Goal: Find specific page/section: Find specific page/section

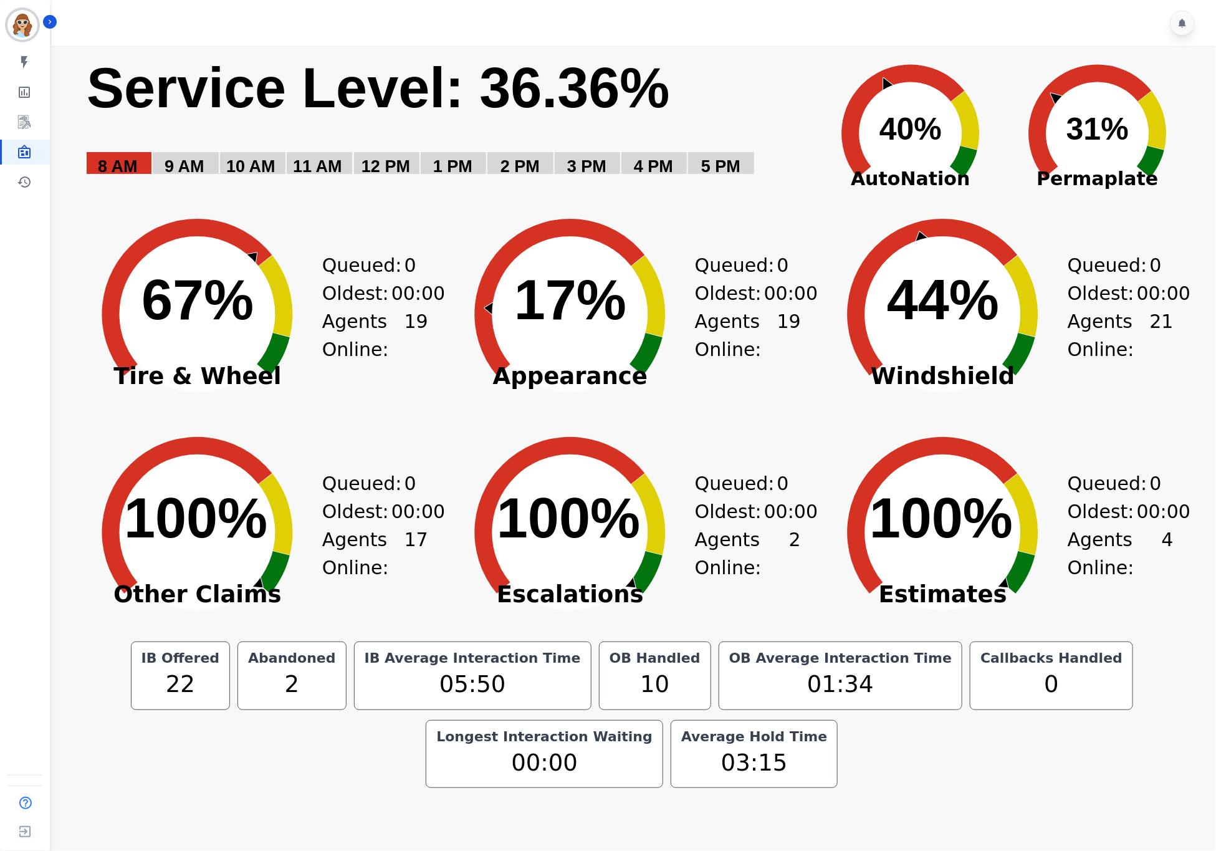
click at [1075, 771] on div "IB Offered 22 Abandoned 2 IB Average Interaction Time 05:50 OB Handled 10 OB Av…" at bounding box center [632, 714] width 1106 height 146
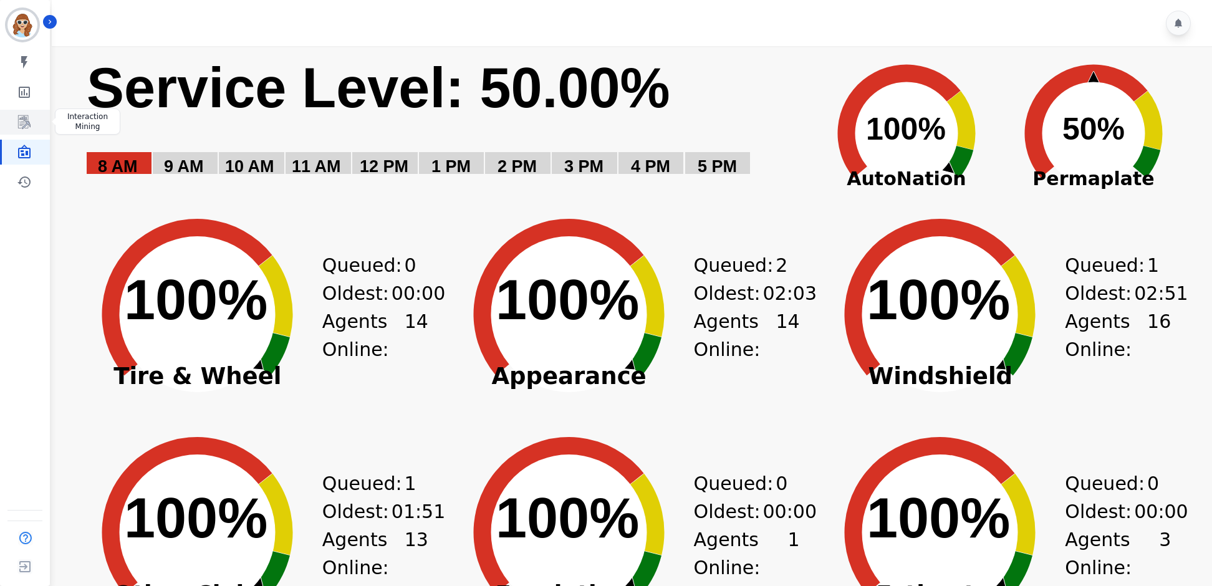
click at [26, 124] on icon "Sidebar" at bounding box center [24, 122] width 15 height 15
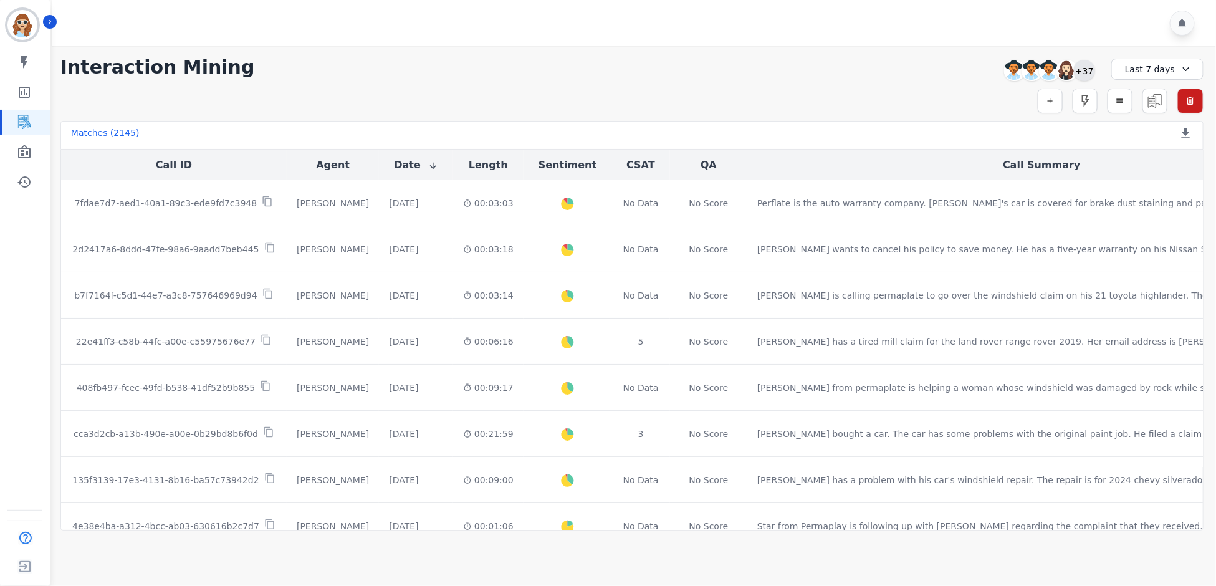
click at [1092, 66] on div "+37" at bounding box center [1084, 70] width 21 height 21
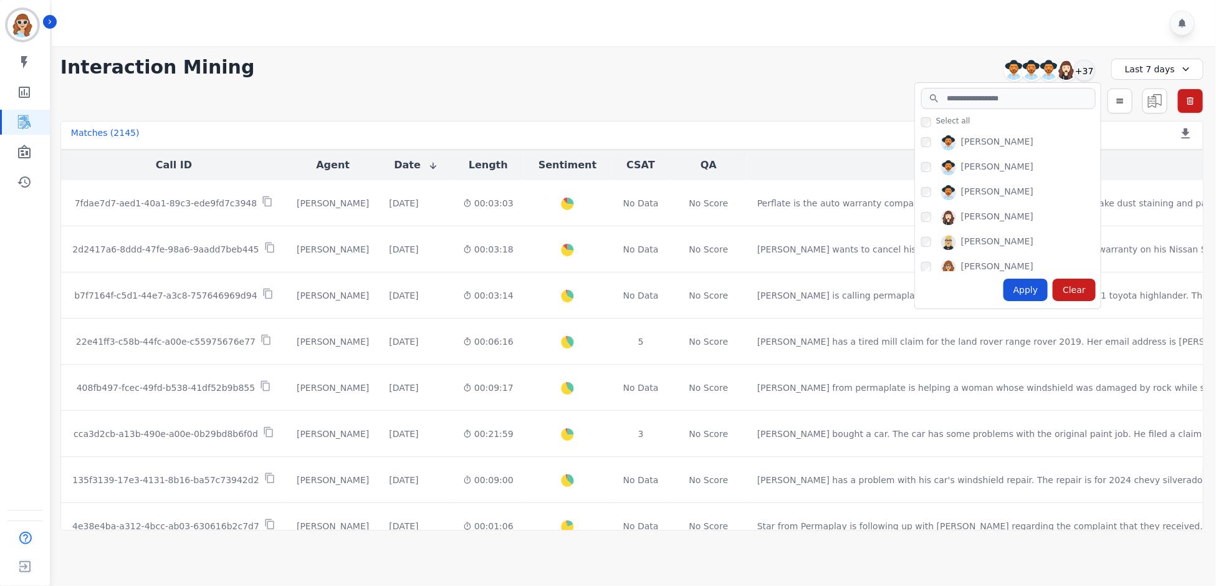
drag, startPoint x: 576, startPoint y: 97, endPoint x: 694, endPoint y: 96, distance: 118.4
click at [595, 96] on div "Simple Search Metric Search Advanced Search Saved Rules Clear Filters" at bounding box center [631, 101] width 1143 height 25
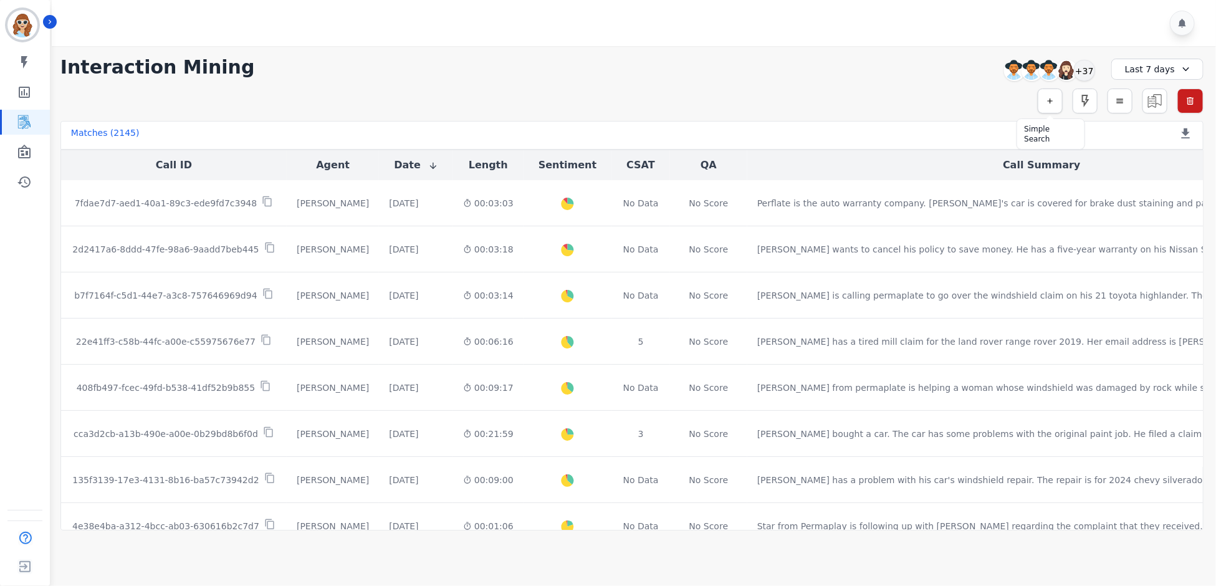
drag, startPoint x: 1048, startPoint y: 98, endPoint x: 1043, endPoint y: 105, distance: 8.1
click at [1048, 97] on icon "button" at bounding box center [1050, 101] width 9 height 9
click at [823, 133] on input "selected options" at bounding box center [875, 134] width 156 height 13
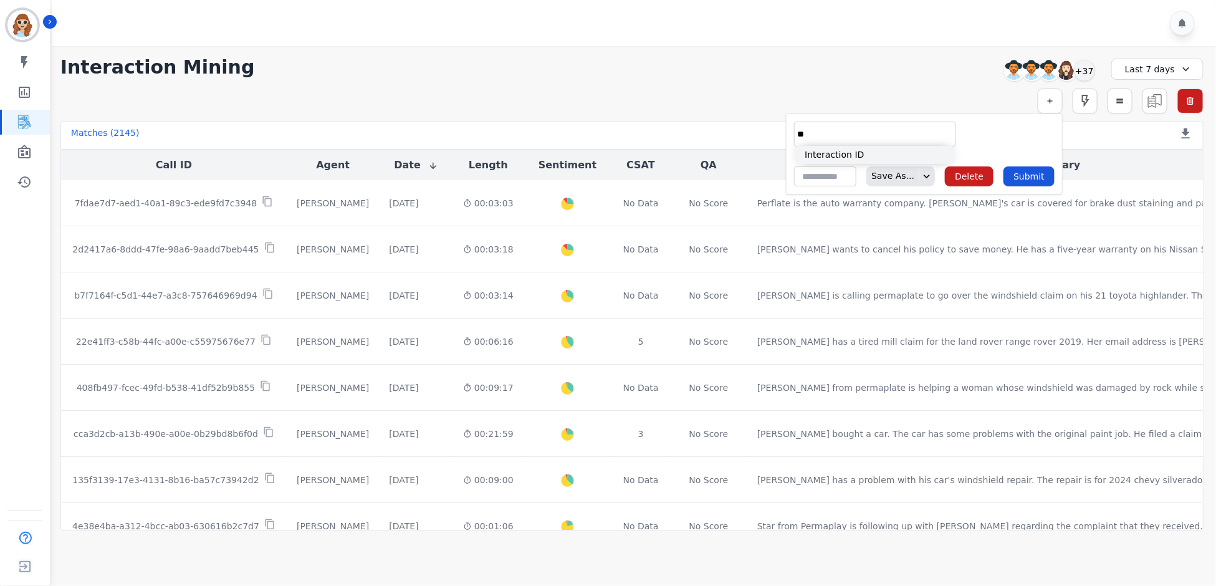
type input "**"
click at [889, 156] on li "Interaction ID" at bounding box center [875, 155] width 161 height 18
type input "**********"
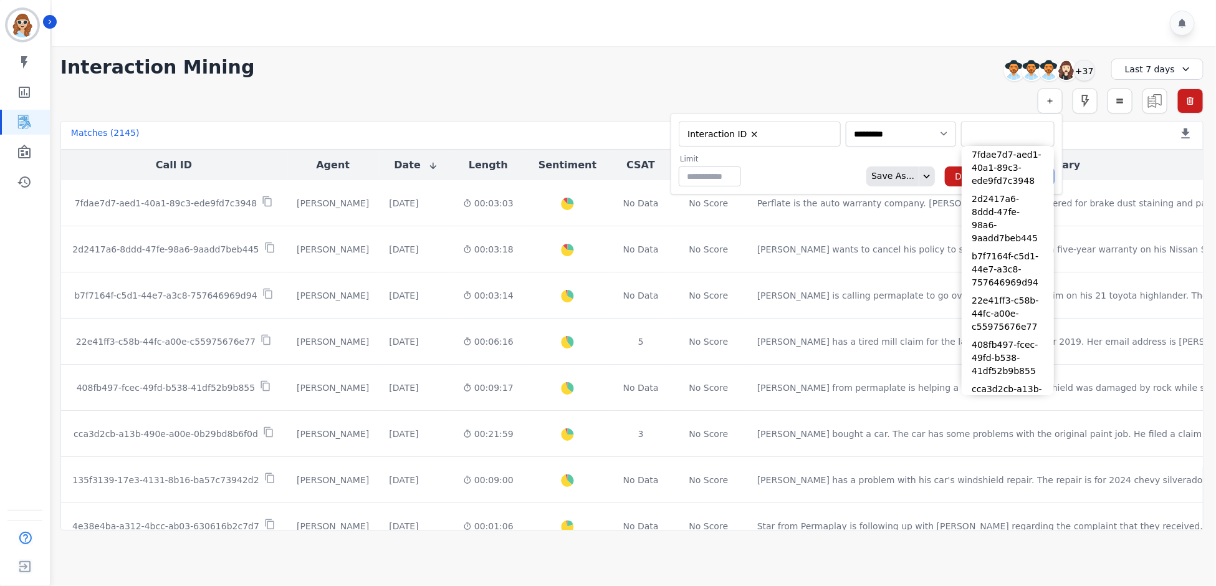
click at [1015, 135] on input "selected options" at bounding box center [1007, 134] width 87 height 13
paste input "**********"
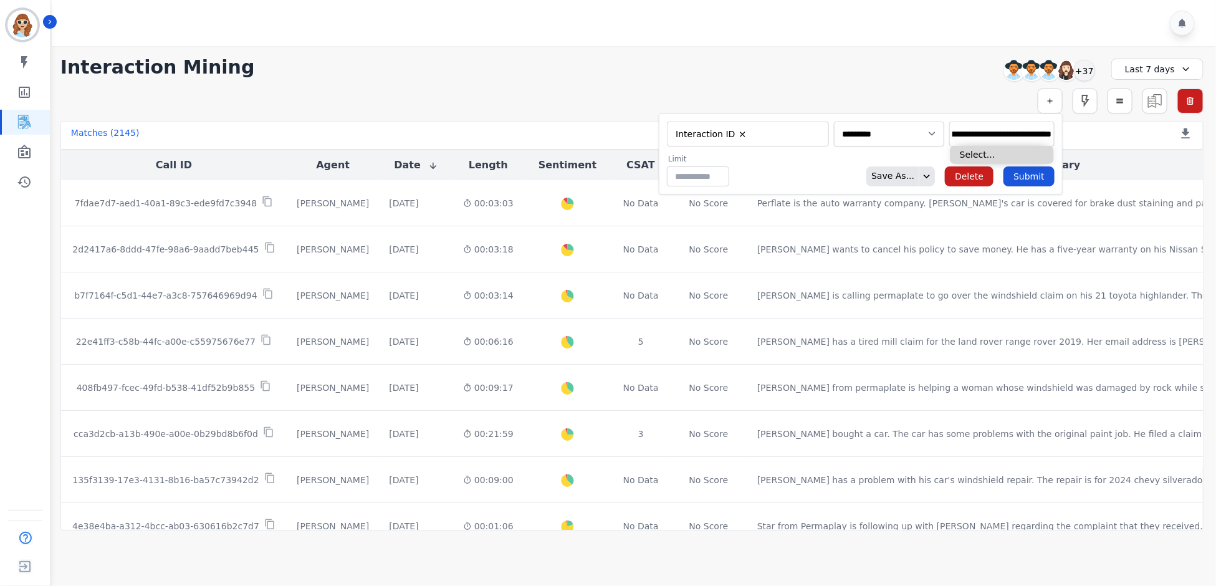
type input "**********"
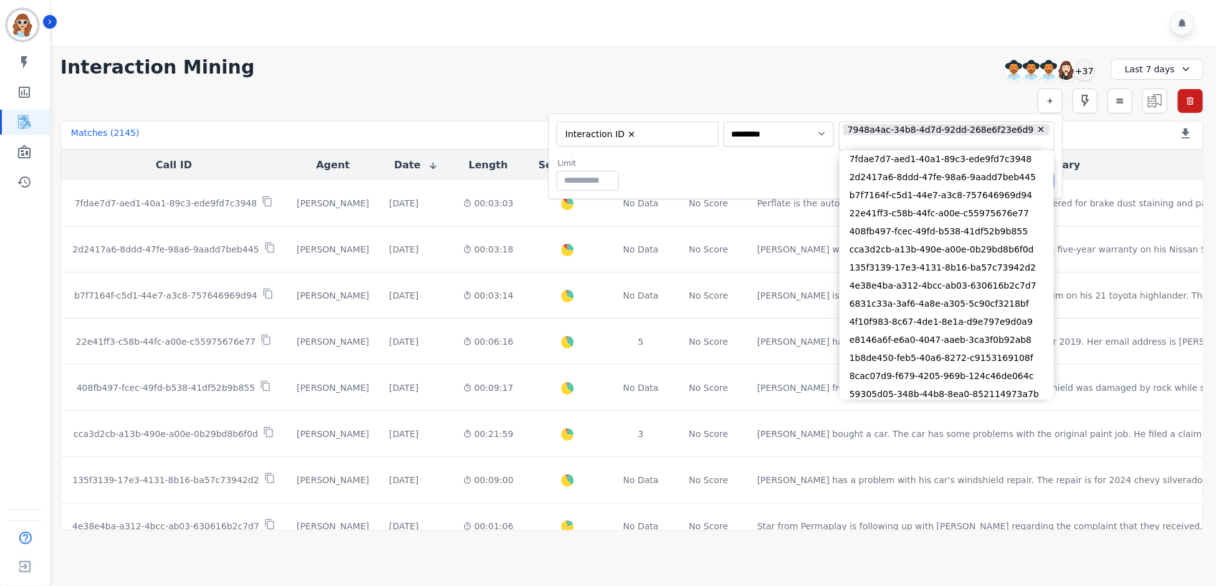
click at [812, 166] on div "Limit ** Save As... Delete Submit" at bounding box center [806, 174] width 498 height 32
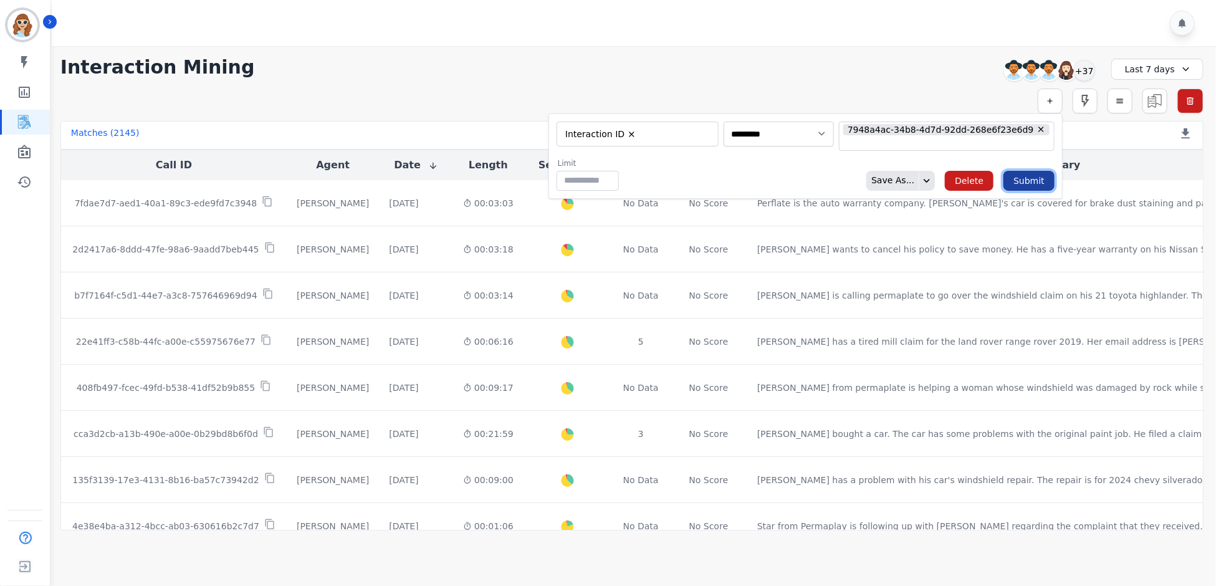
click at [1036, 185] on button "Submit" at bounding box center [1029, 181] width 51 height 20
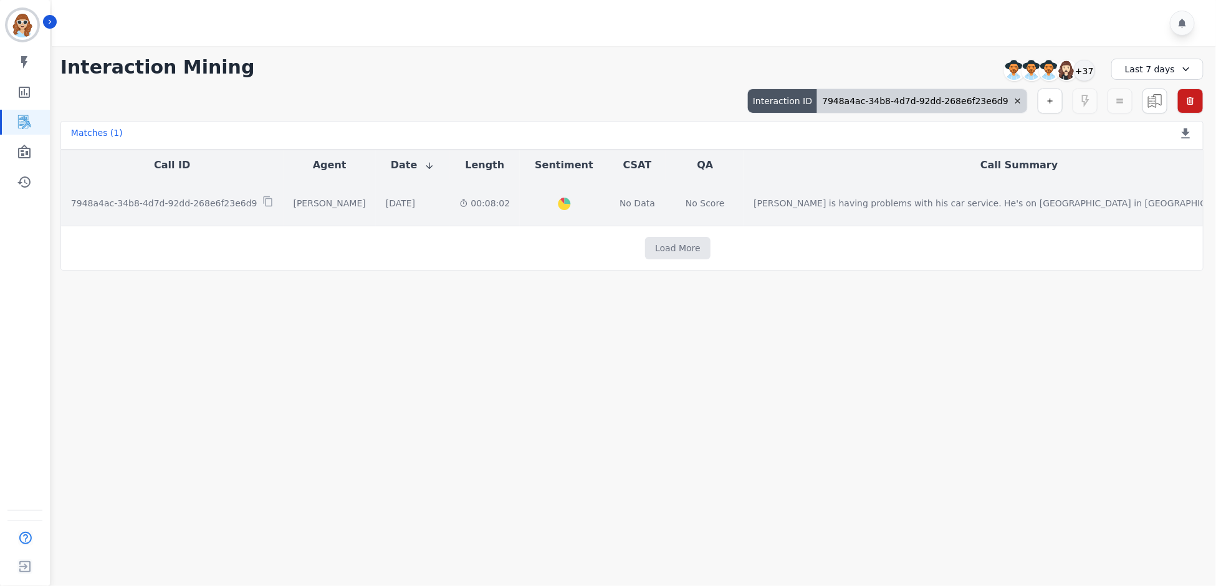
click at [193, 204] on p "7948a4ac-34b8-4d7d-92dd-268e6f23e6d9" at bounding box center [164, 203] width 186 height 12
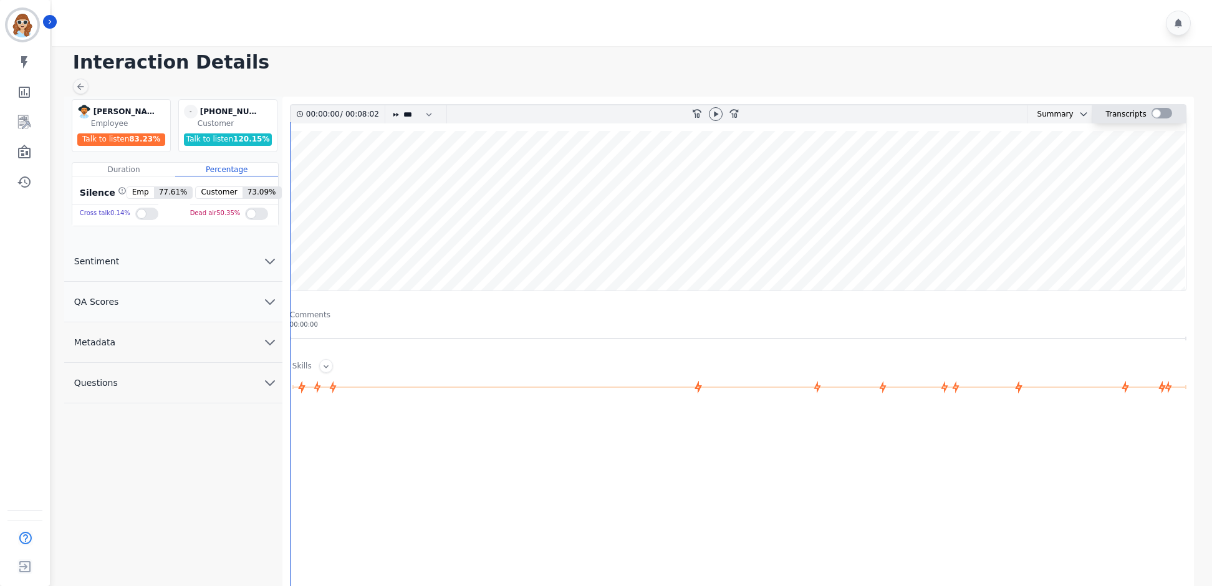
click at [1161, 113] on div at bounding box center [1161, 113] width 21 height 11
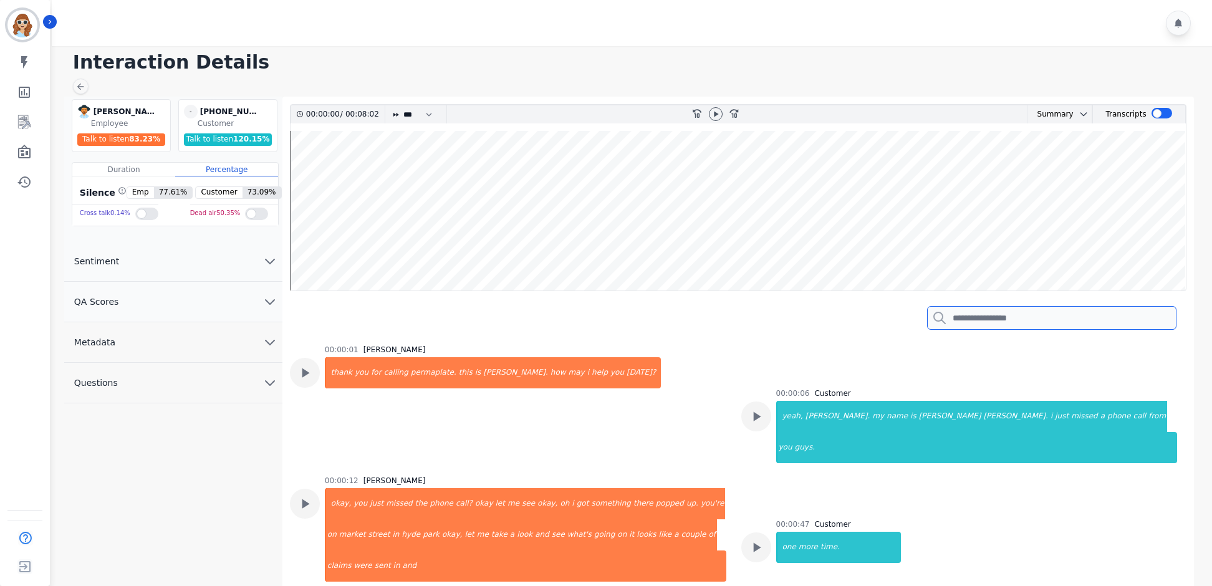
click at [1075, 317] on input "search" at bounding box center [1051, 318] width 249 height 24
type input "*"
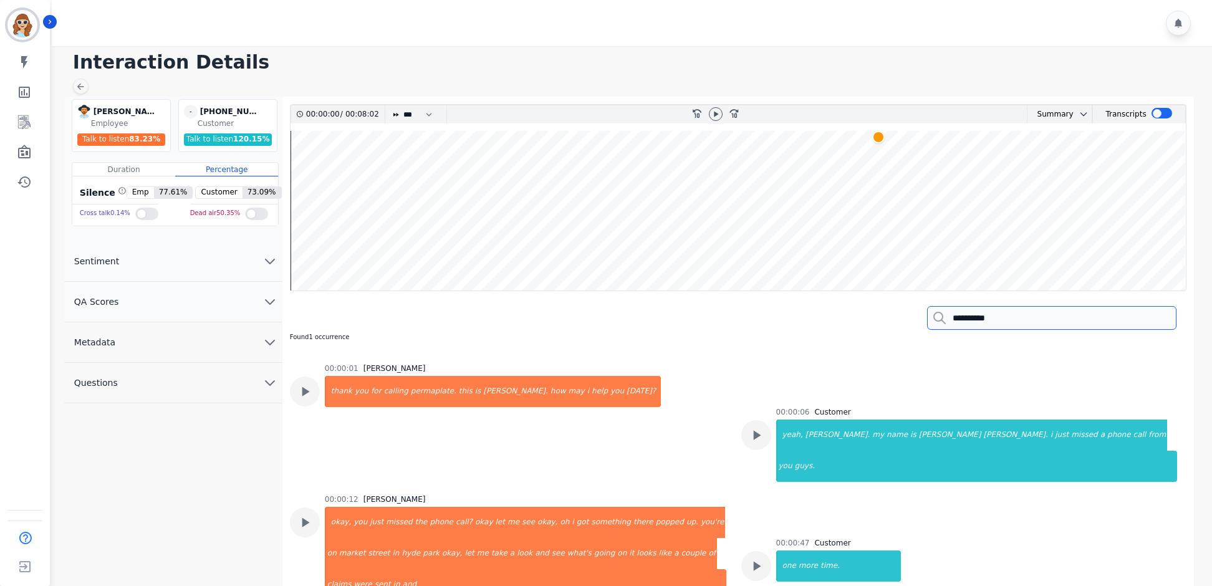
type input "**********"
click at [879, 135] on div at bounding box center [879, 138] width 16 height 16
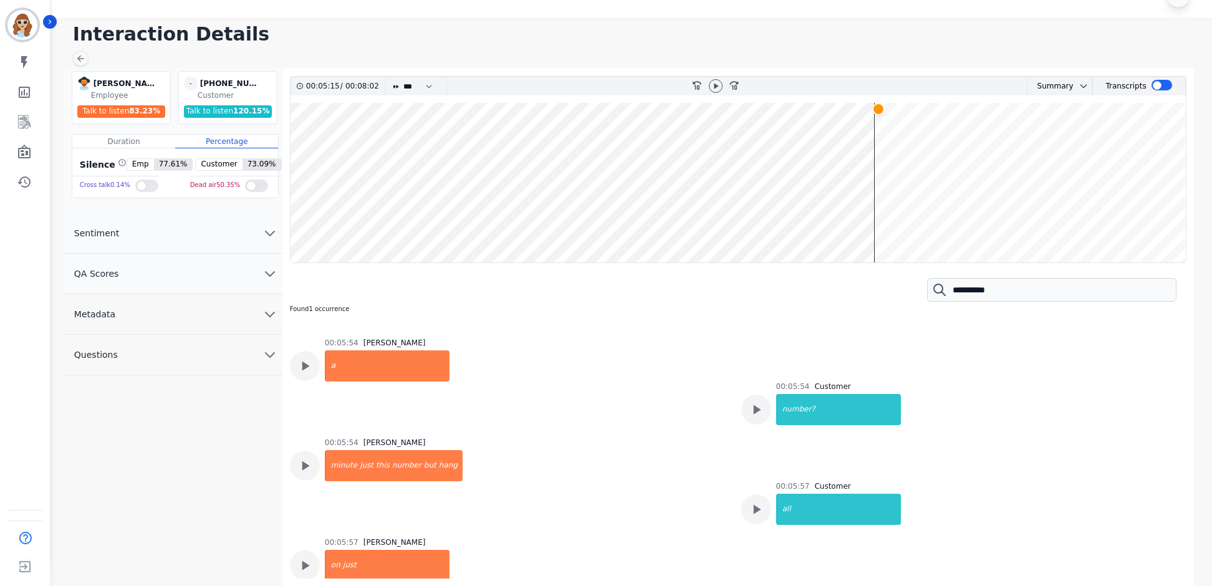
scroll to position [2635, 0]
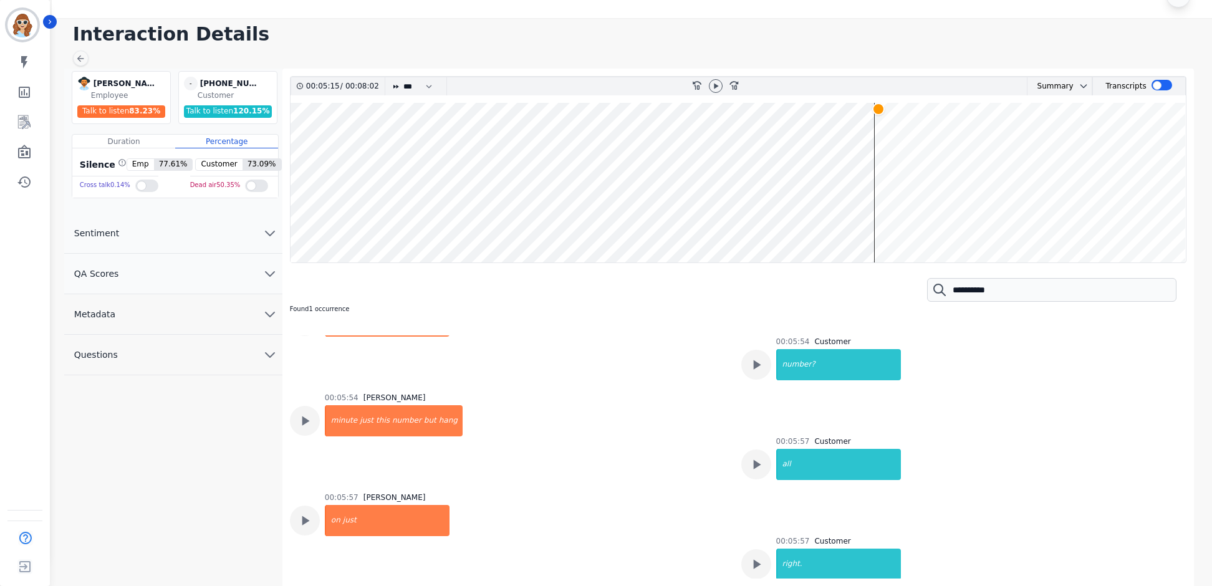
click at [651, 423] on div "00:00:01 Chris Anderson thank you for calling permaplate. this is chris. how ma…" at bounding box center [733, 235] width 887 height 5071
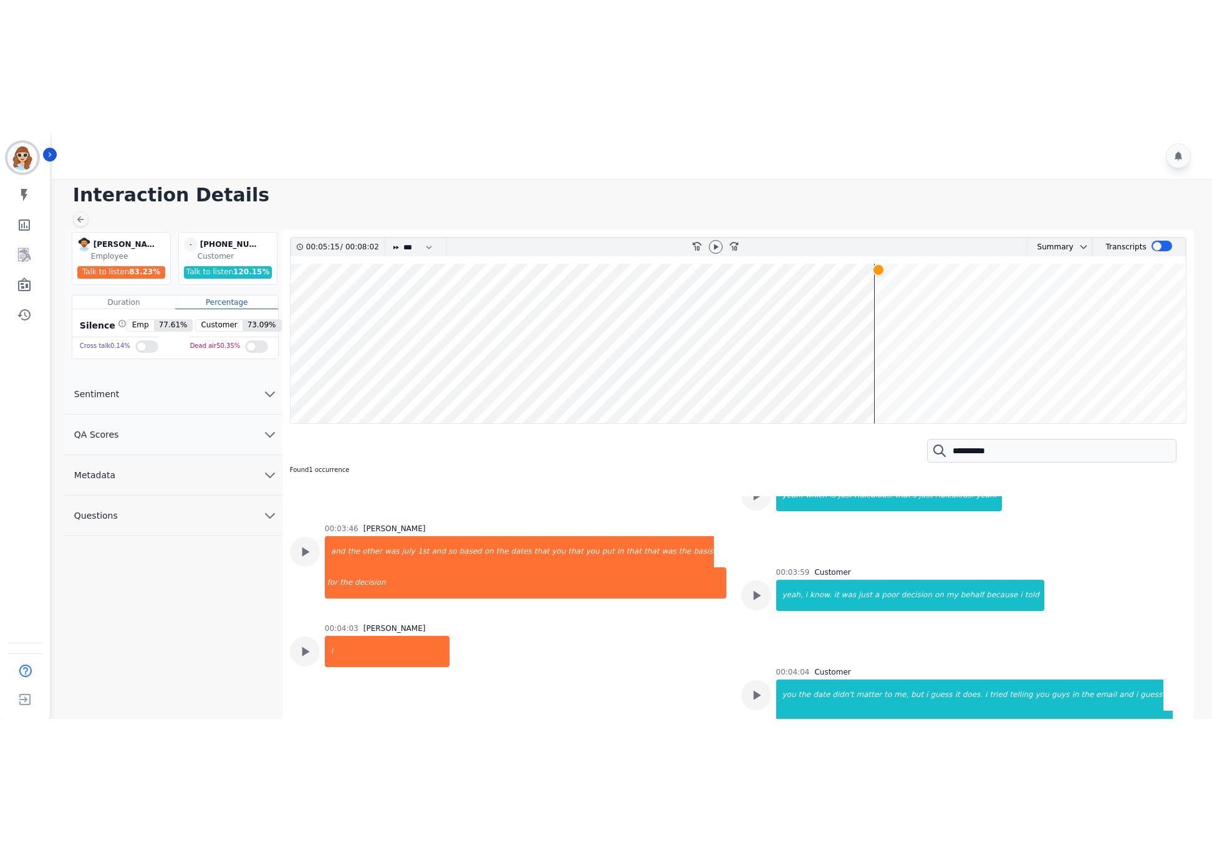
scroll to position [1122, 0]
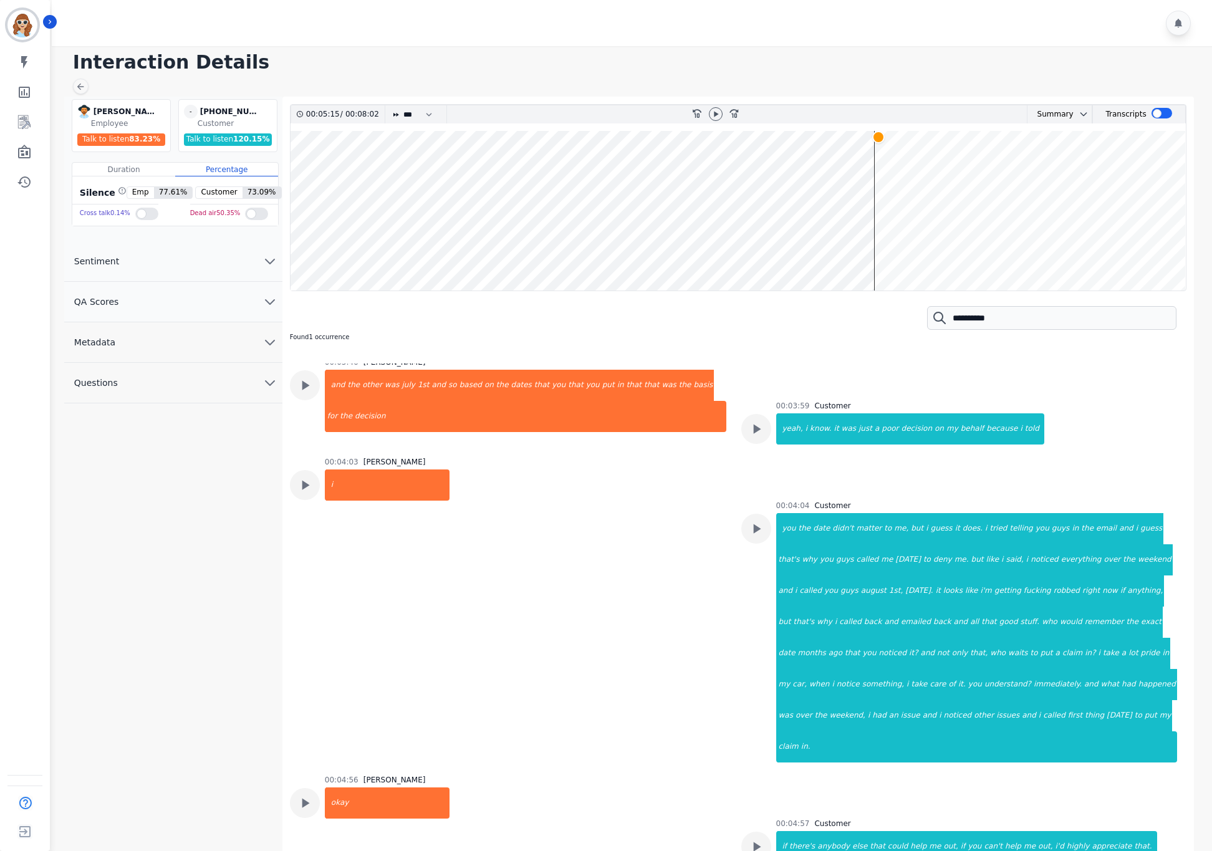
drag, startPoint x: 1005, startPoint y: 68, endPoint x: 722, endPoint y: 21, distance: 286.8
click at [1003, 68] on h1 "Interaction Details" at bounding box center [636, 62] width 1126 height 22
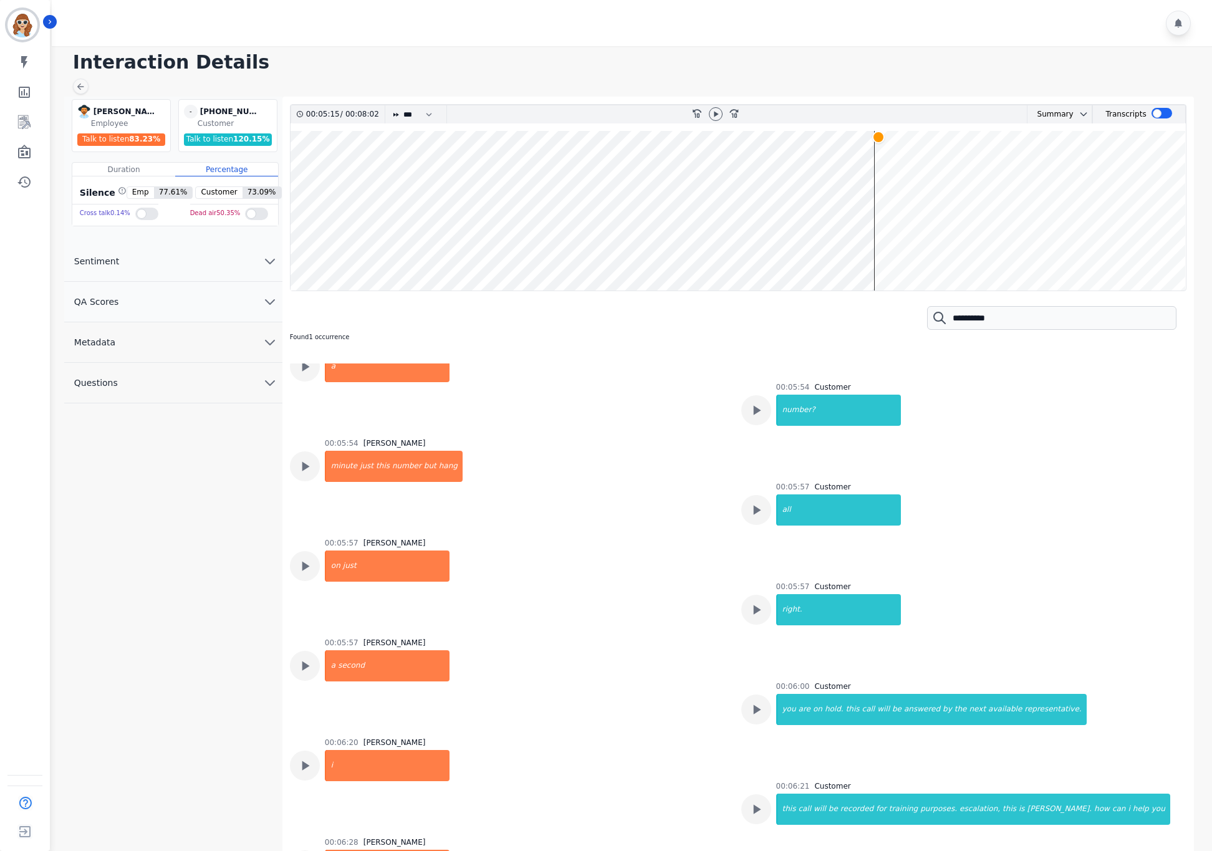
scroll to position [2711, 0]
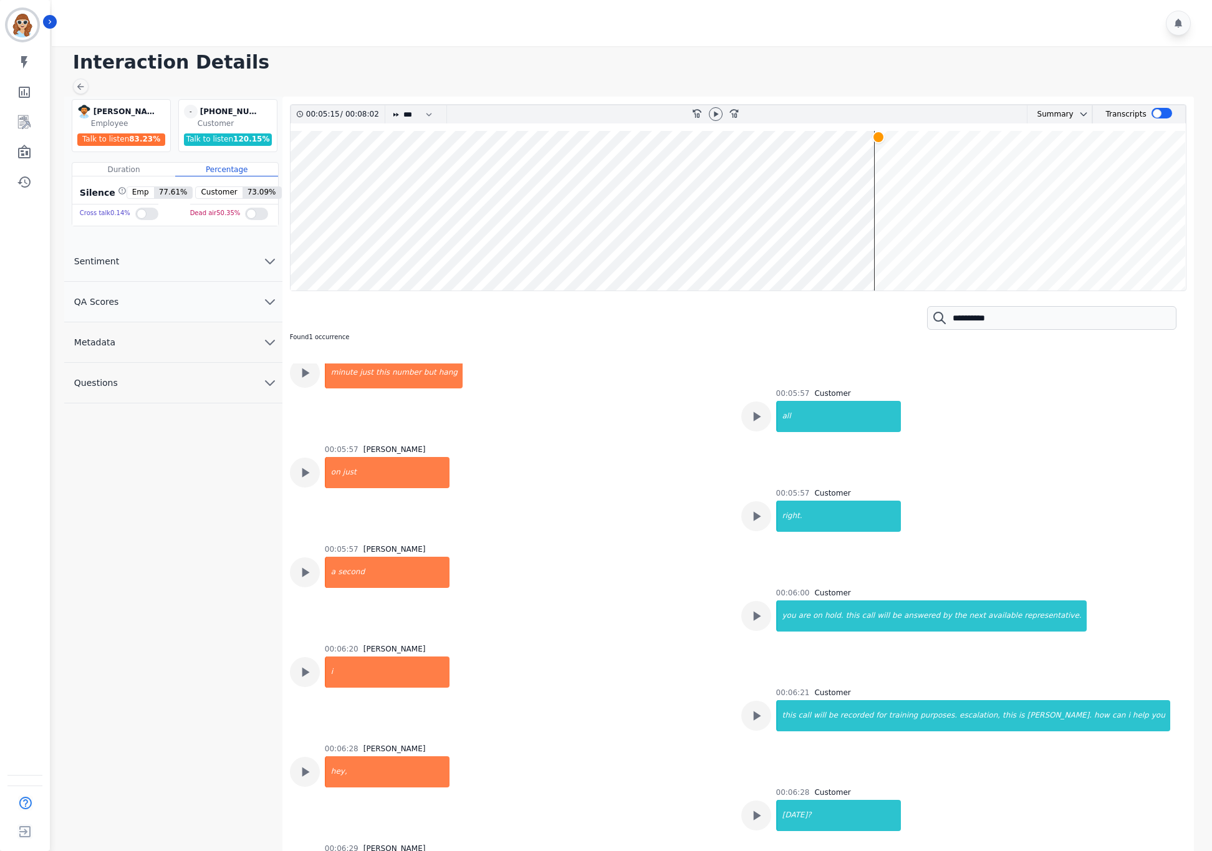
click at [1078, 627] on div "00:00:01 Chris Anderson thank you for calling permaplate. this is chris. how ma…" at bounding box center [733, 187] width 887 height 5071
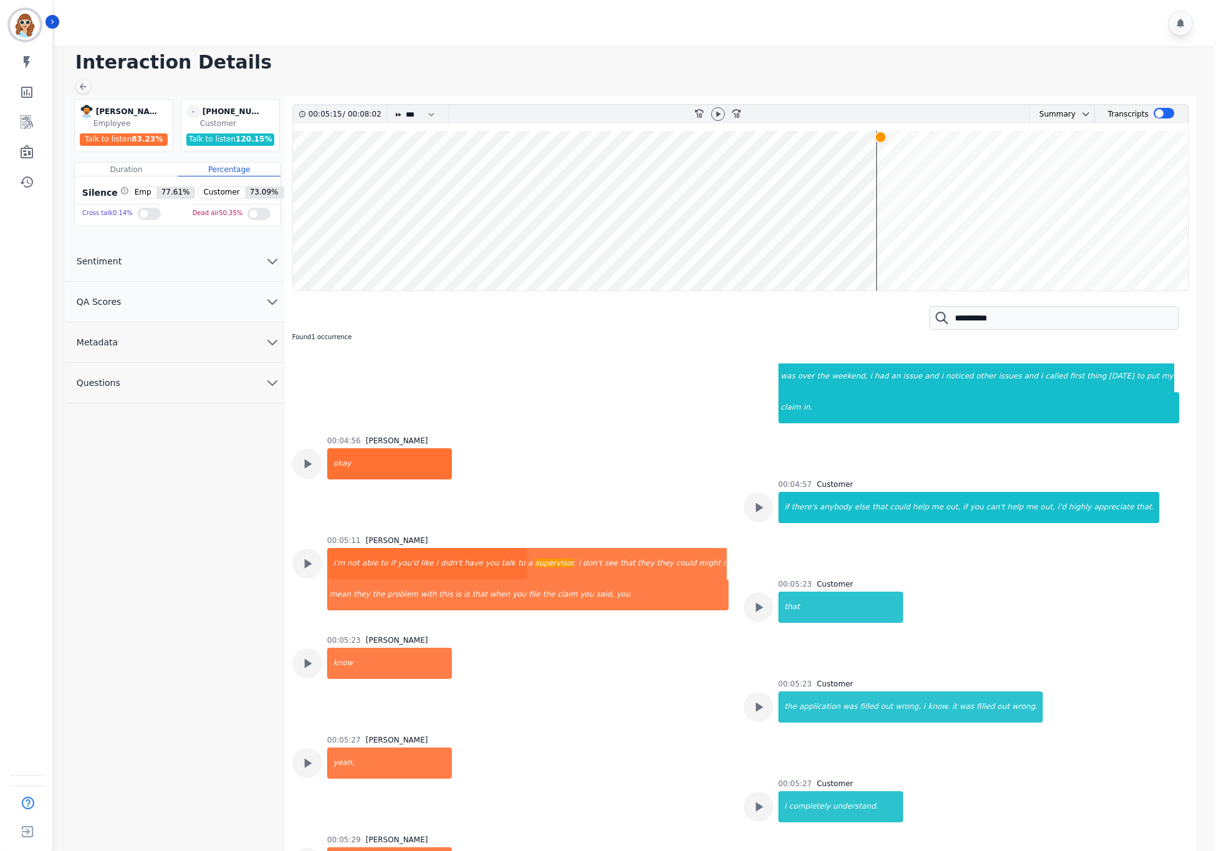
scroll to position [1402, 0]
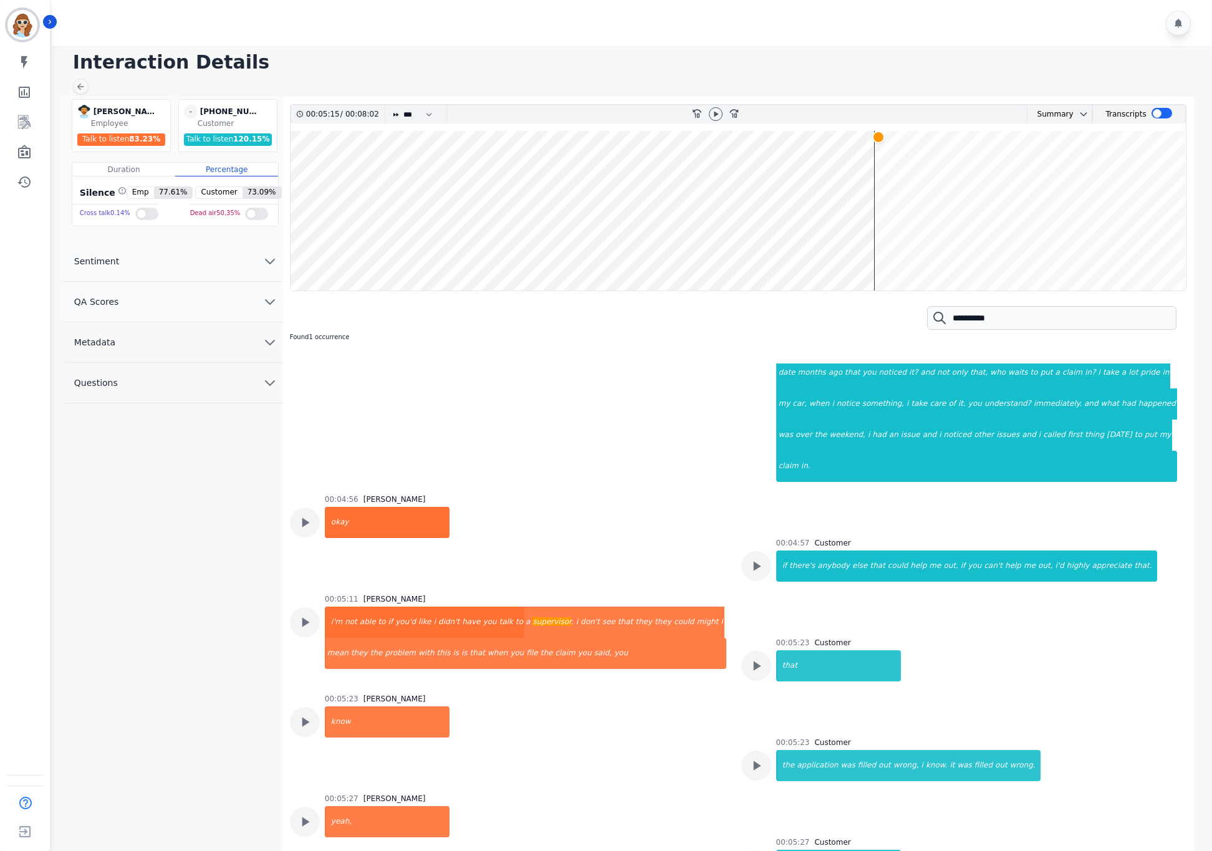
click at [975, 22] on div at bounding box center [634, 23] width 1164 height 46
click at [29, 120] on icon "Sidebar" at bounding box center [24, 122] width 15 height 15
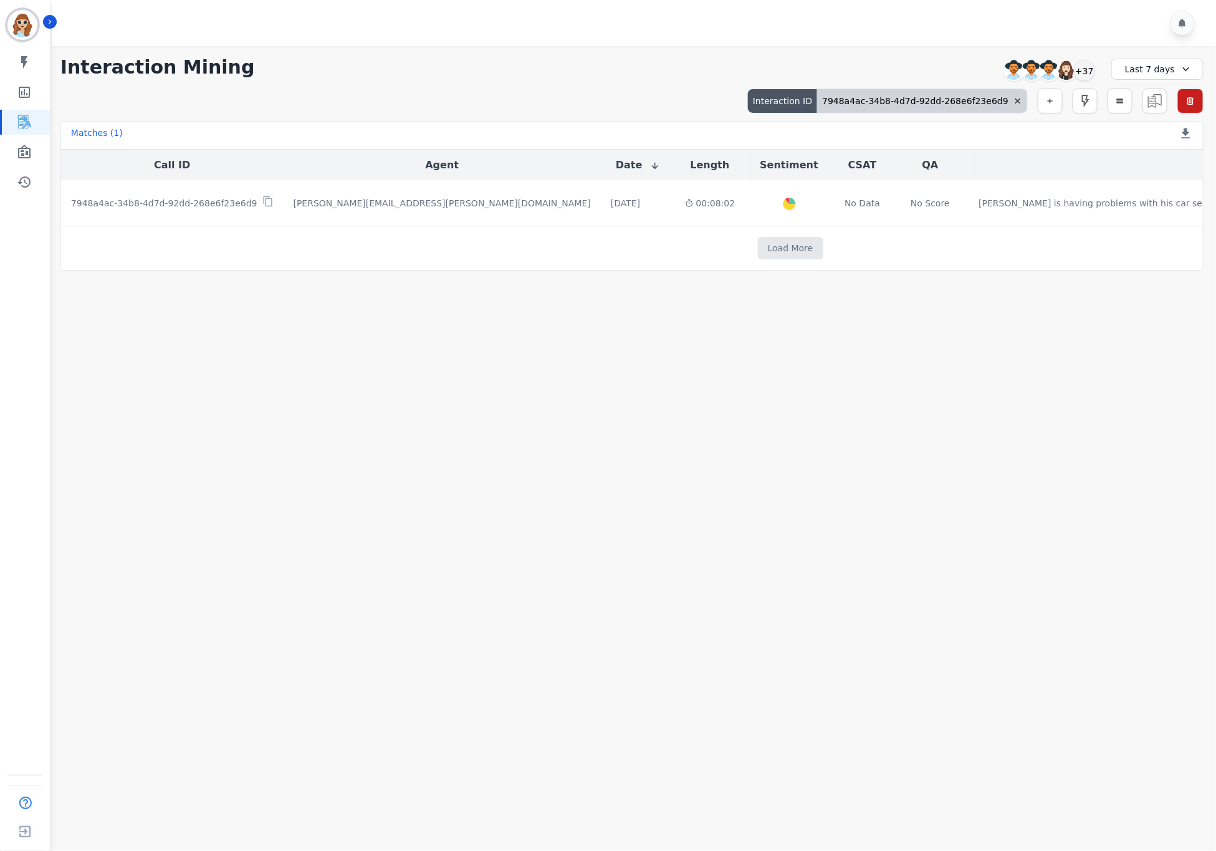
click at [1014, 100] on icon at bounding box center [1018, 101] width 9 height 9
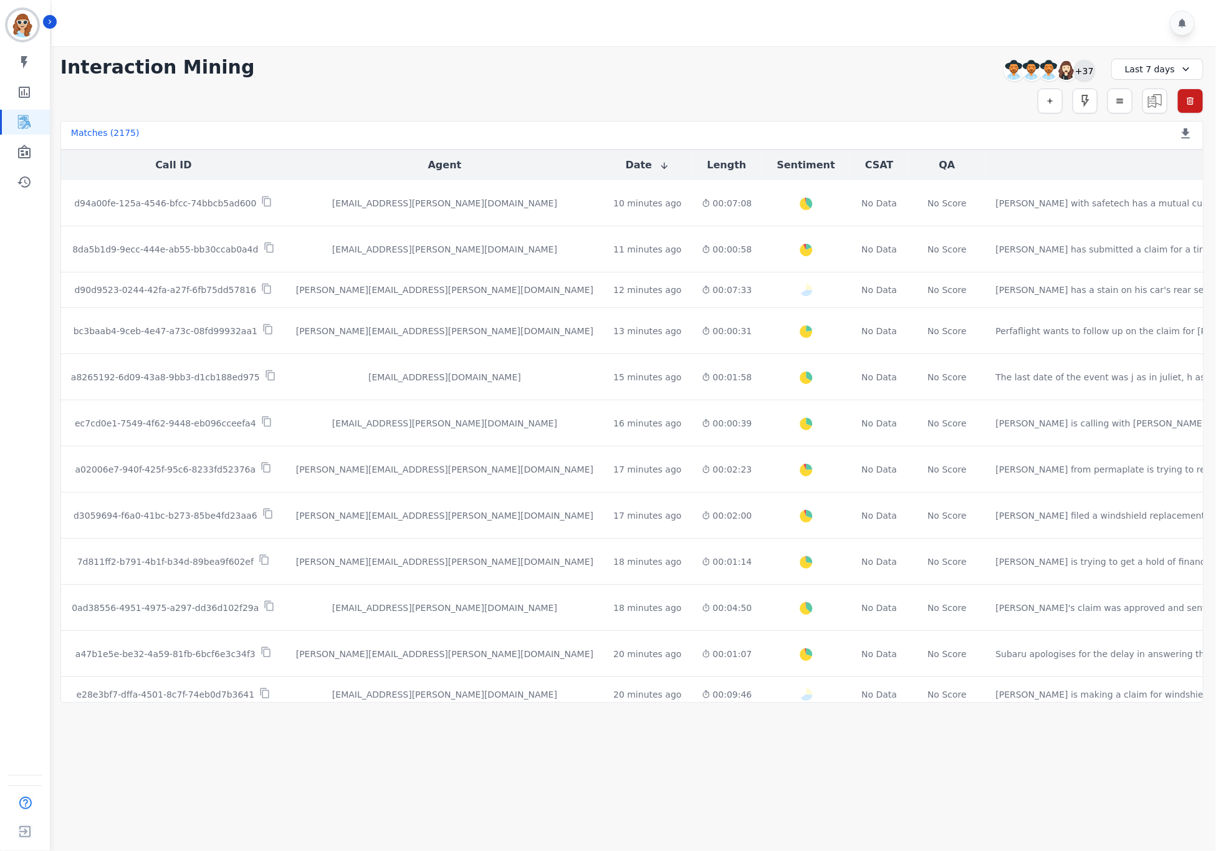
click at [1083, 71] on div "+37" at bounding box center [1084, 70] width 21 height 21
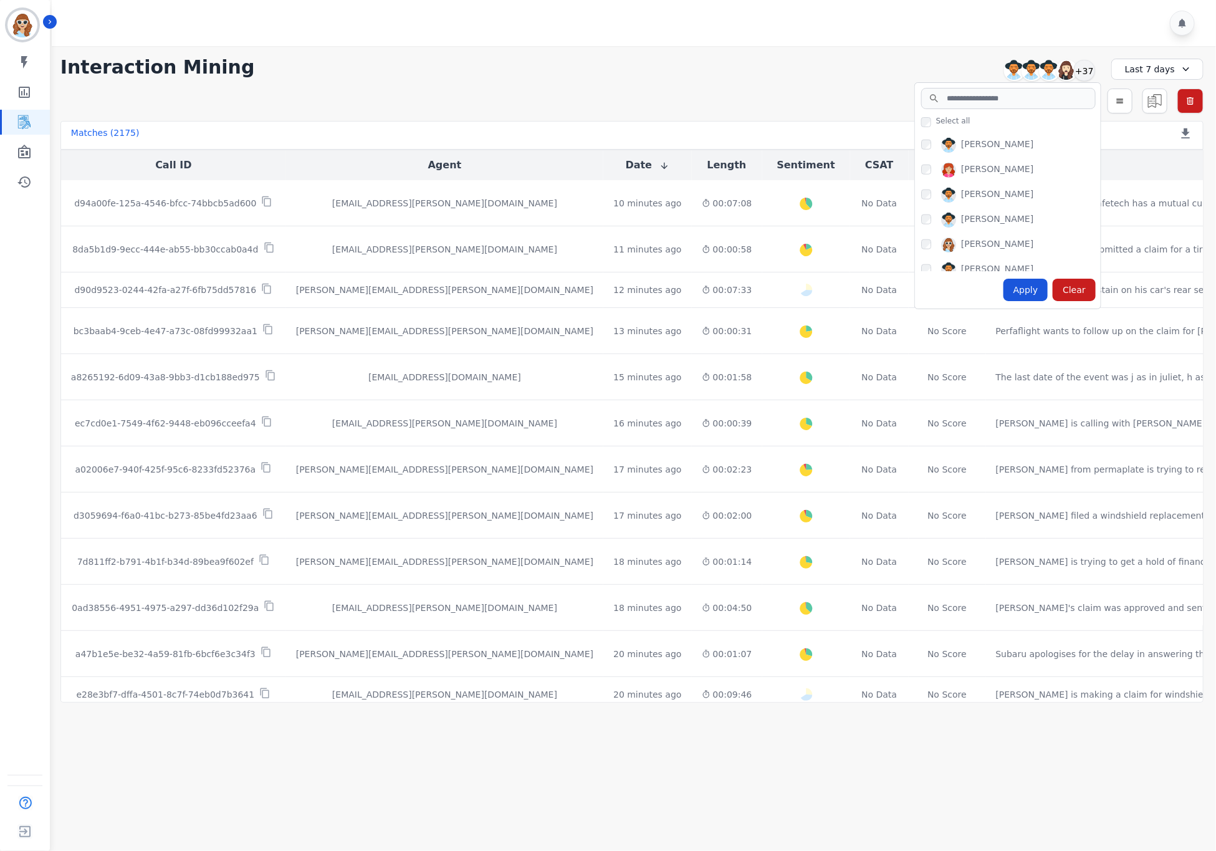
scroll to position [654, 0]
click at [921, 185] on div "Amy Small Angel Rozalez Anthony Chinnici Ashley Walles Audrey Waters Barbara Ba…" at bounding box center [1008, 200] width 186 height 141
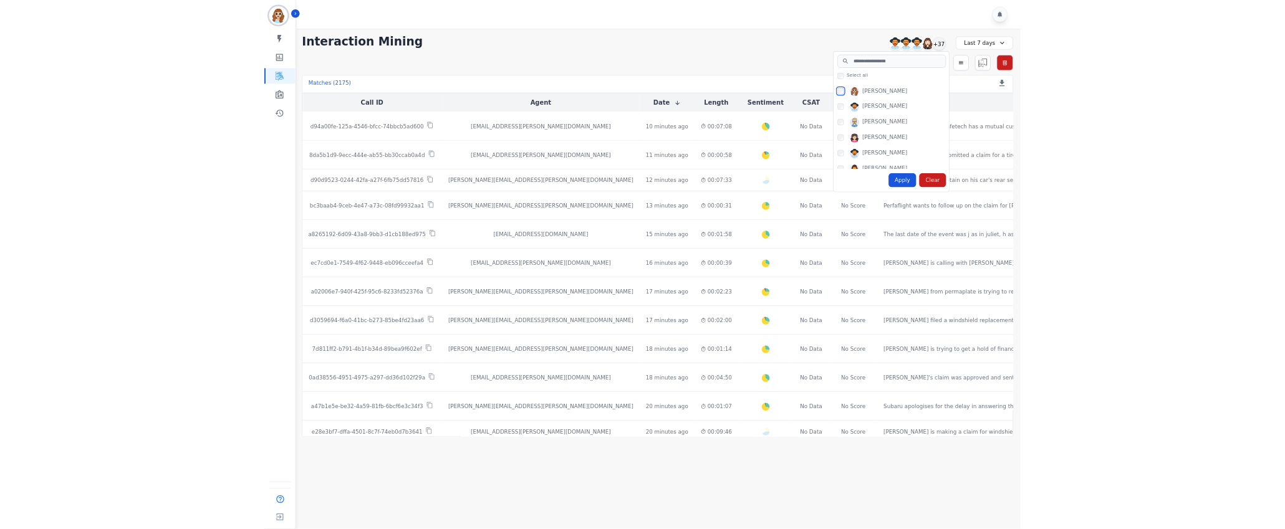
scroll to position [748, 0]
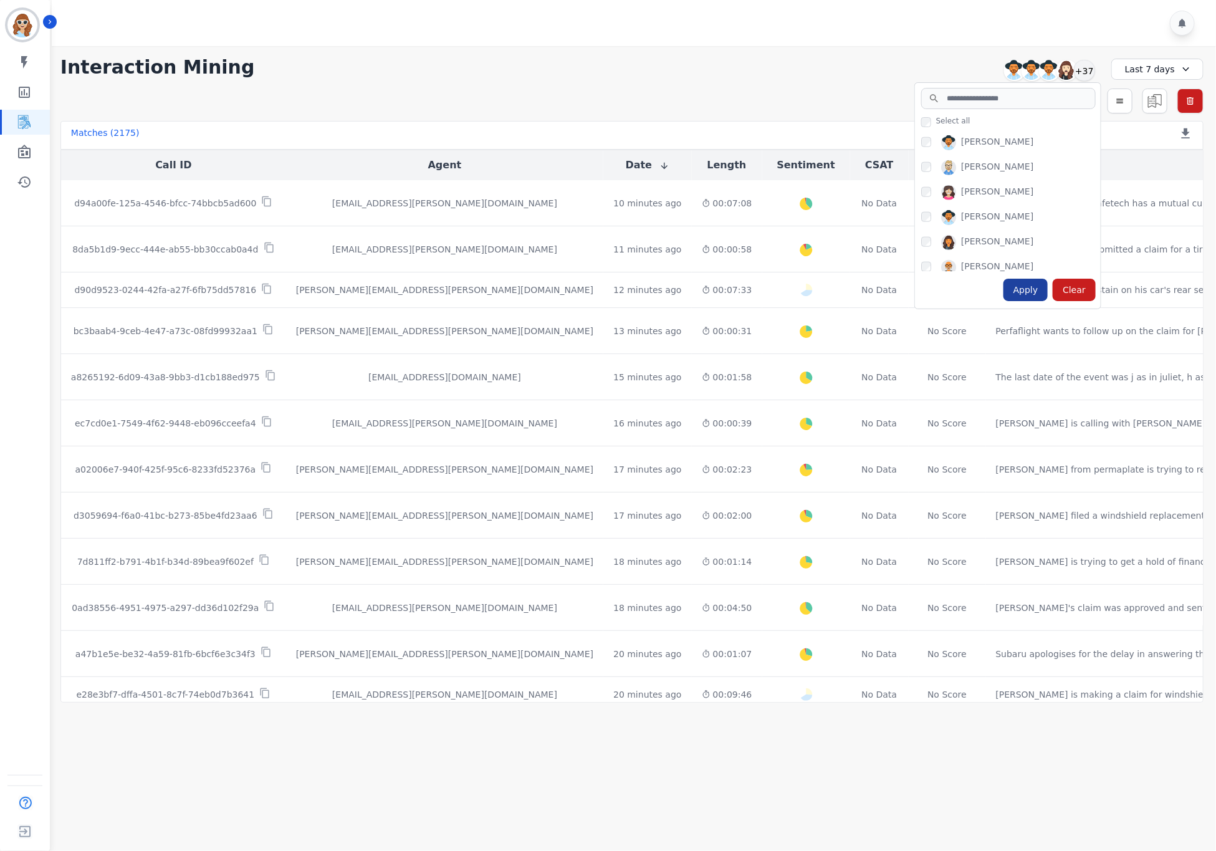
click at [1030, 295] on div "Apply" at bounding box center [1026, 290] width 45 height 22
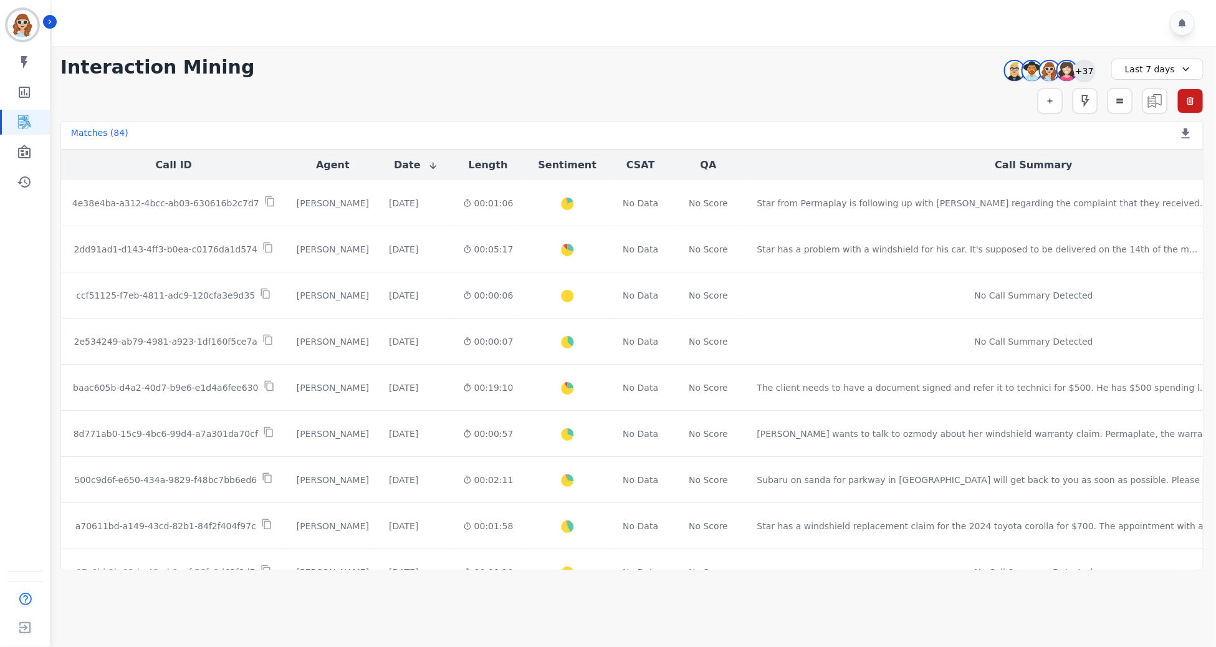
click at [1085, 79] on div "+37" at bounding box center [1084, 70] width 21 height 21
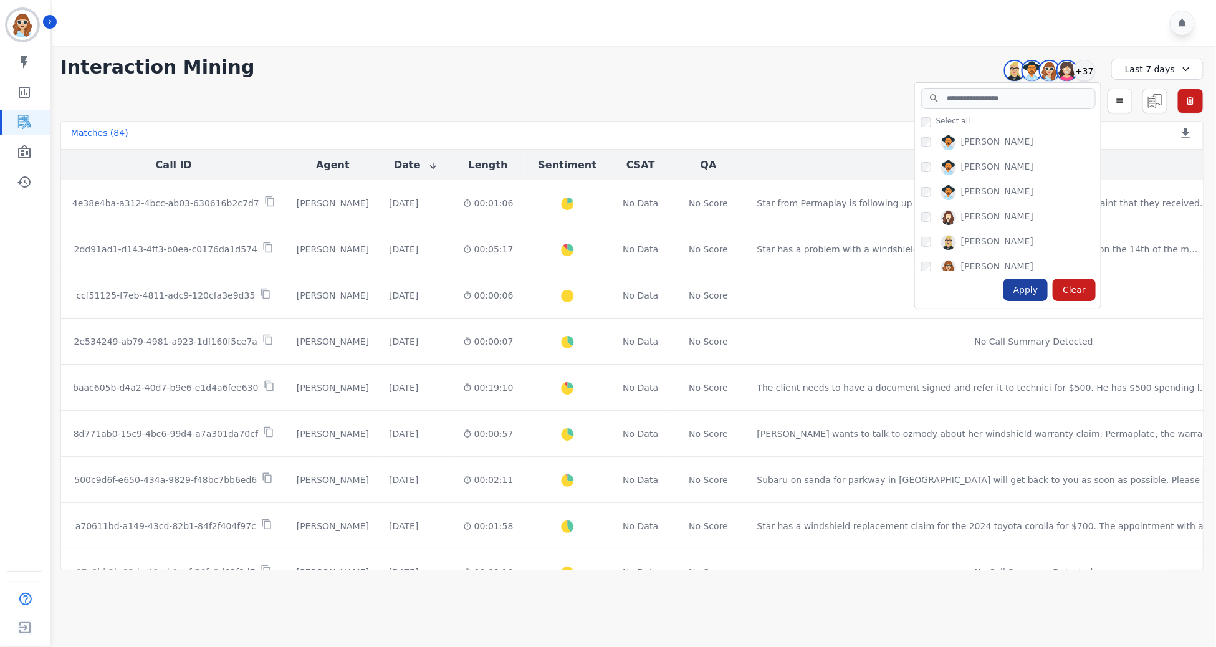
click at [1040, 292] on div "Apply" at bounding box center [1026, 290] width 45 height 22
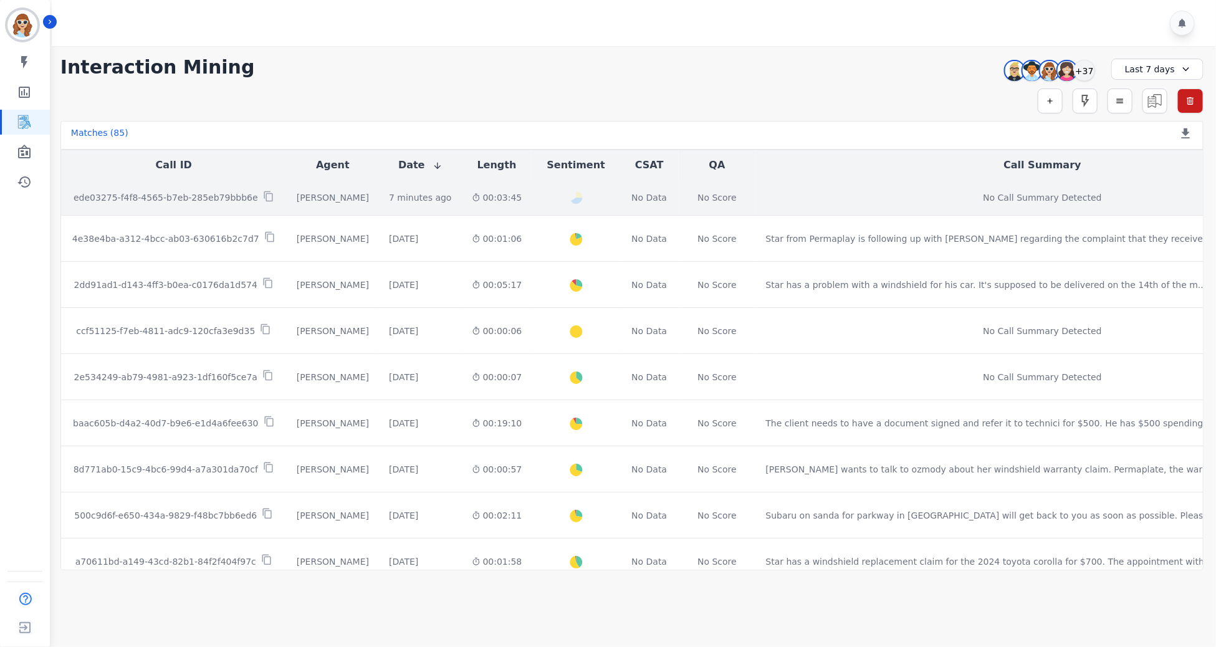
click at [167, 198] on p "ede03275-f4f8-4565-b7eb-285eb79bbb6e" at bounding box center [166, 197] width 185 height 12
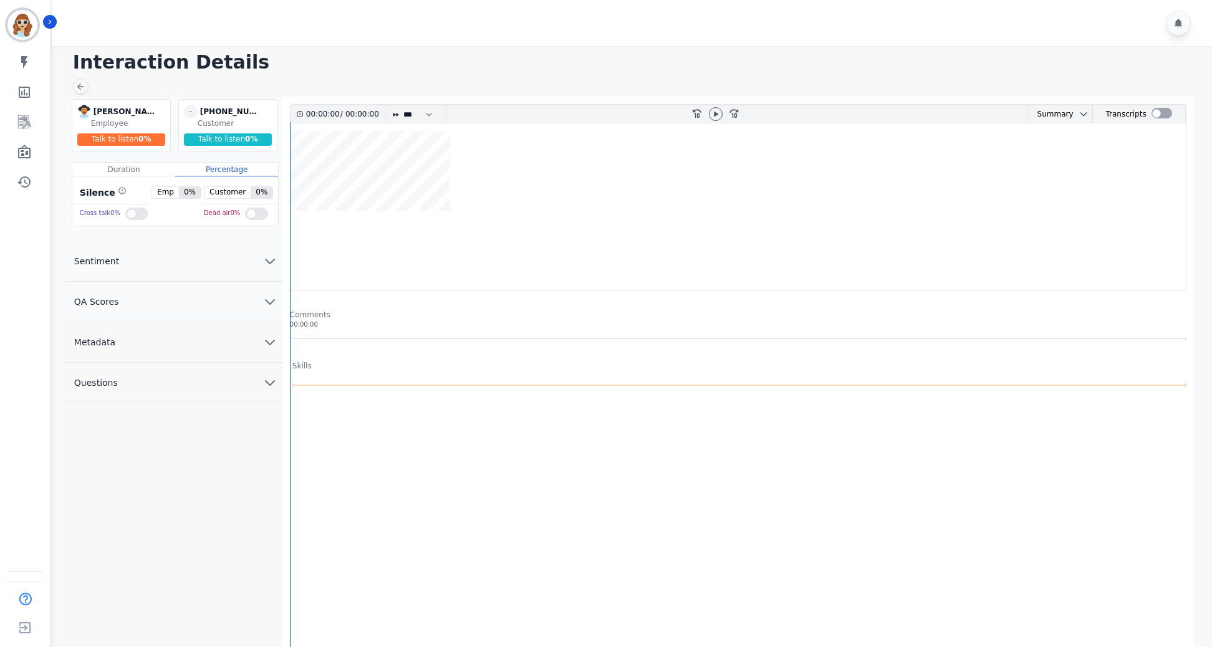
click at [264, 345] on icon "chevron down" at bounding box center [269, 342] width 15 height 15
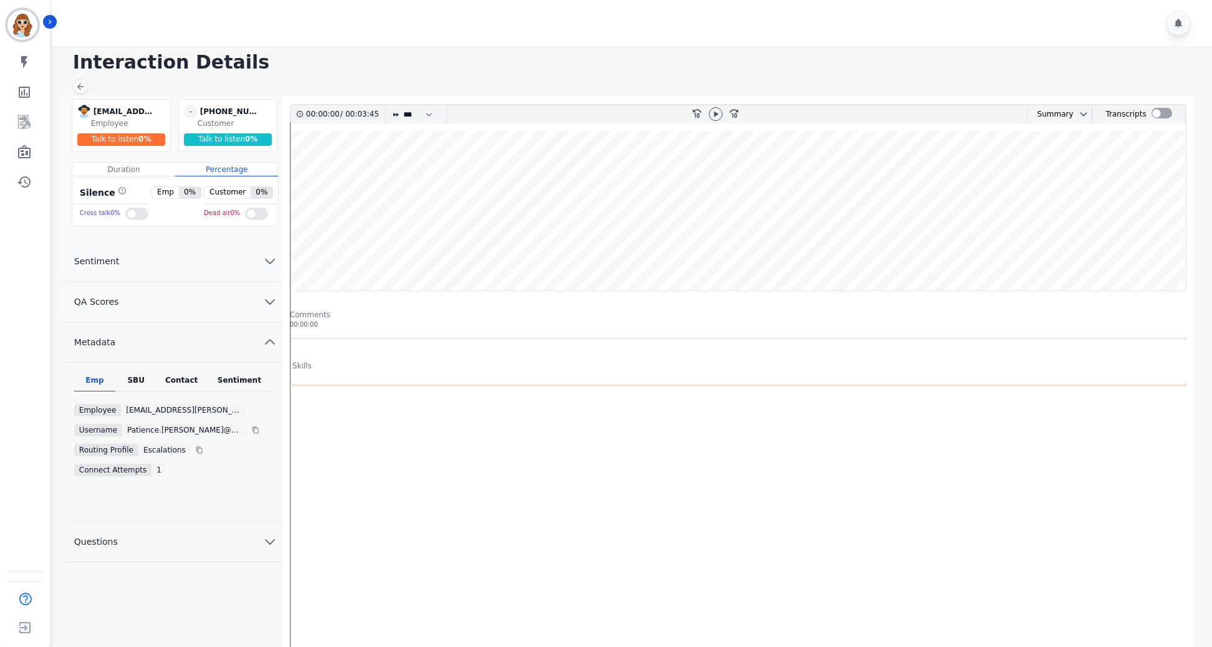
click at [133, 387] on div "SBU" at bounding box center [135, 383] width 41 height 16
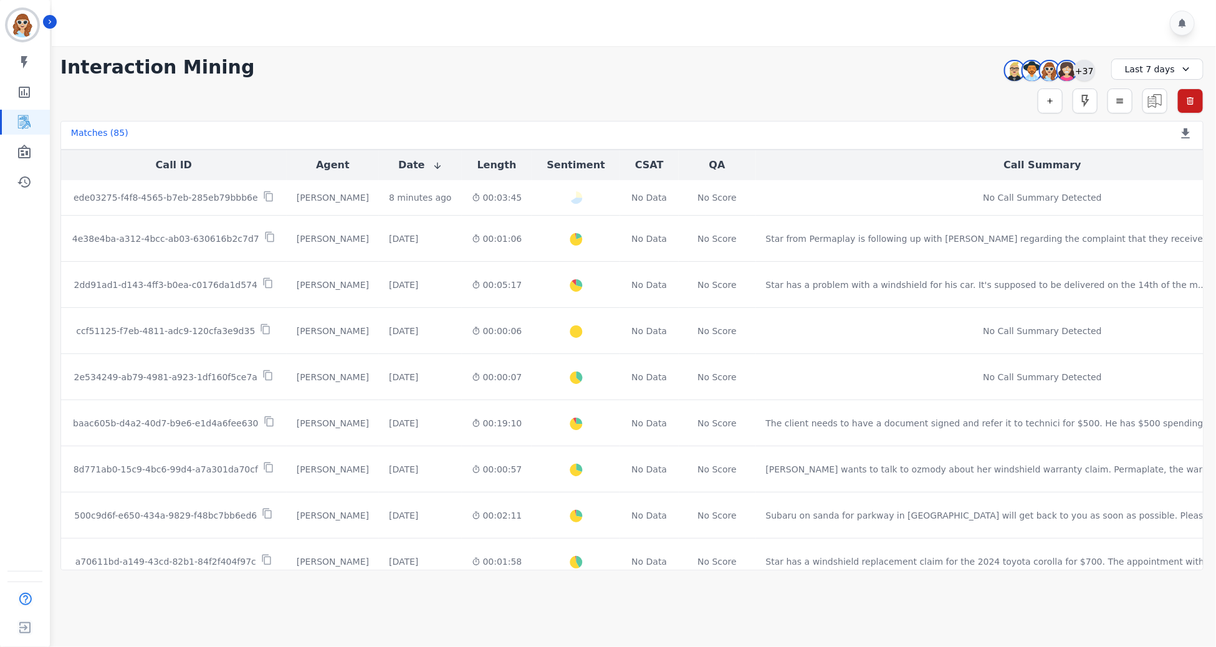
click at [1085, 74] on div "+37" at bounding box center [1084, 70] width 21 height 21
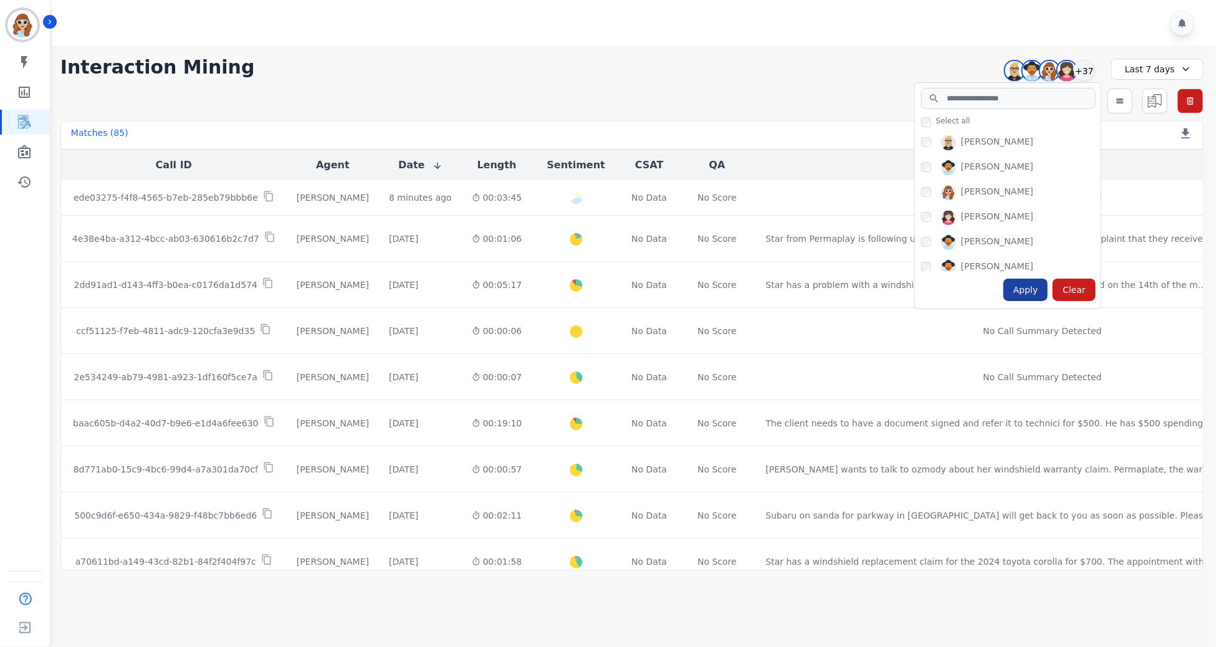
click at [1027, 292] on div "Apply" at bounding box center [1026, 290] width 45 height 22
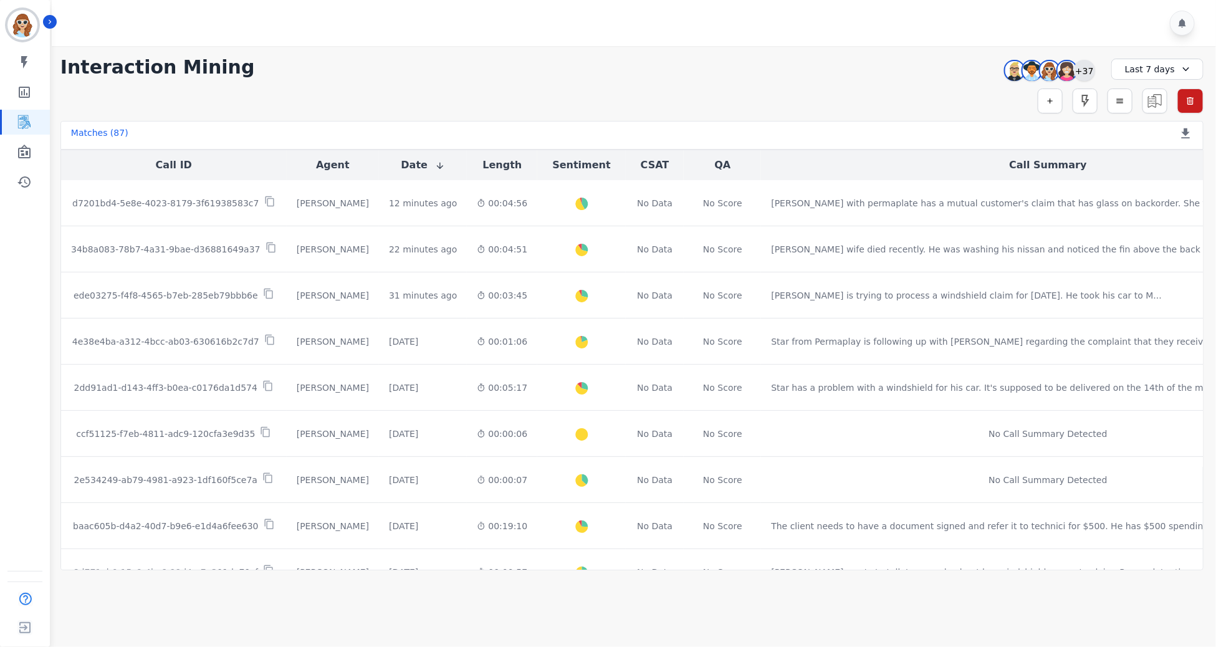
click at [1089, 69] on div "+37" at bounding box center [1084, 70] width 21 height 21
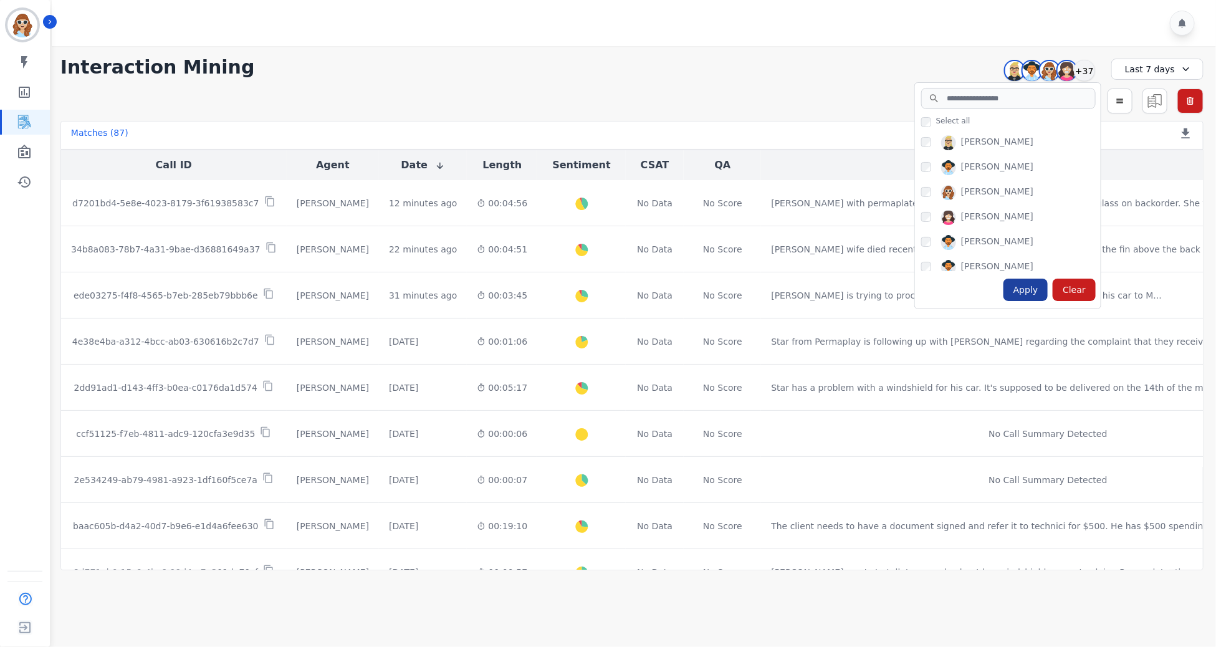
click at [1030, 285] on div "Apply" at bounding box center [1026, 290] width 45 height 22
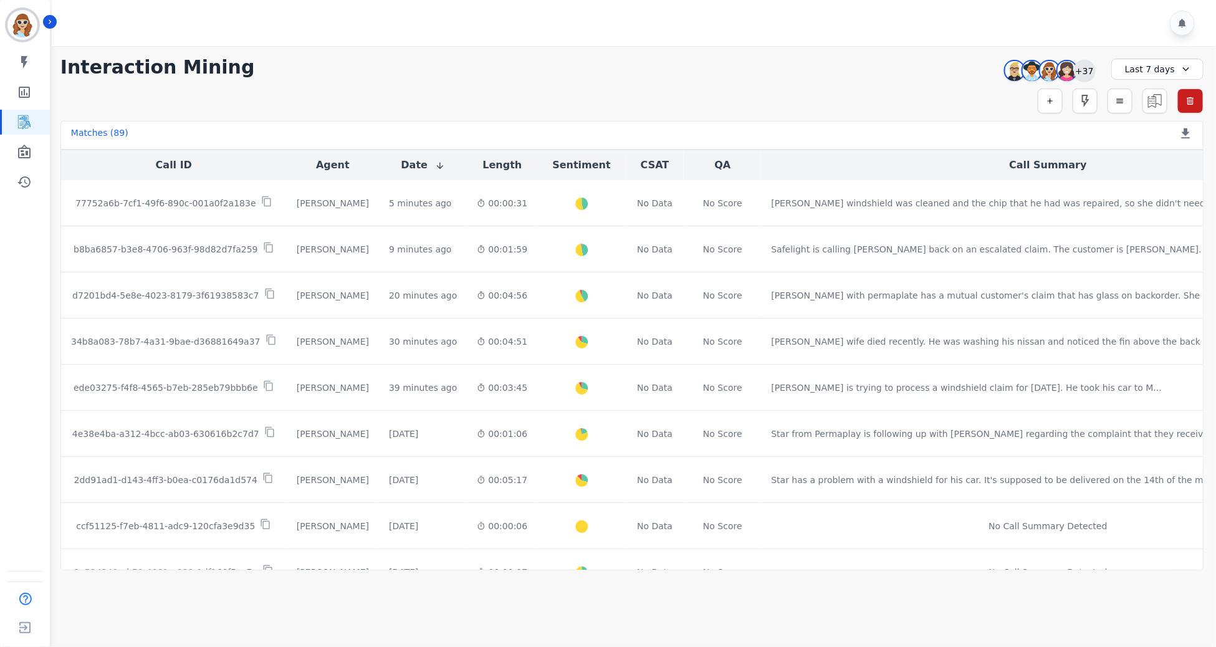
click at [1089, 70] on div "+37" at bounding box center [1084, 70] width 21 height 21
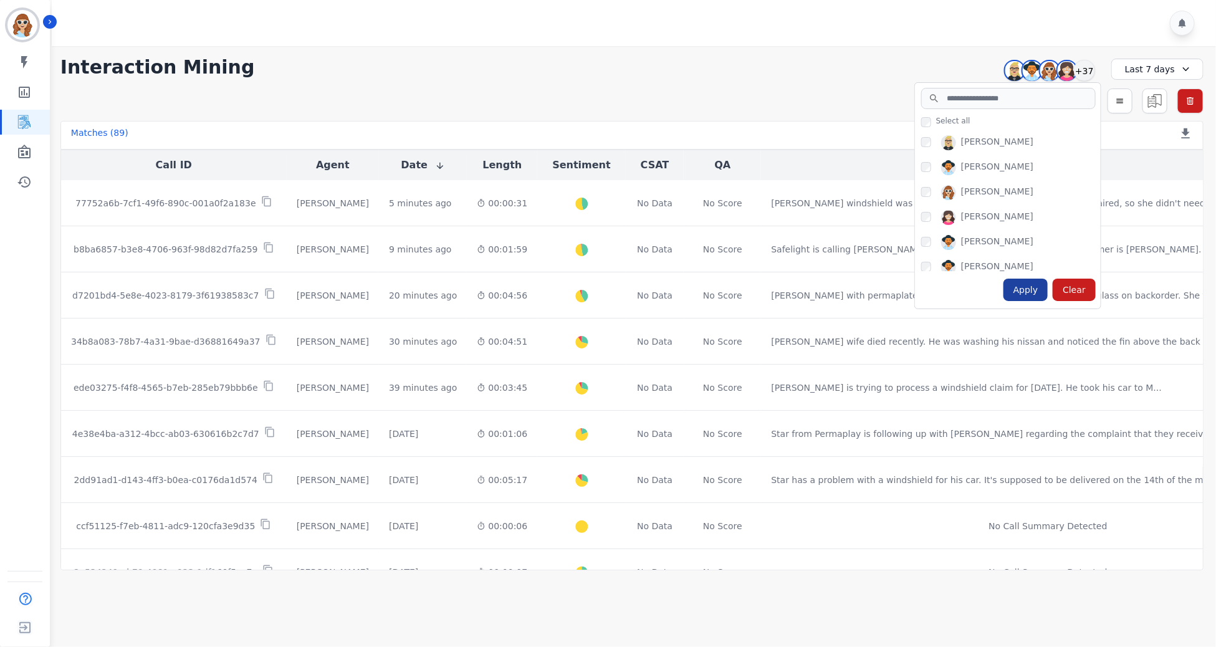
click at [1027, 294] on div "Apply" at bounding box center [1026, 290] width 45 height 22
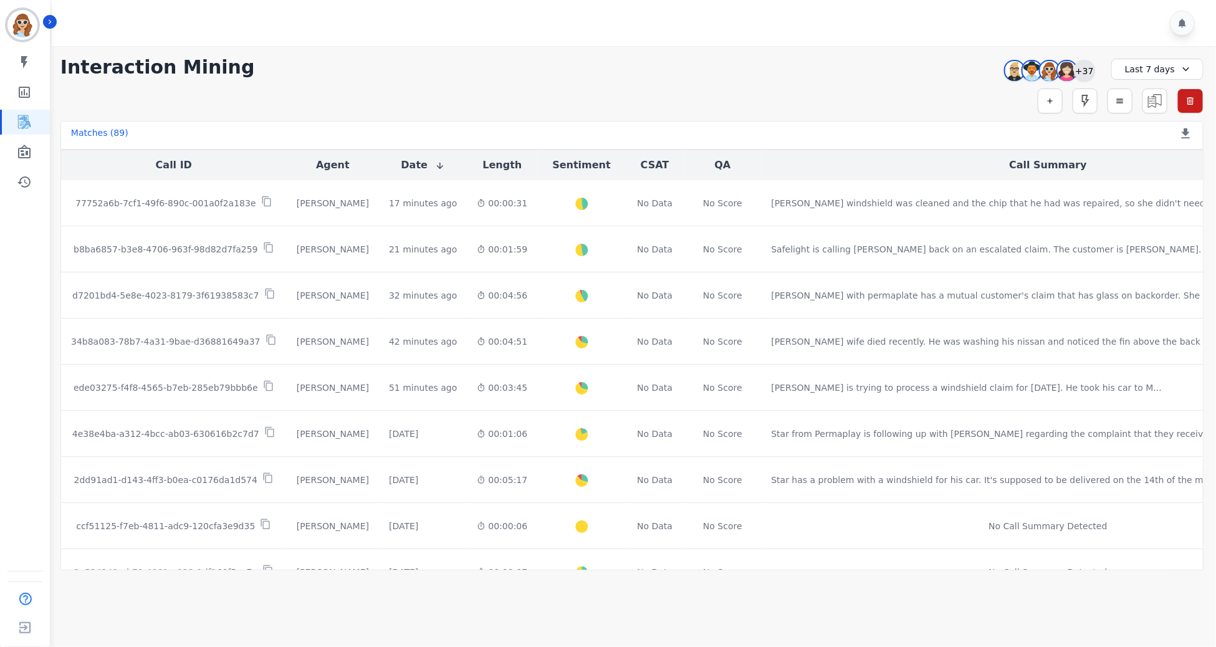
click at [1086, 72] on div "+37" at bounding box center [1084, 70] width 21 height 21
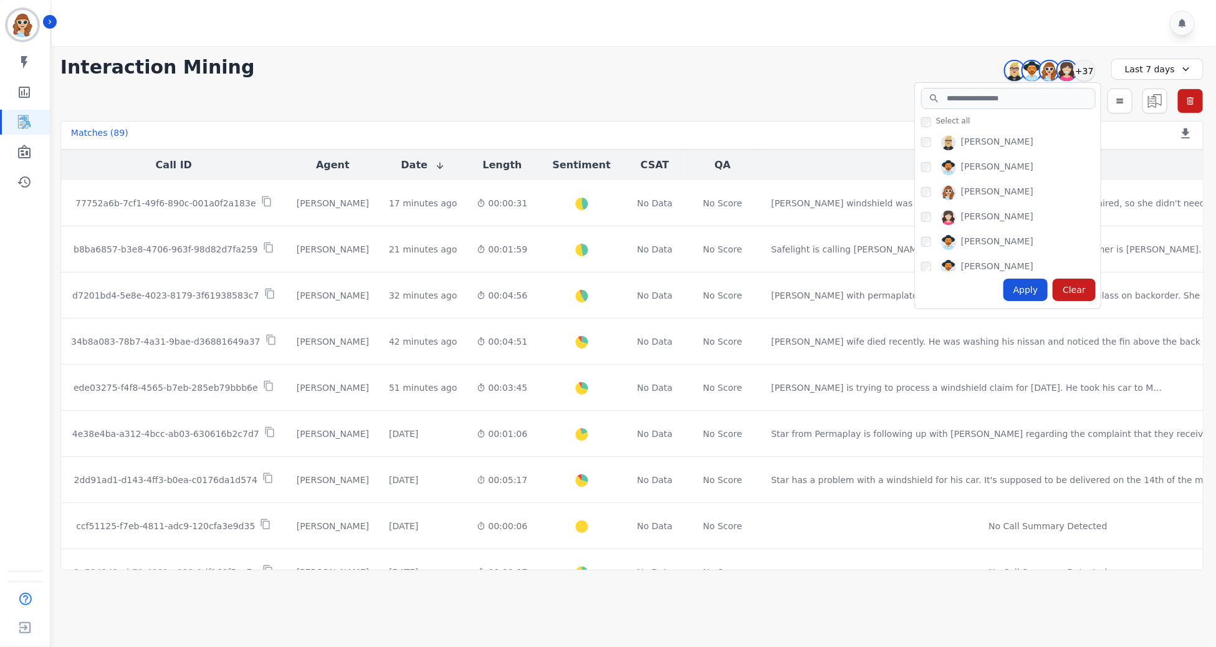
click at [1036, 292] on div "Apply" at bounding box center [1026, 290] width 45 height 22
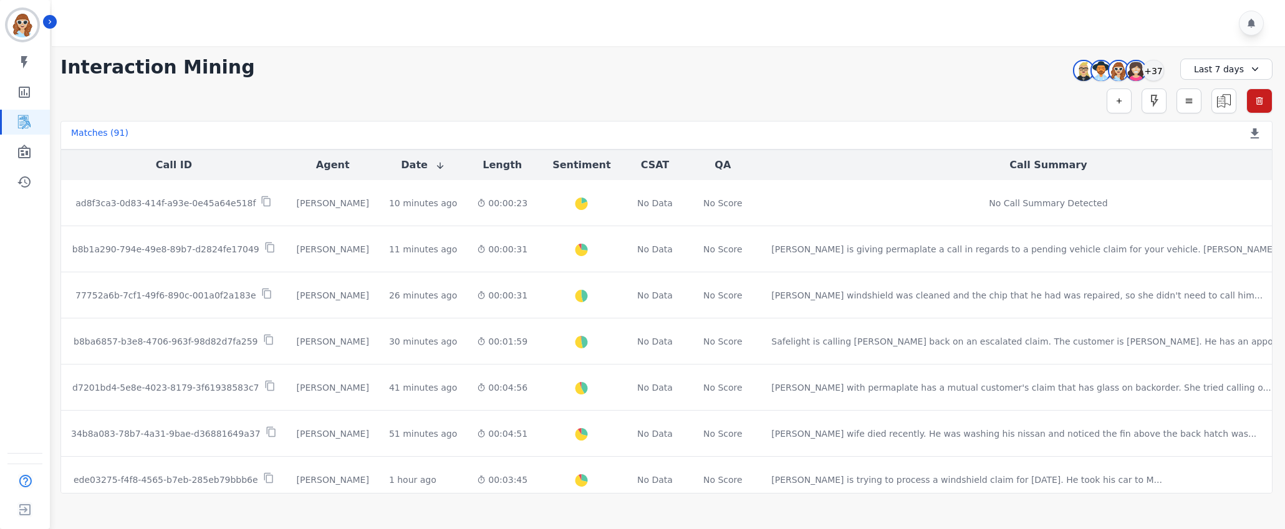
click at [381, 32] on div at bounding box center [670, 23] width 1237 height 46
click at [1152, 75] on div "+37" at bounding box center [1153, 70] width 21 height 21
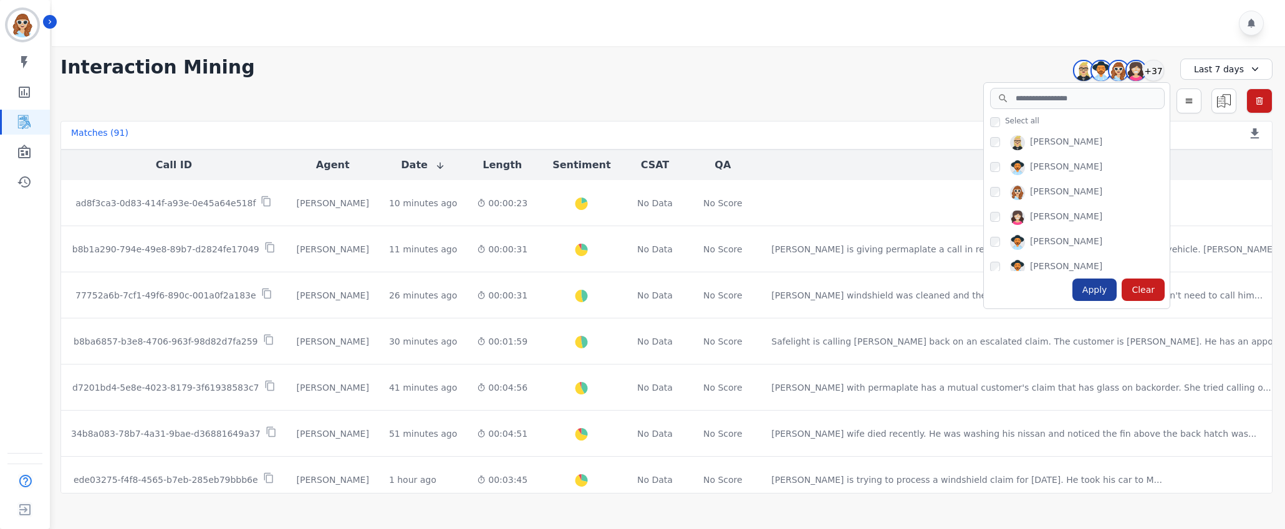
click at [1086, 292] on div "Apply" at bounding box center [1094, 290] width 45 height 22
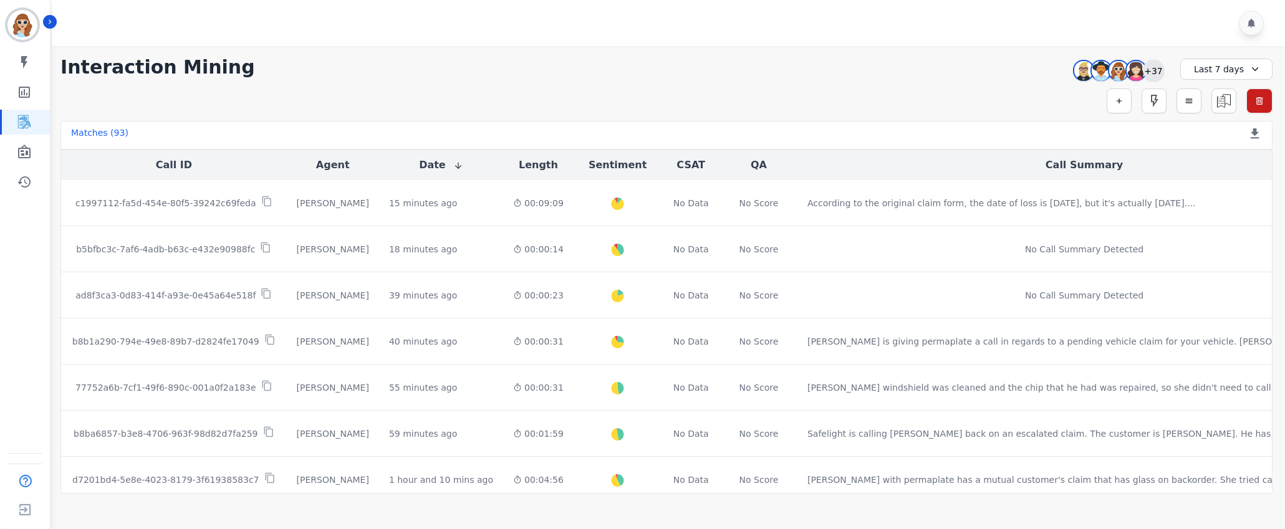
click at [1154, 68] on div "+37" at bounding box center [1153, 70] width 21 height 21
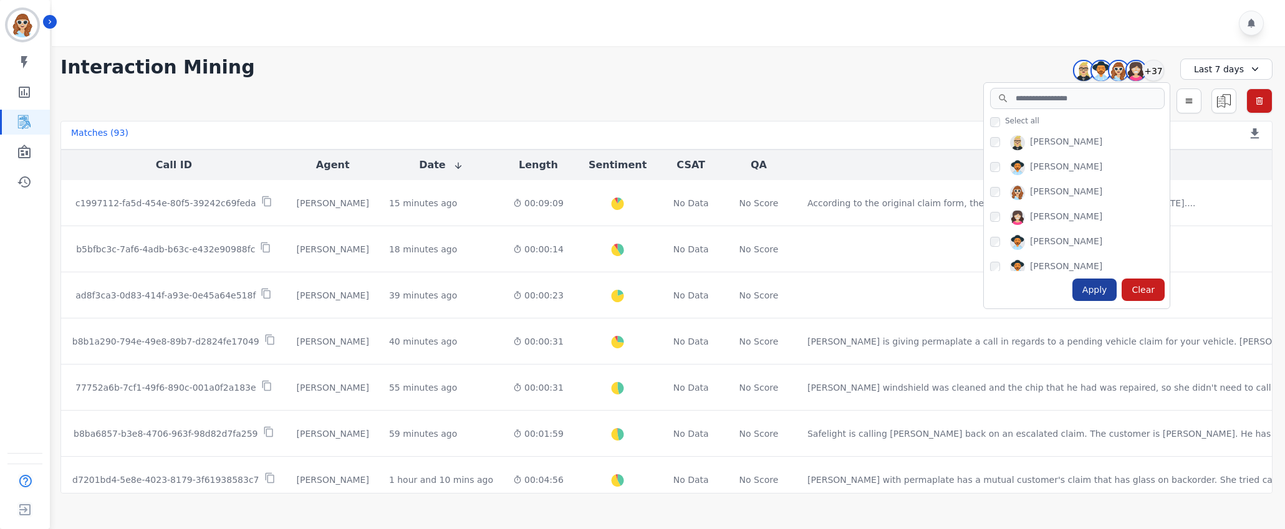
click at [1090, 292] on div "Apply" at bounding box center [1094, 290] width 45 height 22
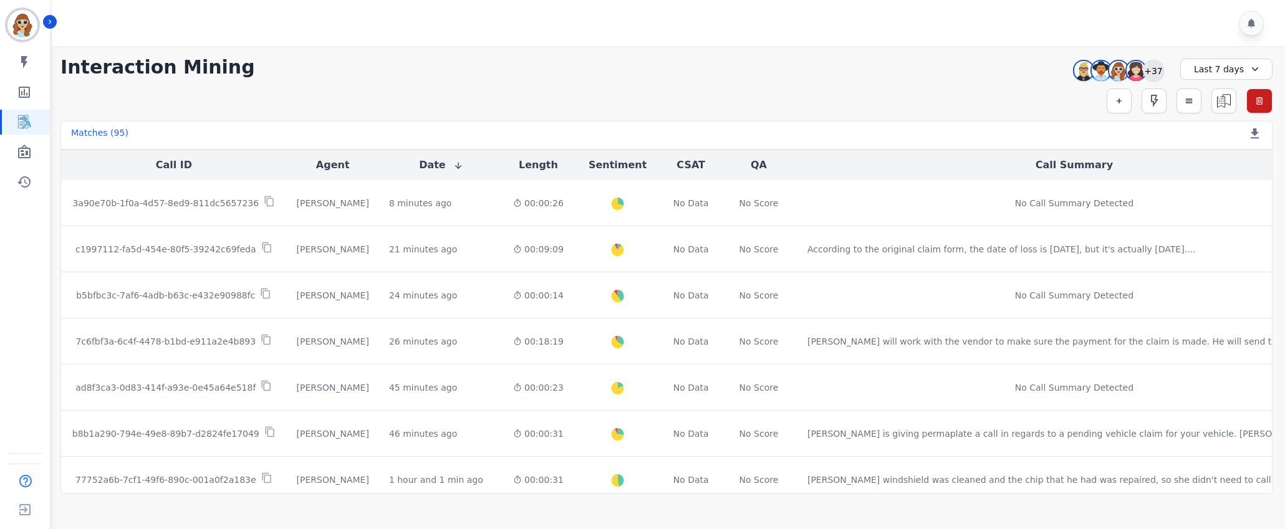
click at [1151, 70] on div "+37" at bounding box center [1153, 70] width 21 height 21
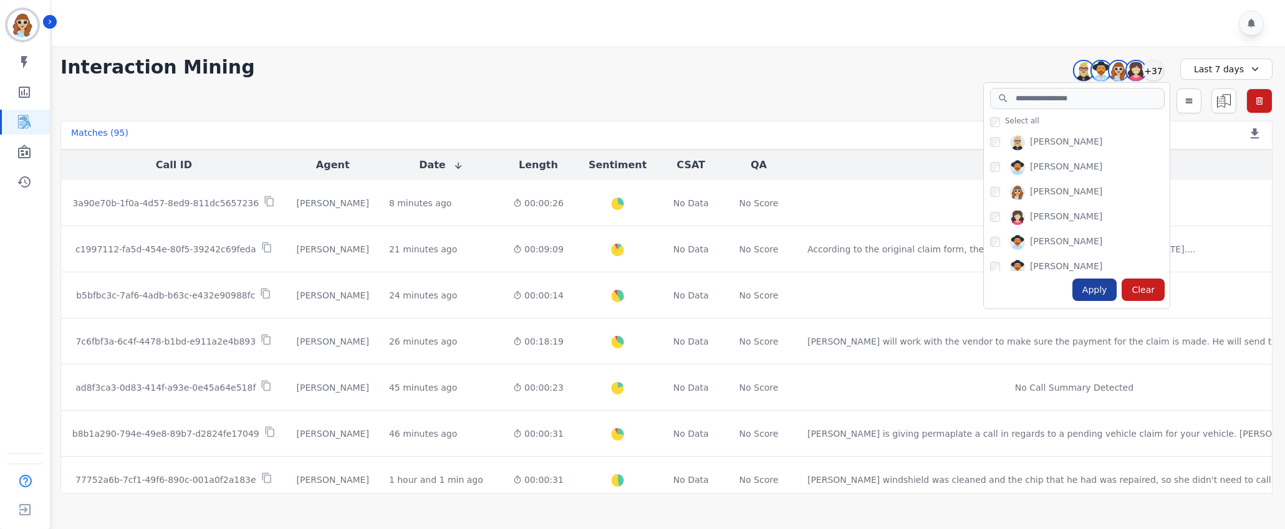
click at [1100, 292] on div "Apply" at bounding box center [1094, 290] width 45 height 22
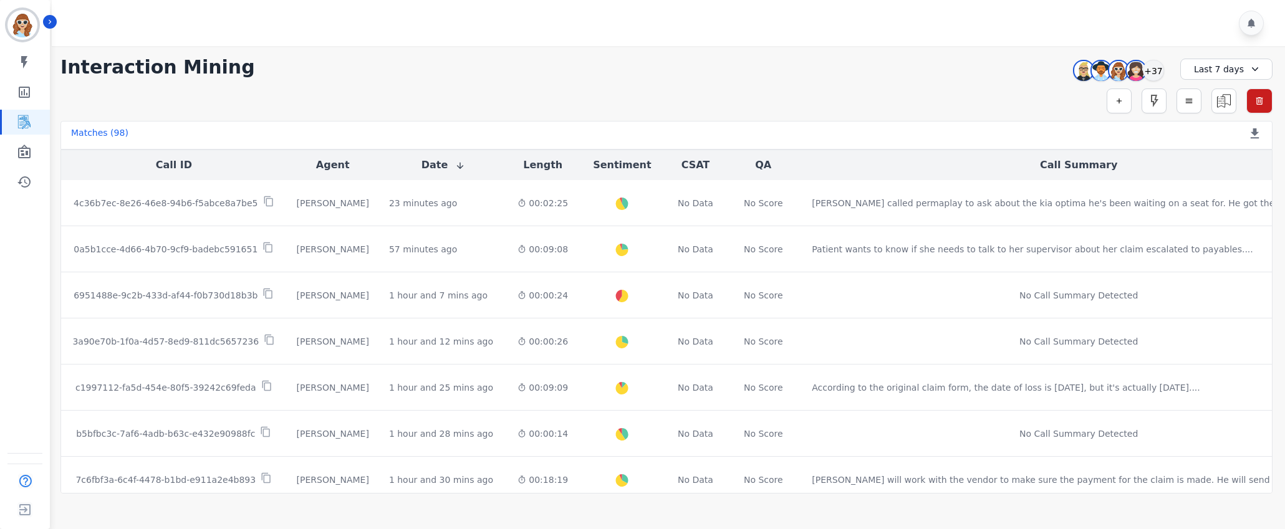
click at [1004, 44] on div at bounding box center [670, 23] width 1237 height 46
click at [1152, 74] on div "+37" at bounding box center [1153, 70] width 21 height 21
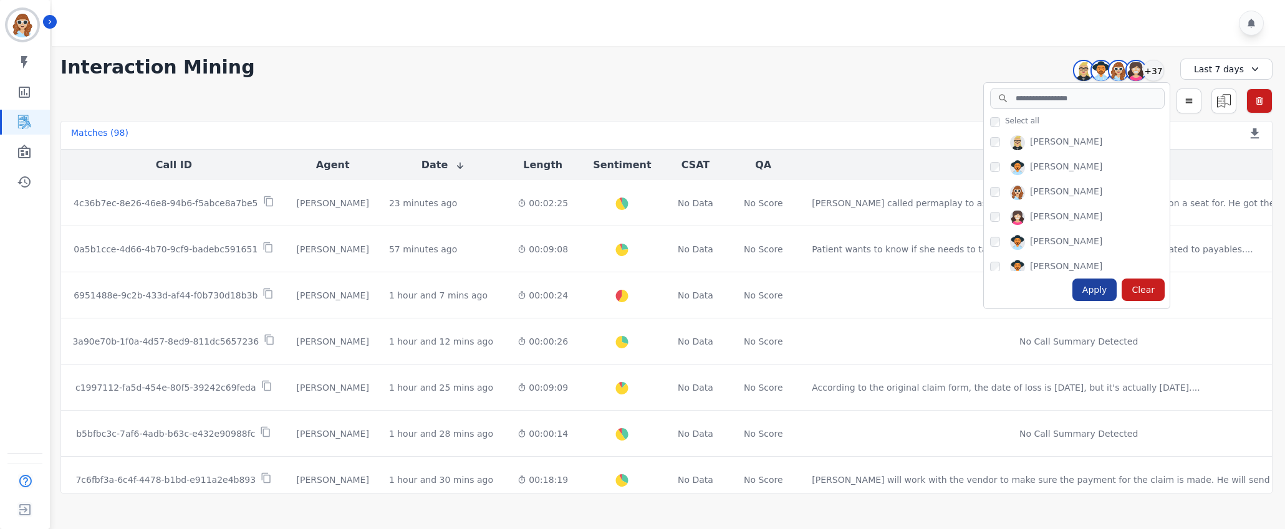
click at [1107, 288] on div "Apply" at bounding box center [1094, 290] width 45 height 22
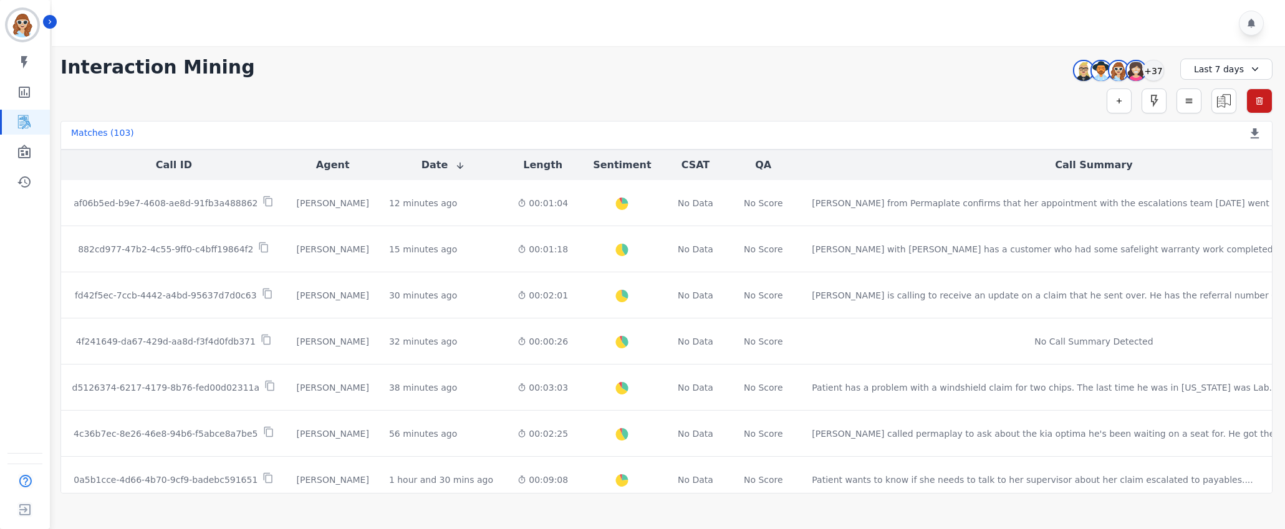
click at [994, 56] on div "**********" at bounding box center [666, 67] width 1212 height 22
click at [1154, 72] on div "+37" at bounding box center [1153, 70] width 21 height 21
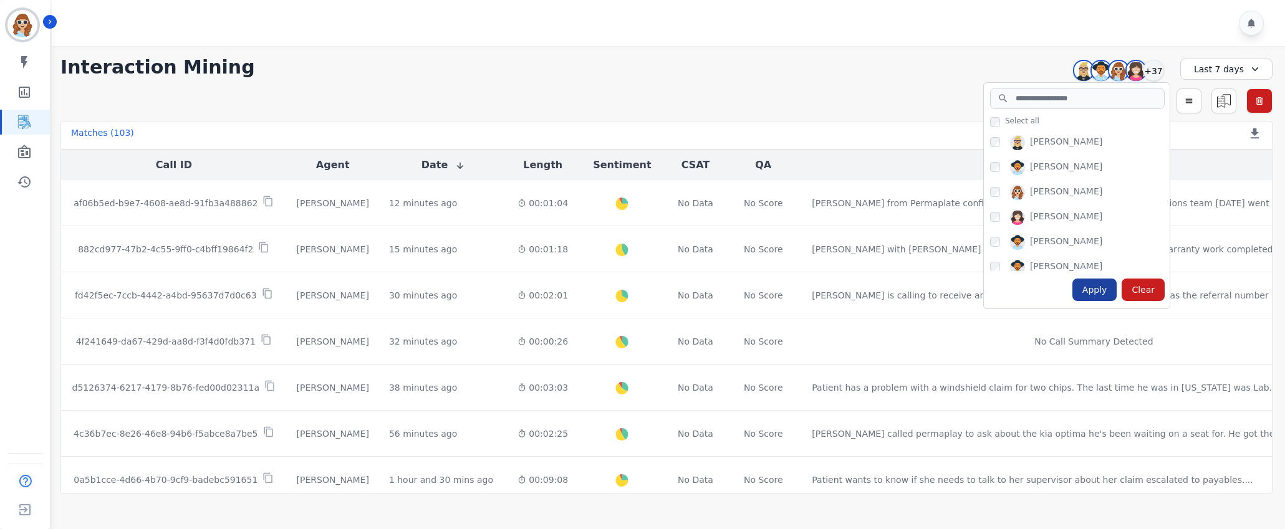
click at [1107, 290] on div "Apply" at bounding box center [1094, 290] width 45 height 22
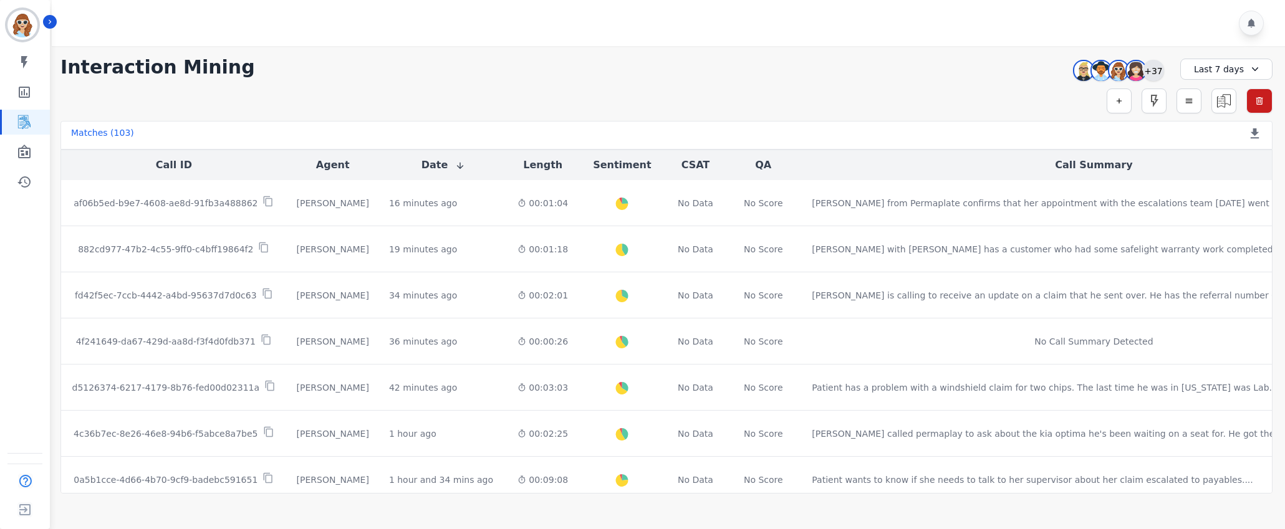
click at [1154, 71] on div "+37" at bounding box center [1153, 70] width 21 height 21
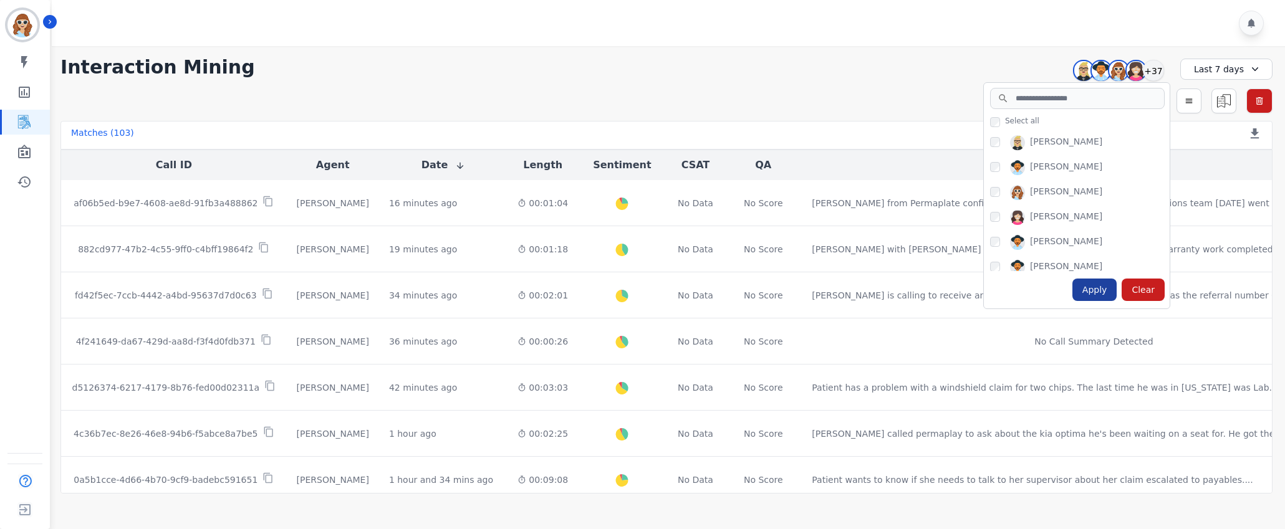
click at [1101, 294] on div "Apply" at bounding box center [1094, 290] width 45 height 22
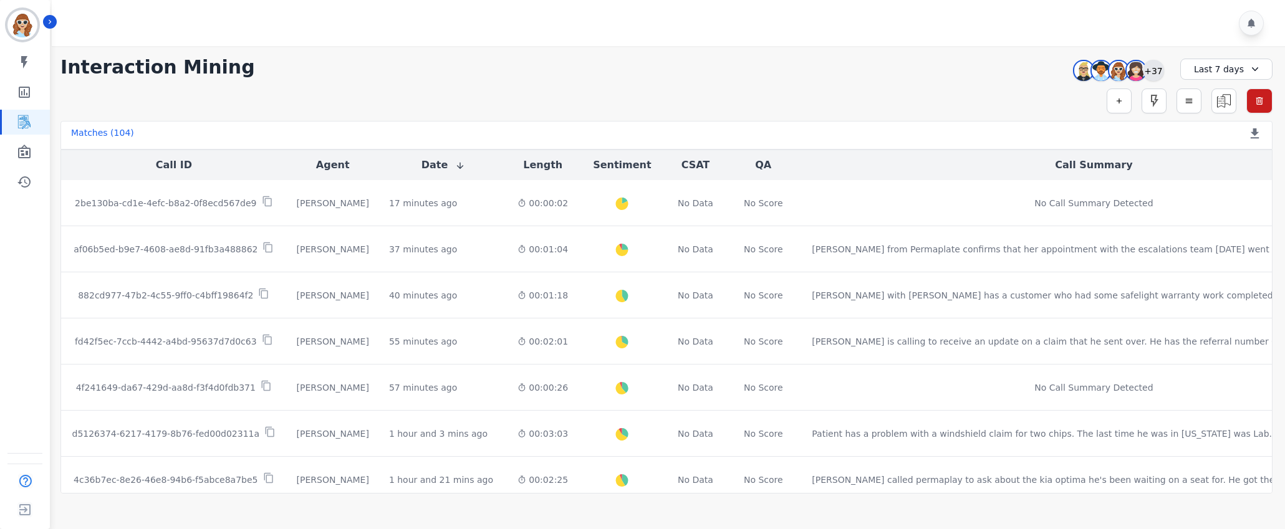
click at [1158, 75] on div "+37" at bounding box center [1153, 70] width 21 height 21
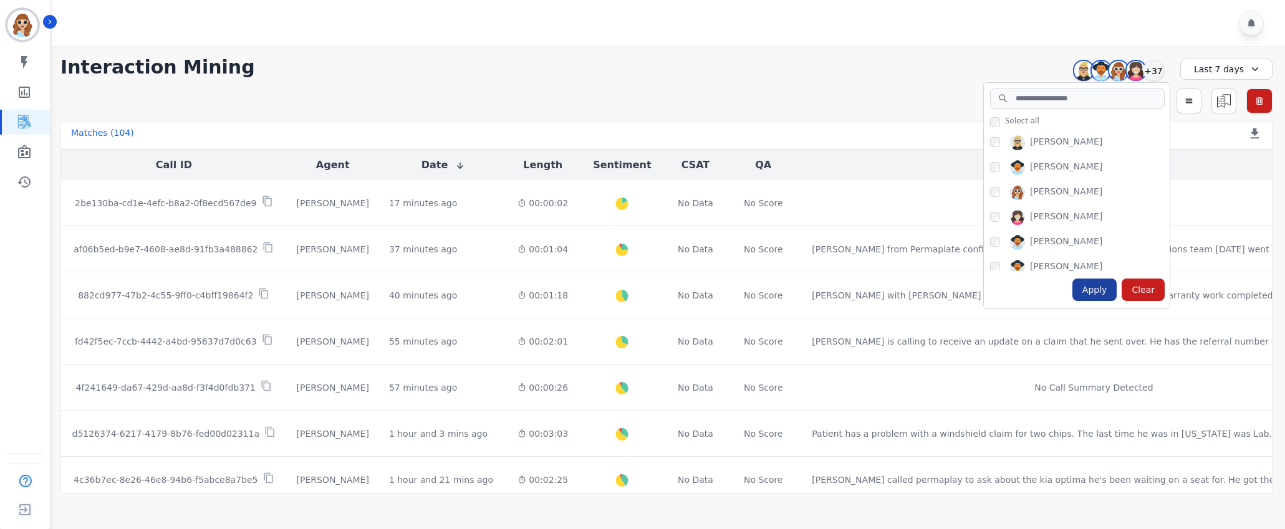
click at [1095, 285] on div "Apply" at bounding box center [1094, 290] width 45 height 22
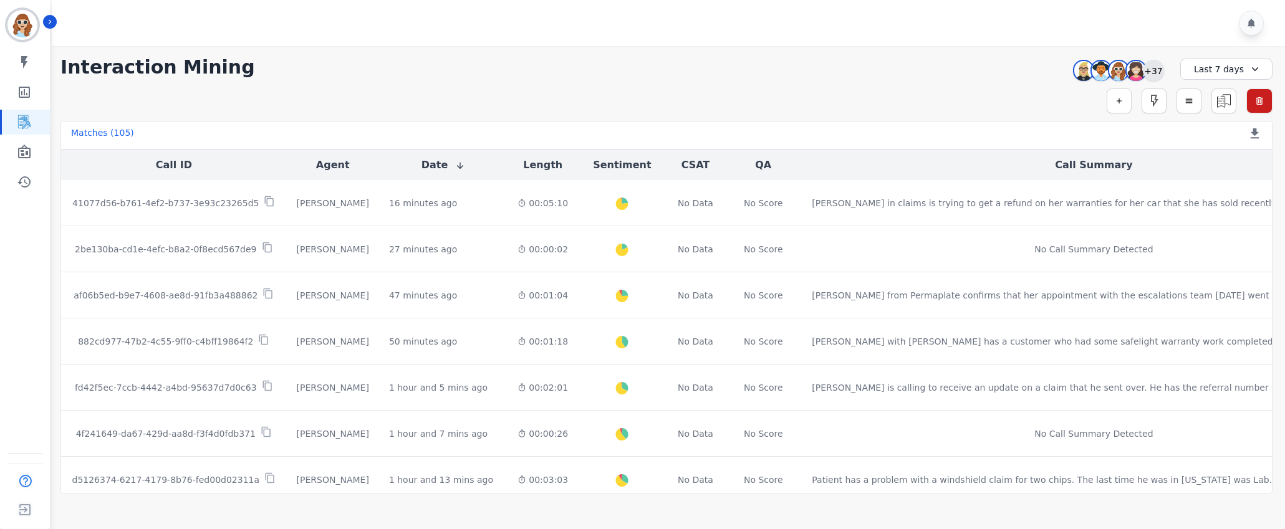
click at [1147, 67] on div "+37" at bounding box center [1153, 70] width 21 height 21
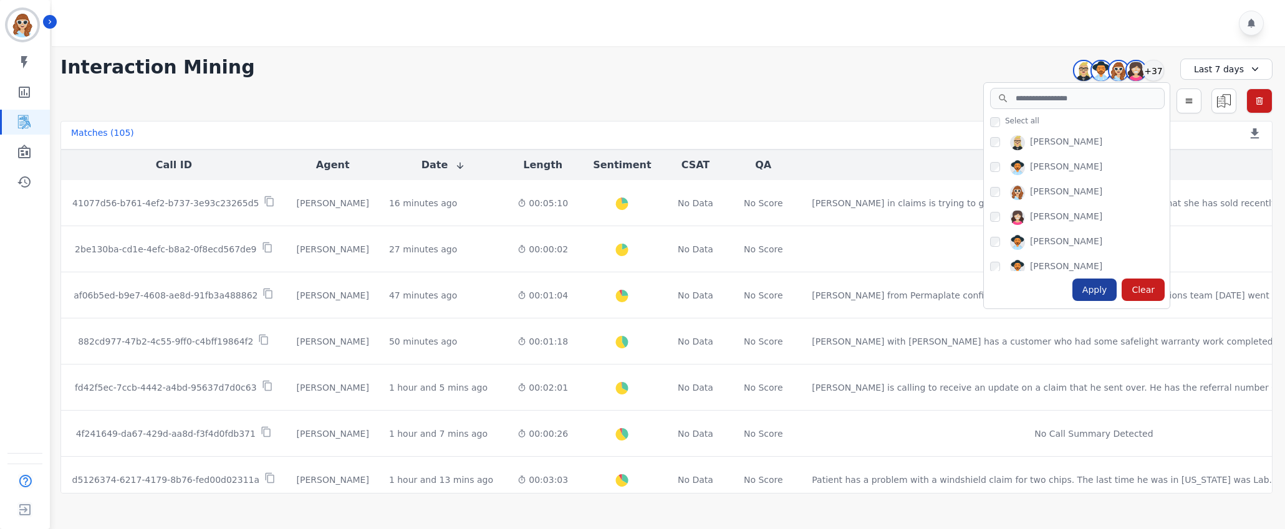
click at [1102, 292] on div "Apply" at bounding box center [1094, 290] width 45 height 22
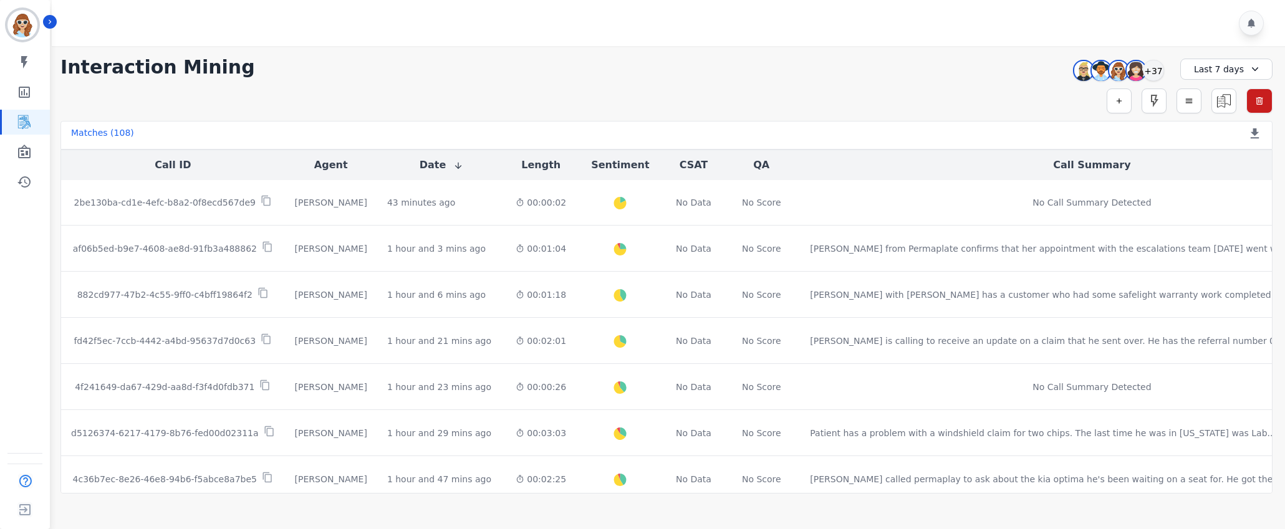
scroll to position [187, 0]
click at [994, 62] on div "**********" at bounding box center [666, 67] width 1212 height 22
click at [1153, 65] on div "+37" at bounding box center [1153, 70] width 21 height 21
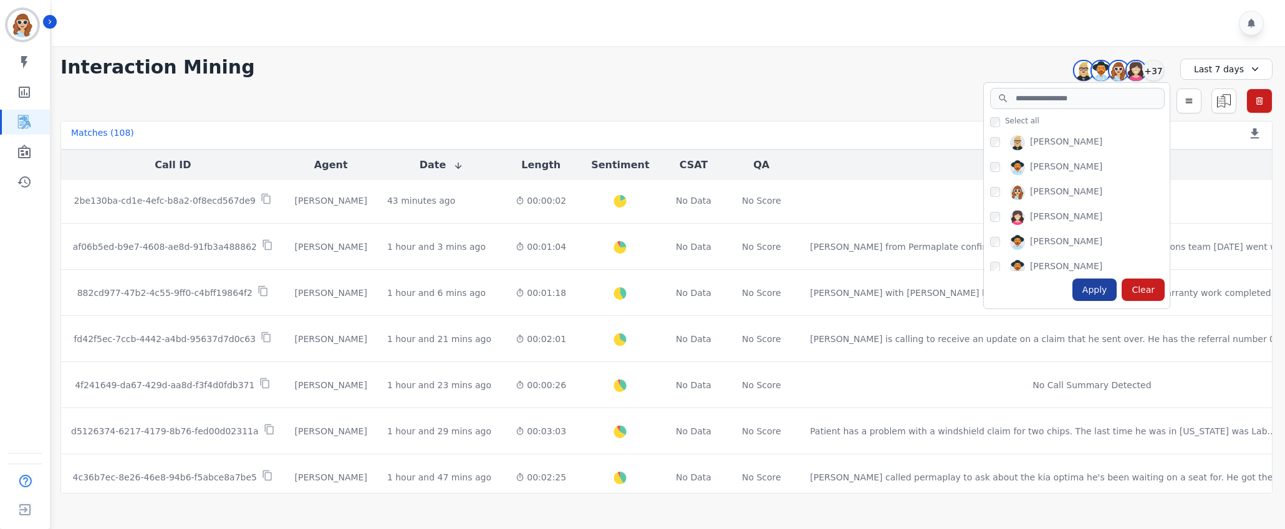
click at [1096, 292] on div "Apply" at bounding box center [1094, 290] width 45 height 22
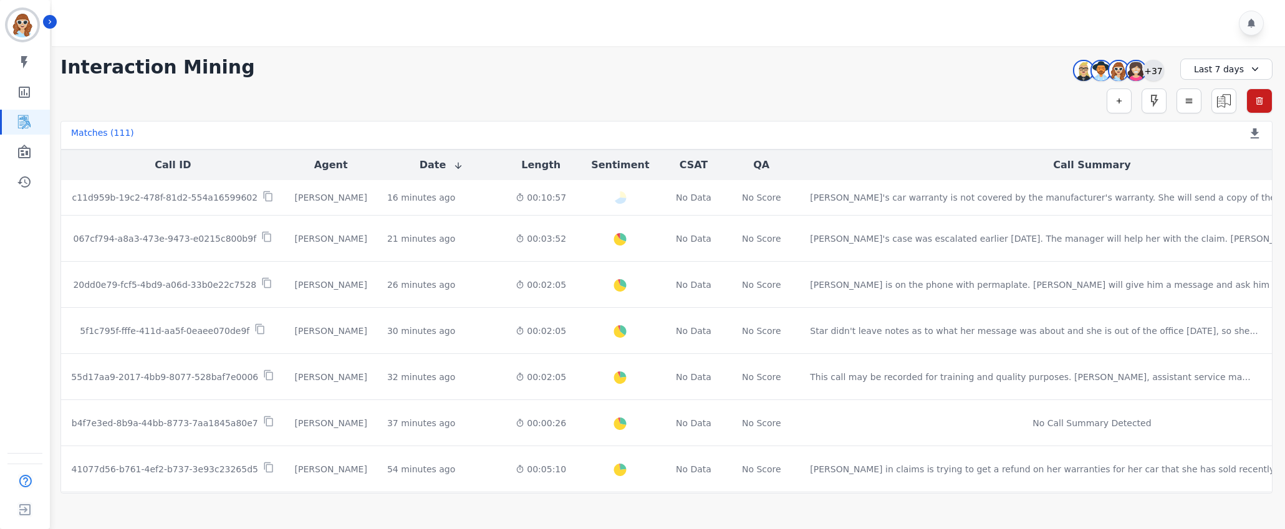
click at [1147, 69] on div "+37" at bounding box center [1153, 70] width 21 height 21
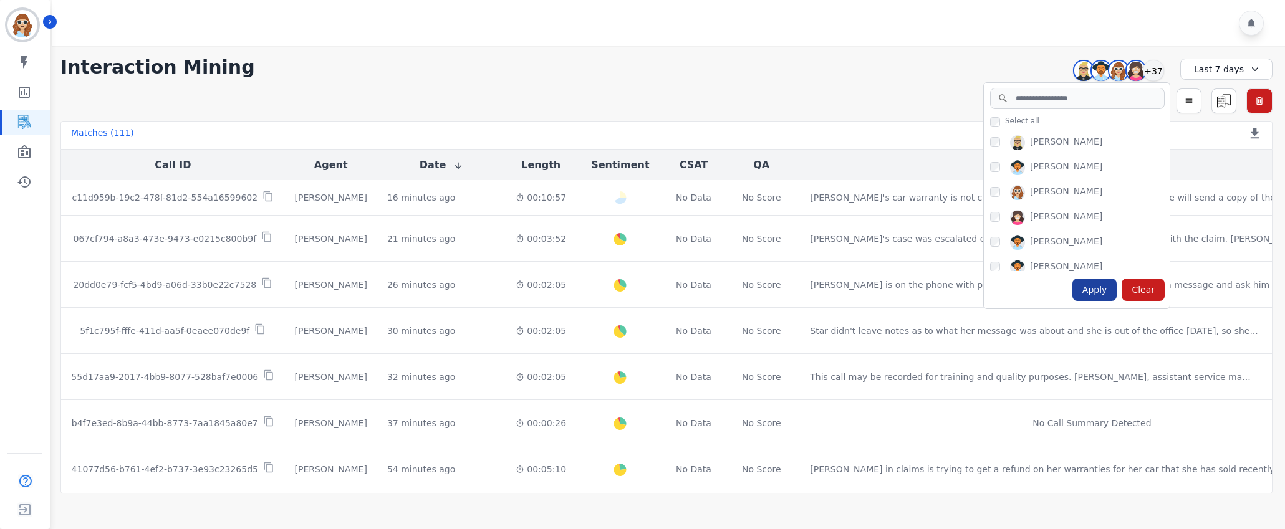
click at [1103, 284] on div "Apply" at bounding box center [1094, 290] width 45 height 22
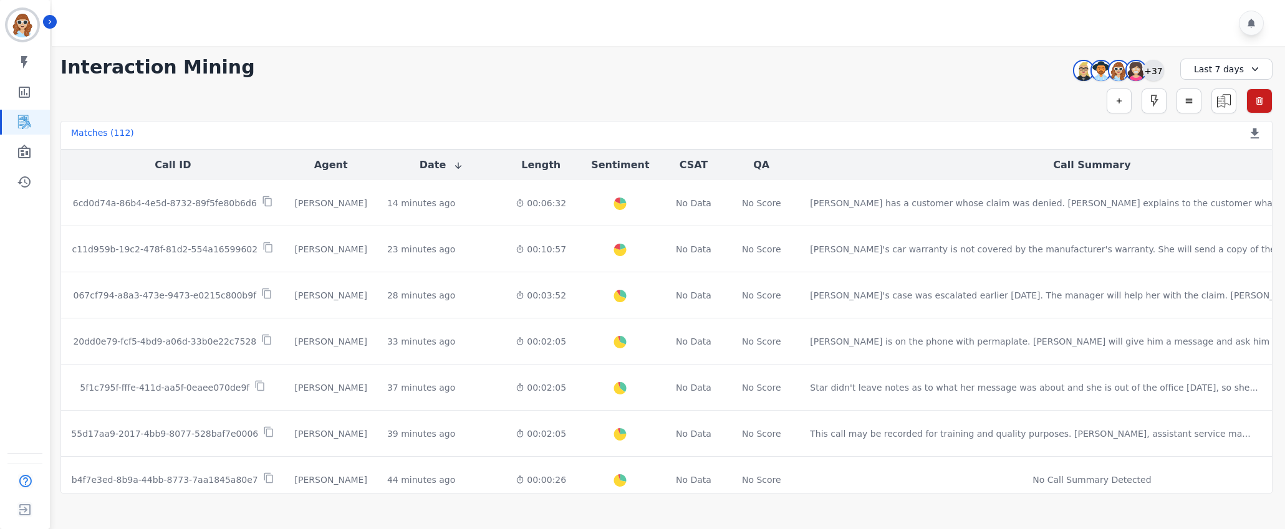
click at [1156, 73] on div "+37" at bounding box center [1153, 70] width 21 height 21
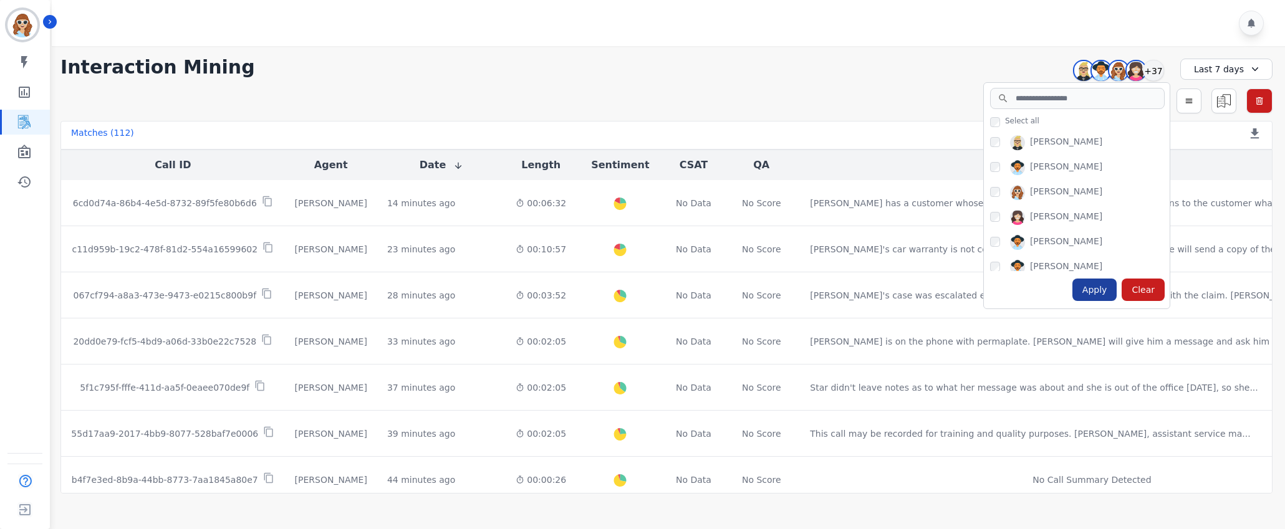
click at [1104, 292] on div "Apply" at bounding box center [1094, 290] width 45 height 22
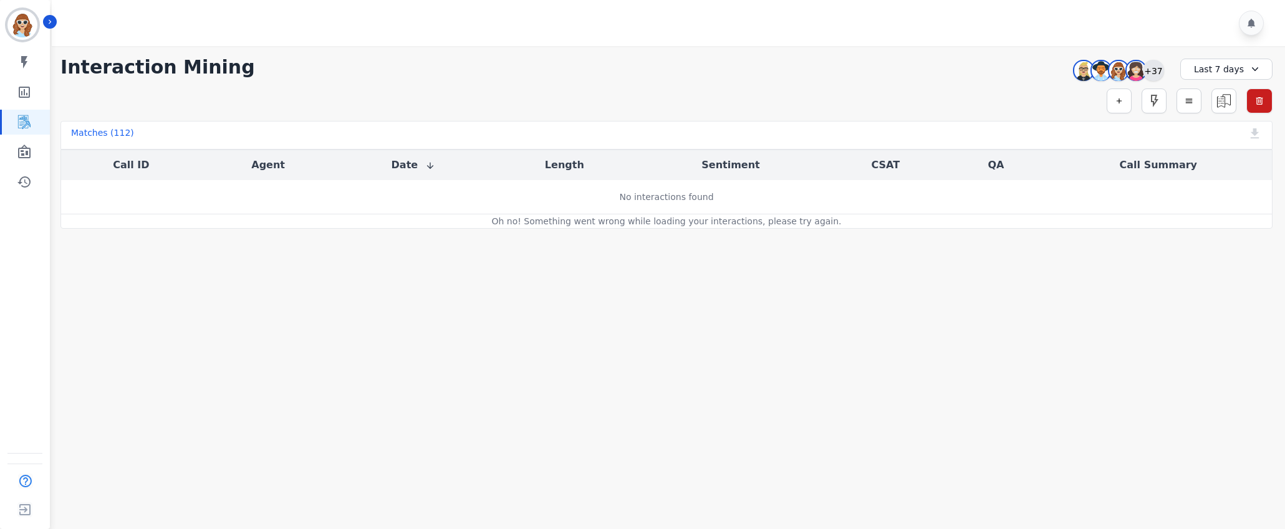
click at [1160, 68] on div "+37" at bounding box center [1153, 70] width 21 height 21
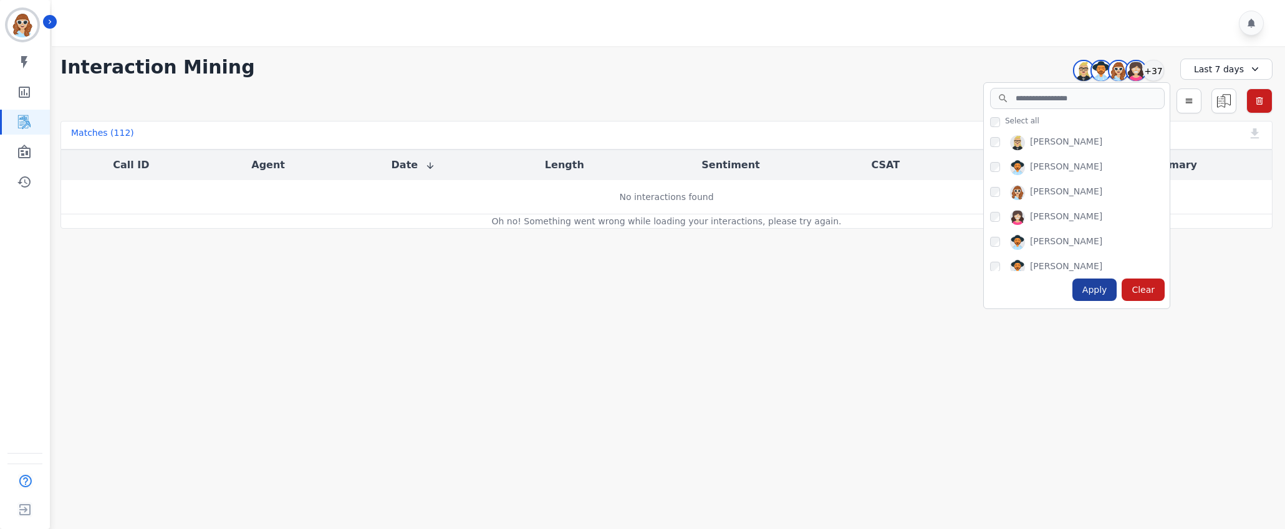
click at [1096, 294] on div "Apply" at bounding box center [1094, 290] width 45 height 22
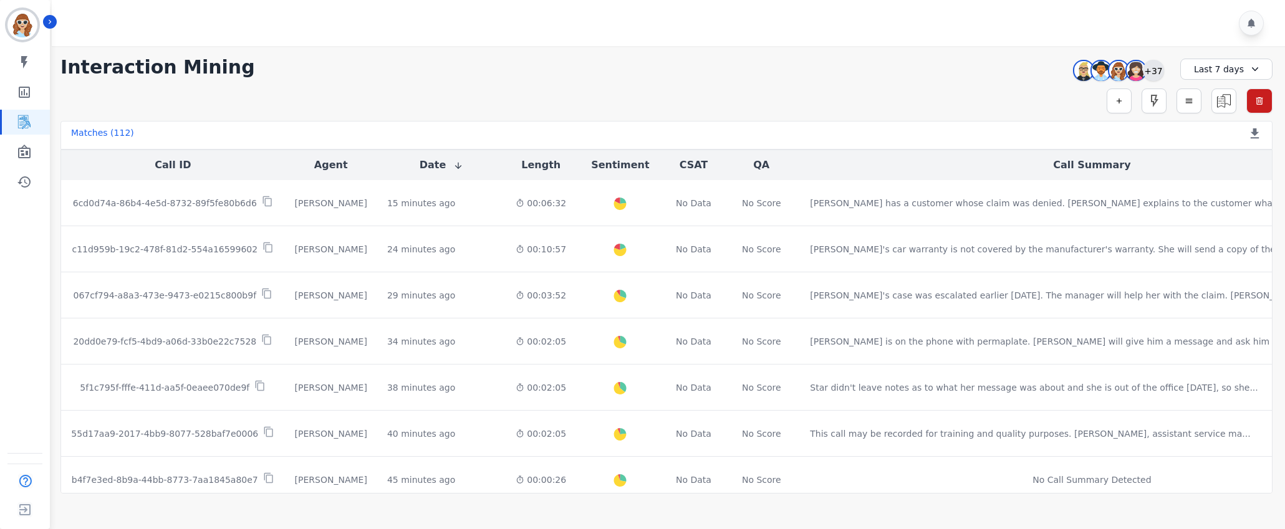
click at [1151, 75] on div "+37" at bounding box center [1153, 70] width 21 height 21
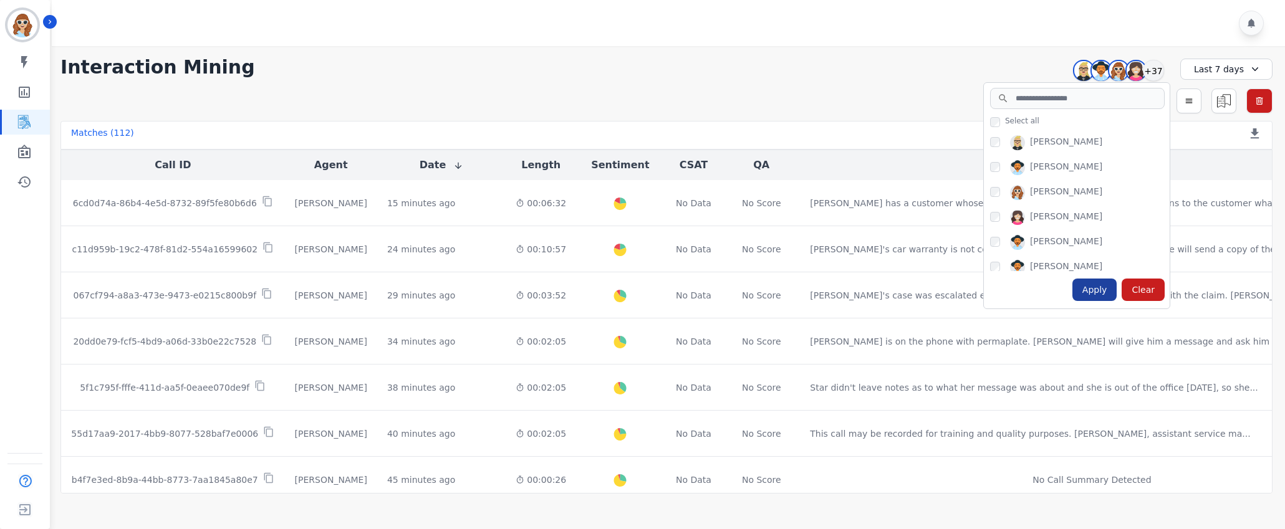
click at [1101, 290] on div "Apply" at bounding box center [1094, 290] width 45 height 22
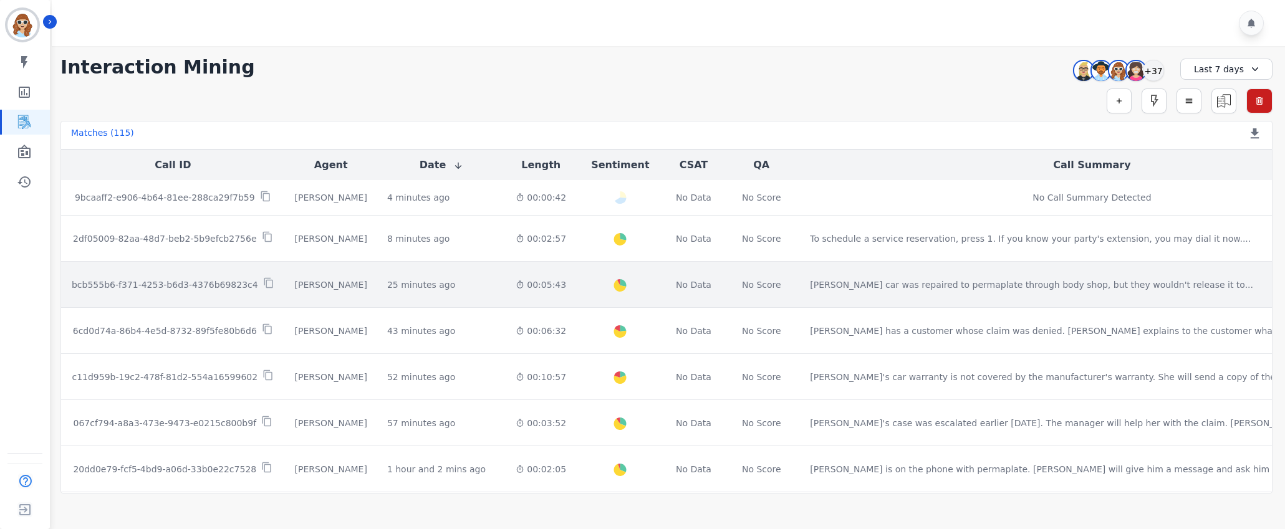
click at [1118, 295] on td "Samantha Duncan's car was repaired to permaplate through body shop, but they wo…" at bounding box center [1091, 285] width 583 height 46
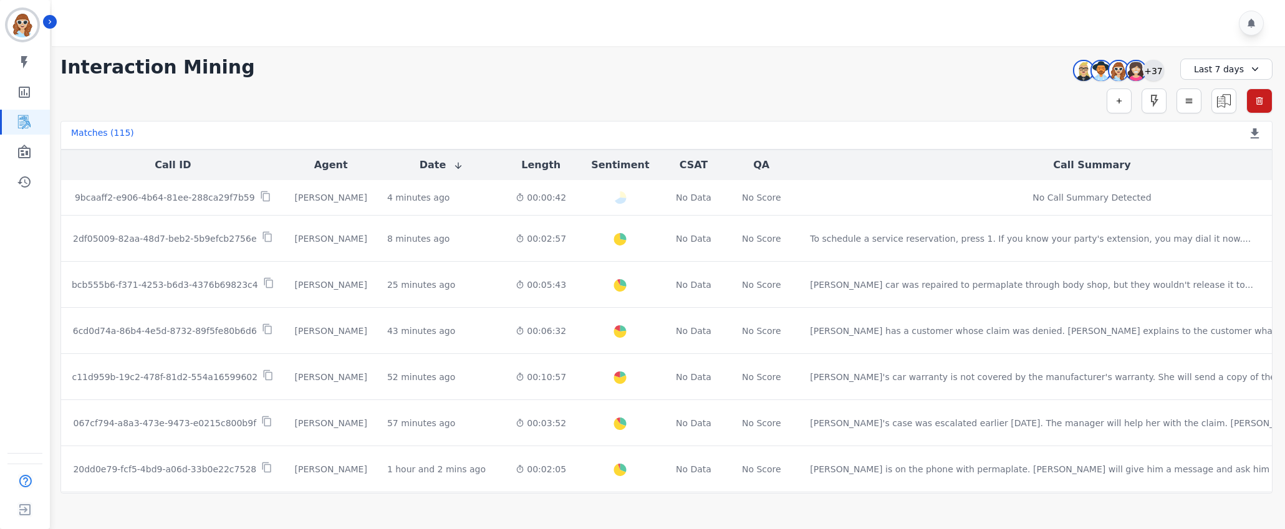
click at [1156, 70] on div "+37" at bounding box center [1153, 70] width 21 height 21
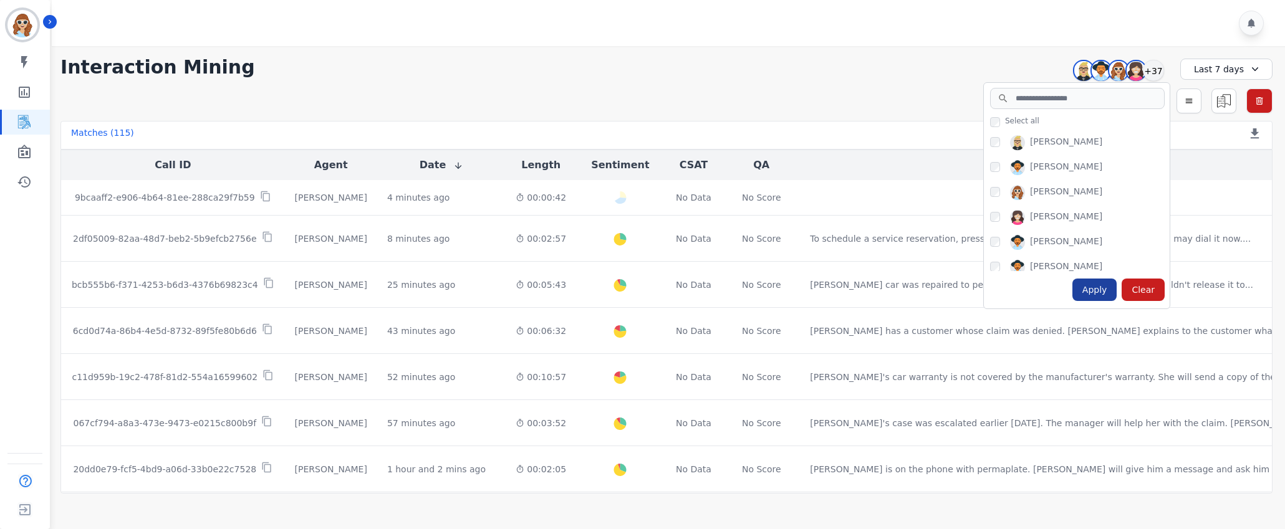
click at [1114, 290] on div "Apply" at bounding box center [1094, 290] width 45 height 22
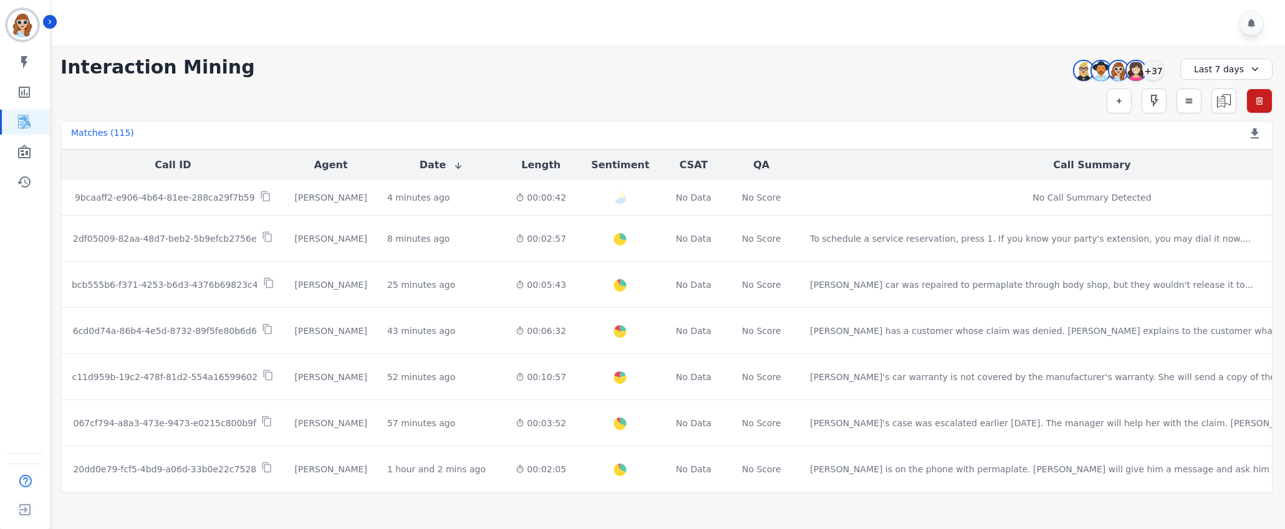
click at [984, 70] on div "**********" at bounding box center [666, 67] width 1212 height 22
click at [1154, 67] on div "+37" at bounding box center [1153, 70] width 21 height 21
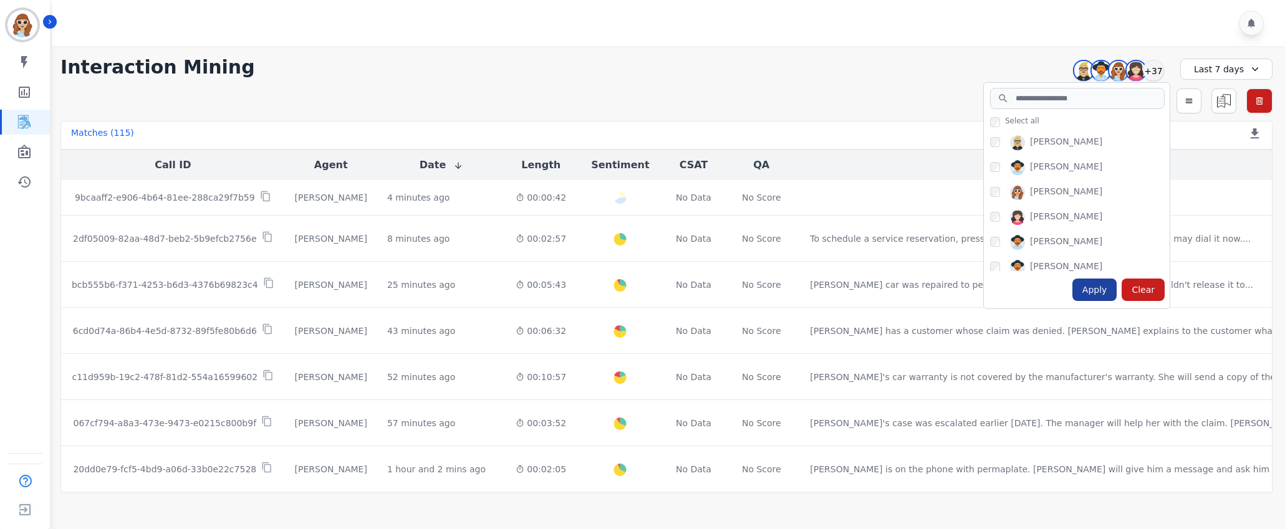
click at [1101, 290] on div "Apply" at bounding box center [1094, 290] width 45 height 22
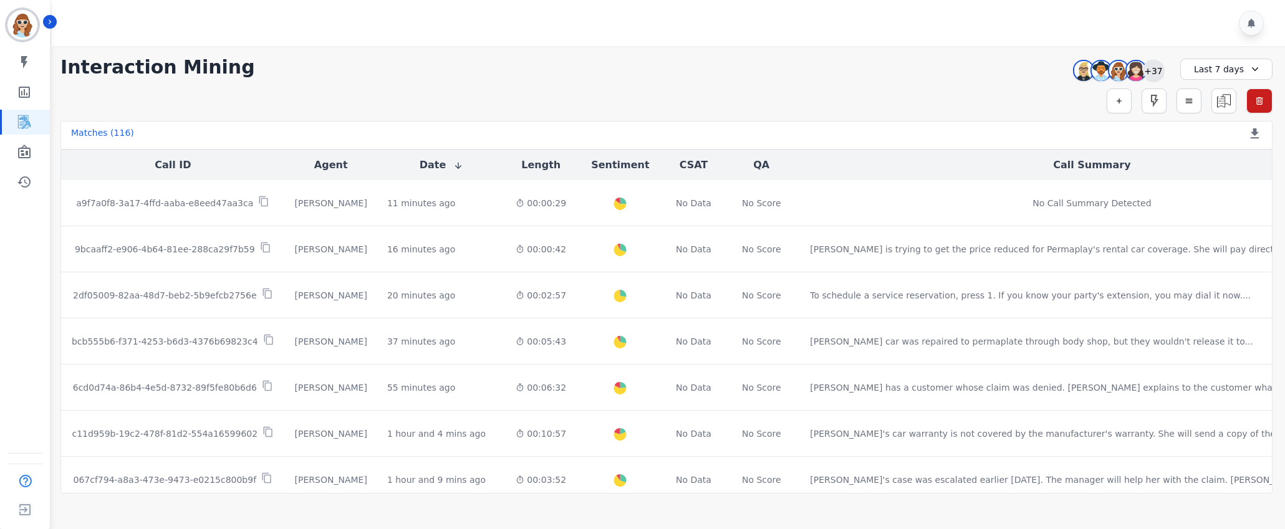
click at [1154, 71] on div "+37" at bounding box center [1153, 70] width 21 height 21
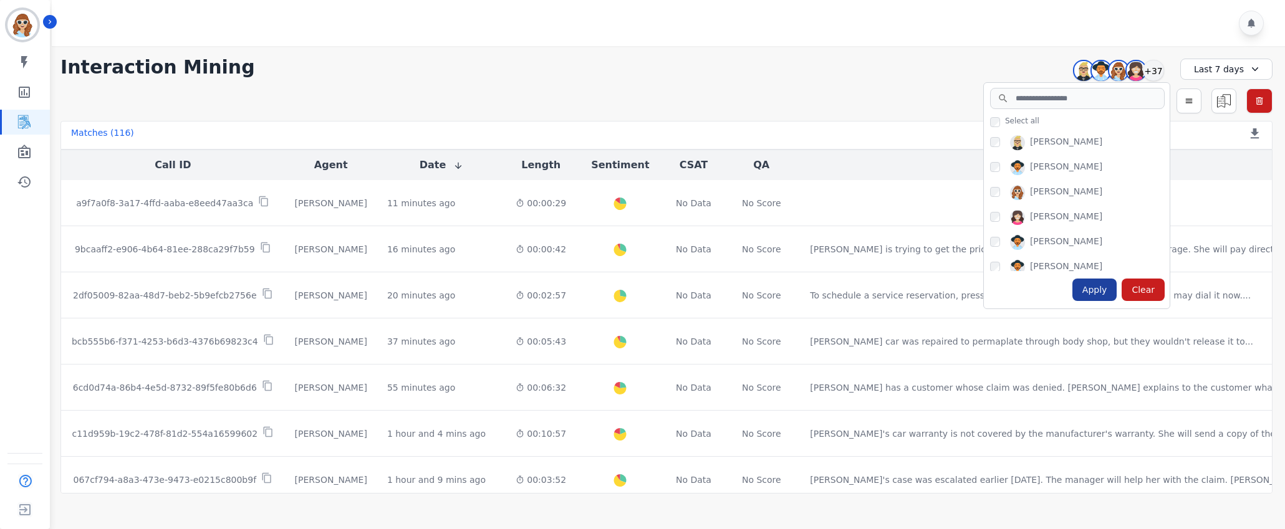
click at [1098, 294] on div "Apply" at bounding box center [1094, 290] width 45 height 22
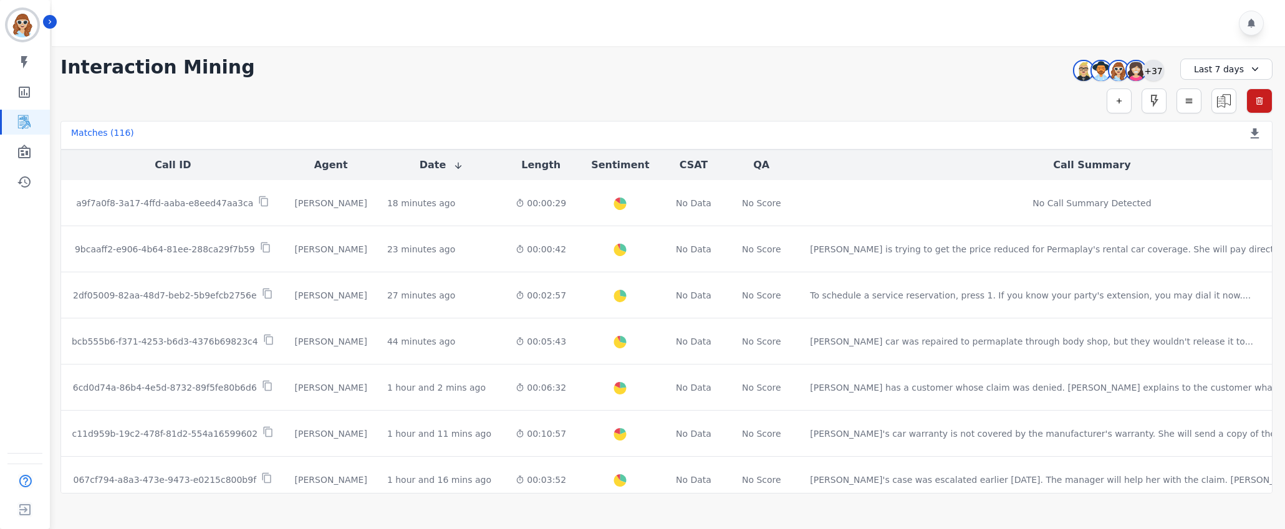
click at [1154, 66] on div "+37" at bounding box center [1153, 70] width 21 height 21
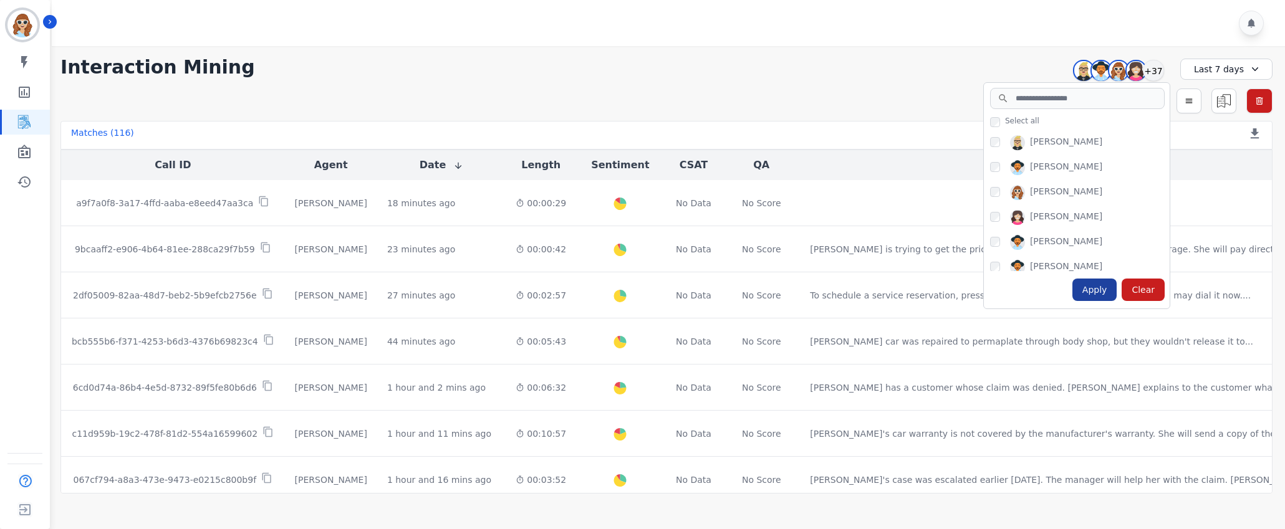
click at [1083, 292] on div "Apply" at bounding box center [1094, 290] width 45 height 22
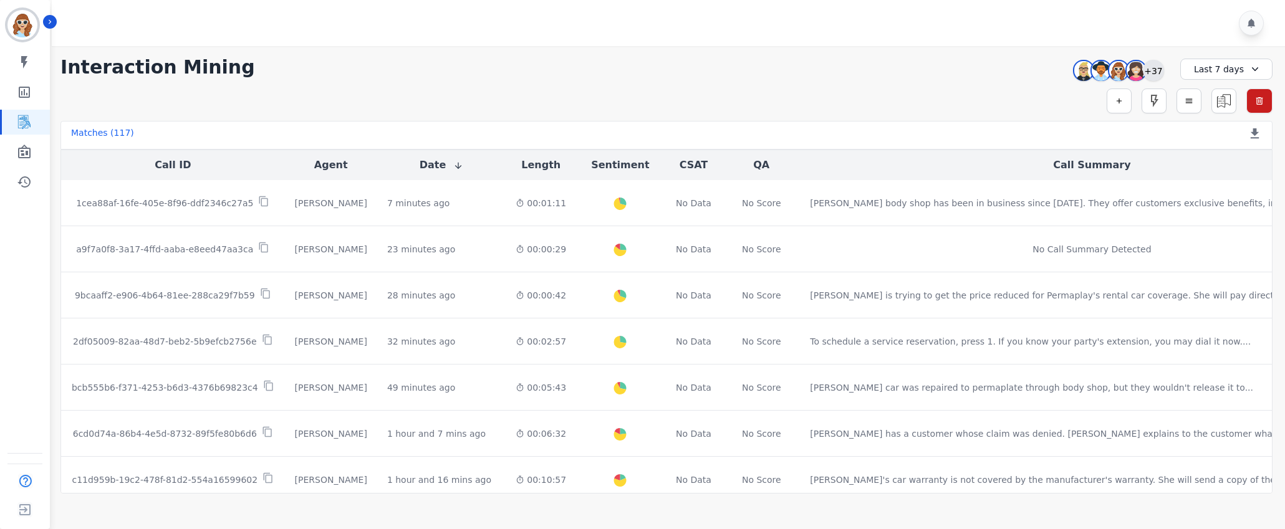
drag, startPoint x: 1160, startPoint y: 72, endPoint x: 1143, endPoint y: 66, distance: 17.7
click at [1159, 72] on div "+37" at bounding box center [1153, 70] width 21 height 21
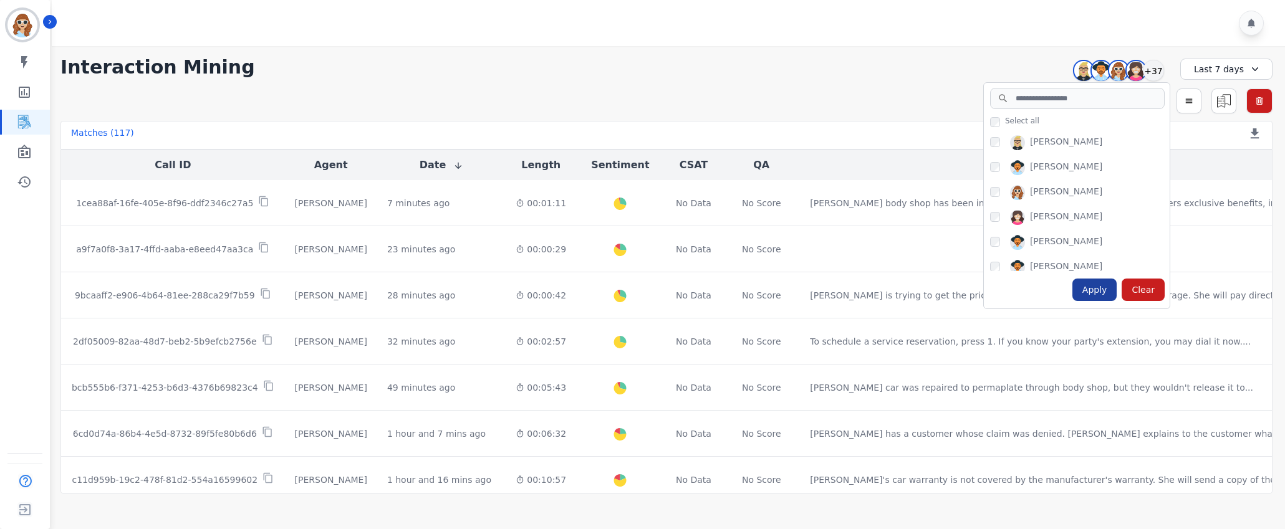
click at [1100, 295] on div "Apply" at bounding box center [1094, 290] width 45 height 22
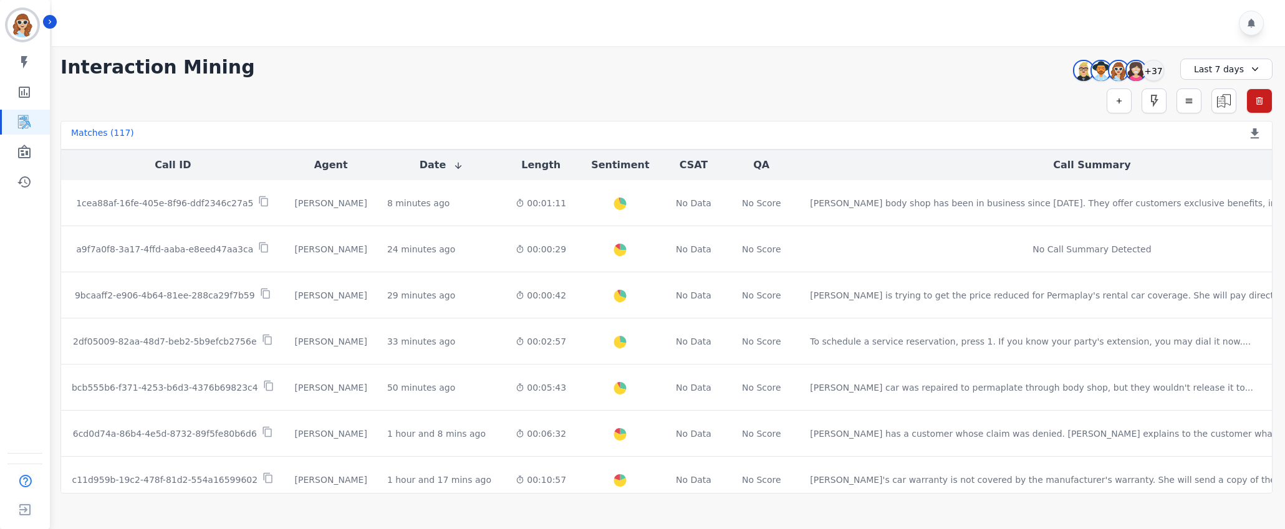
drag, startPoint x: 980, startPoint y: 65, endPoint x: 1025, endPoint y: 73, distance: 44.9
click at [980, 65] on div "**********" at bounding box center [666, 67] width 1212 height 22
click at [1156, 71] on div "+37" at bounding box center [1153, 70] width 21 height 21
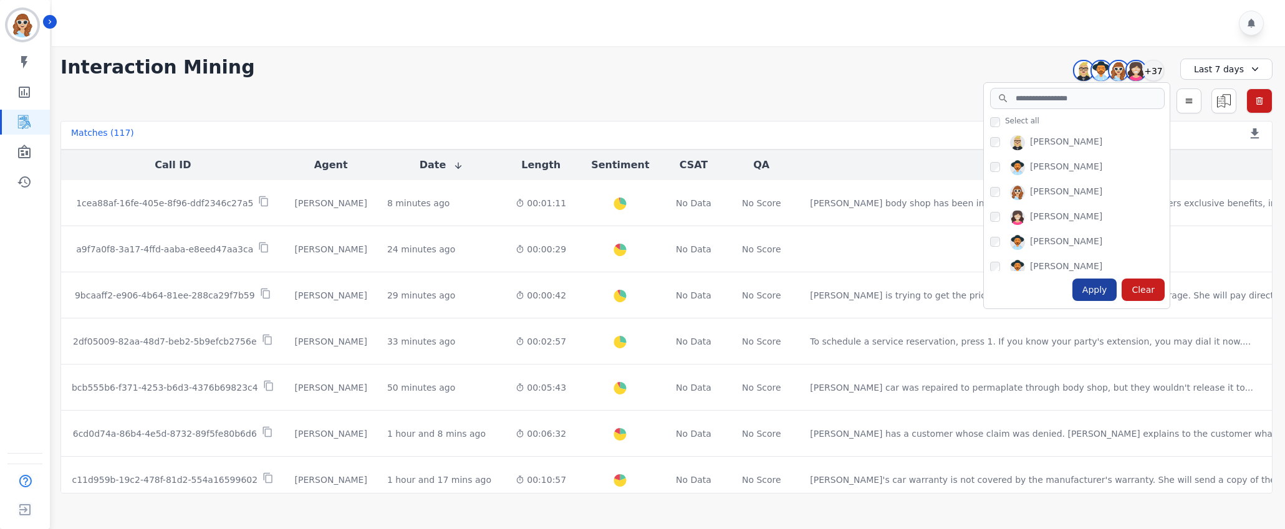
click at [1089, 283] on div "Apply" at bounding box center [1094, 290] width 45 height 22
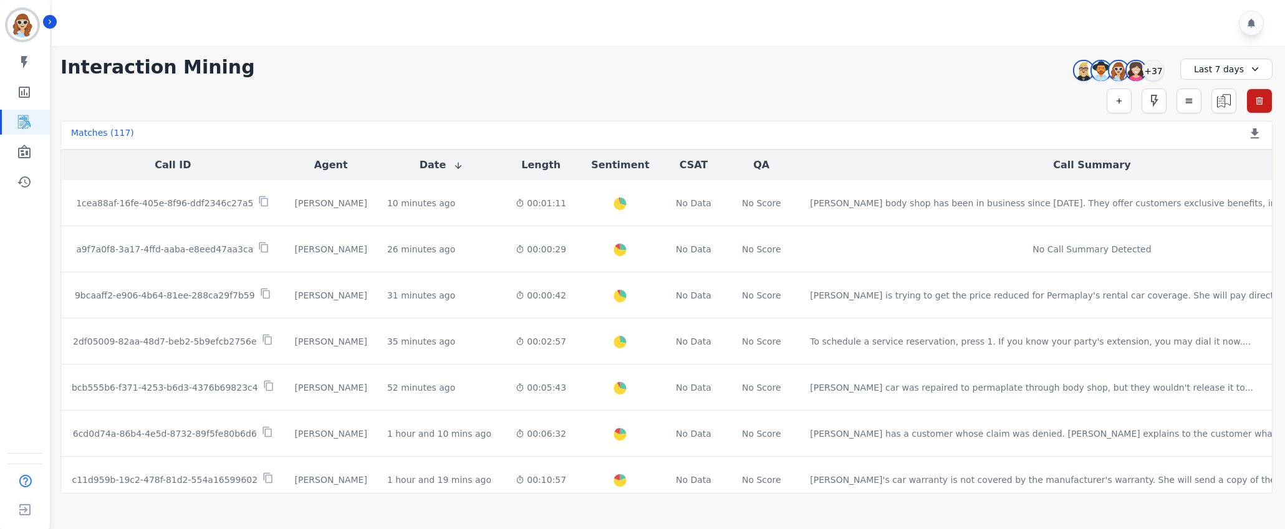
drag, startPoint x: 993, startPoint y: 84, endPoint x: 1042, endPoint y: 92, distance: 49.3
click at [993, 84] on div "**********" at bounding box center [666, 270] width 1237 height 448
click at [1157, 66] on div "+37" at bounding box center [1153, 70] width 21 height 21
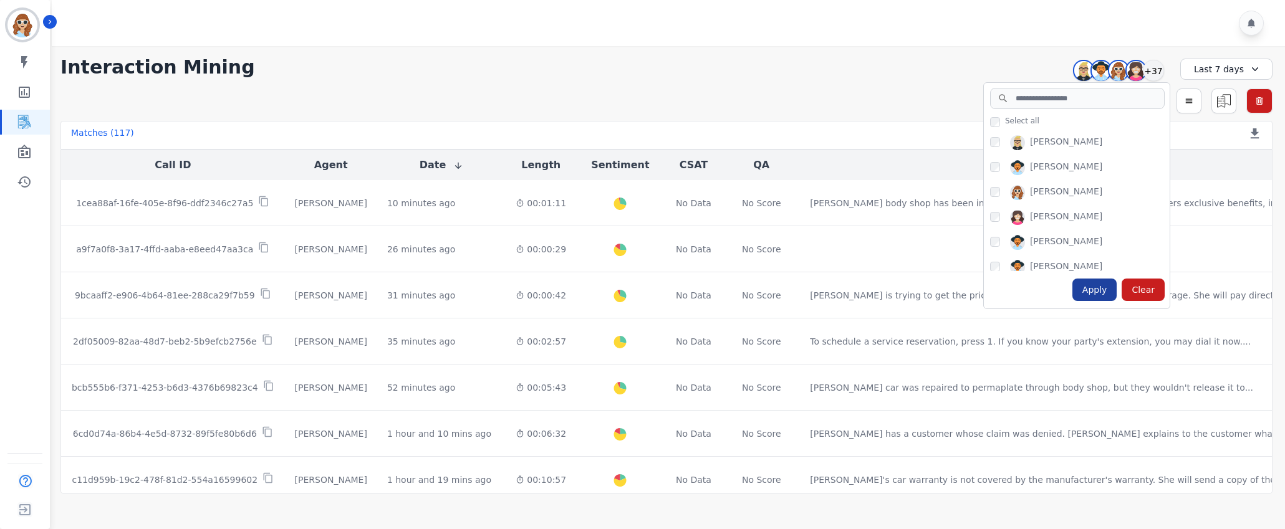
click at [1107, 286] on div "Apply" at bounding box center [1094, 290] width 45 height 22
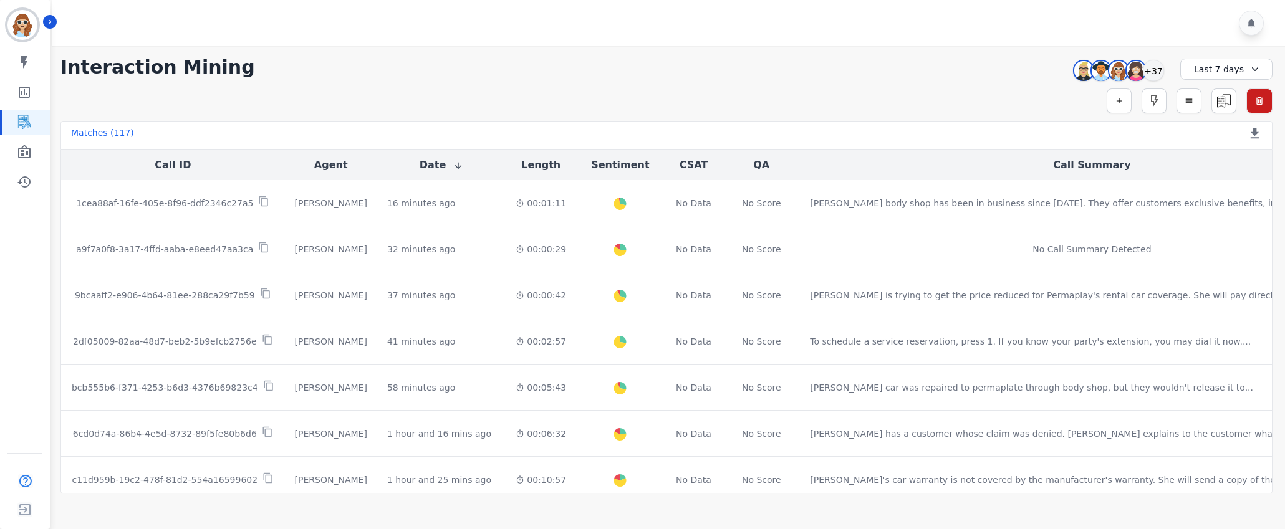
click at [1016, 120] on div "**********" at bounding box center [666, 270] width 1237 height 448
click at [1157, 70] on div "+37" at bounding box center [1153, 70] width 21 height 21
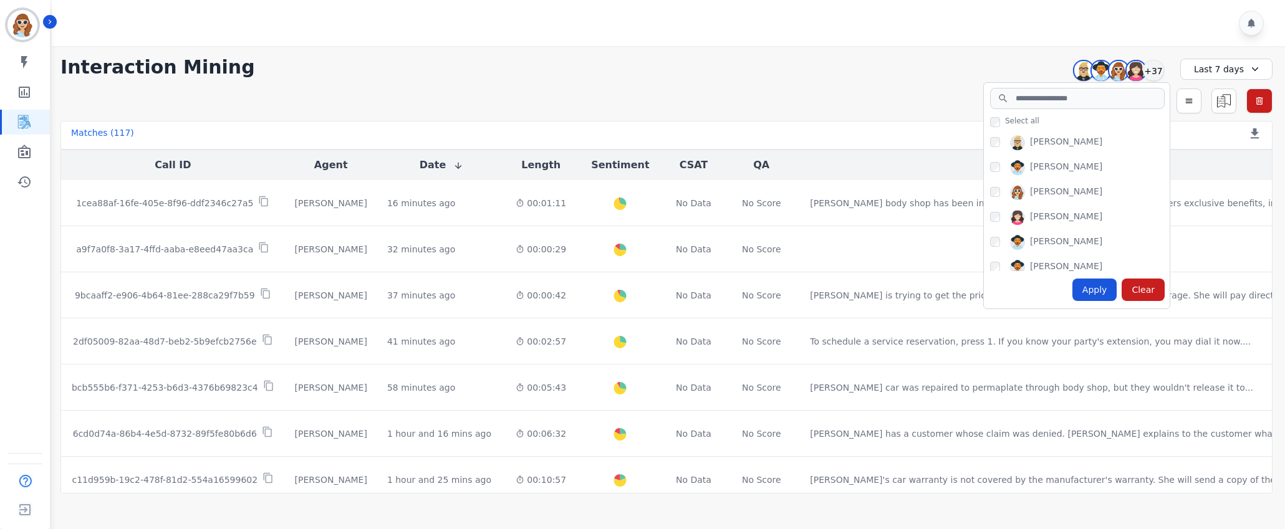
click at [1094, 285] on div "Apply" at bounding box center [1094, 290] width 45 height 22
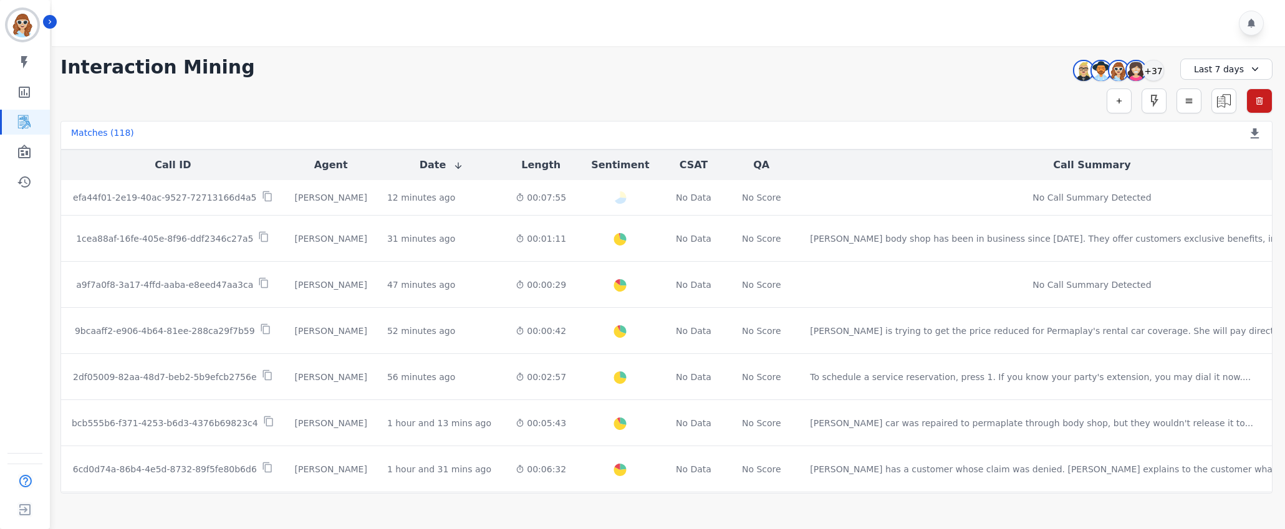
click at [975, 87] on div "**********" at bounding box center [666, 270] width 1237 height 448
click at [1023, 57] on div "**********" at bounding box center [666, 67] width 1212 height 22
click at [1153, 73] on div "+37" at bounding box center [1153, 70] width 21 height 21
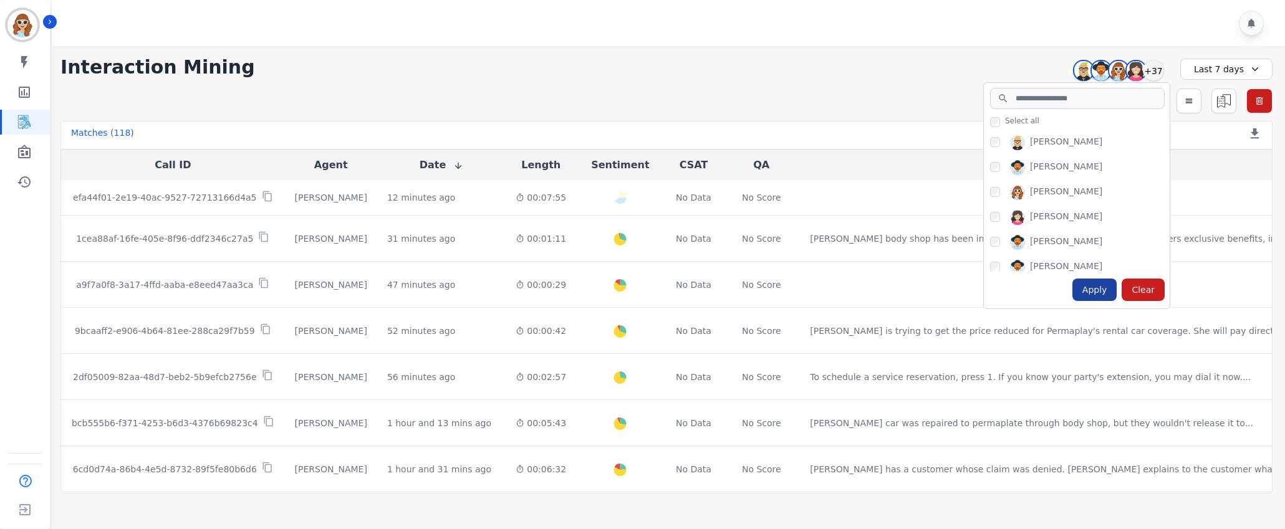
click at [1096, 292] on div "Apply" at bounding box center [1094, 290] width 45 height 22
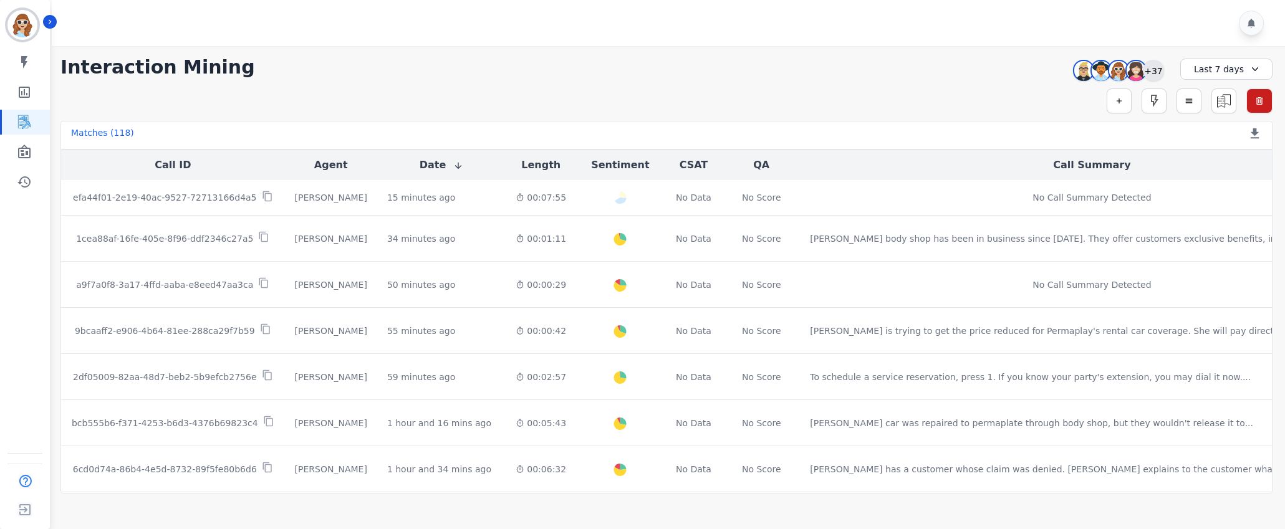
click at [1156, 68] on div "+37" at bounding box center [1153, 70] width 21 height 21
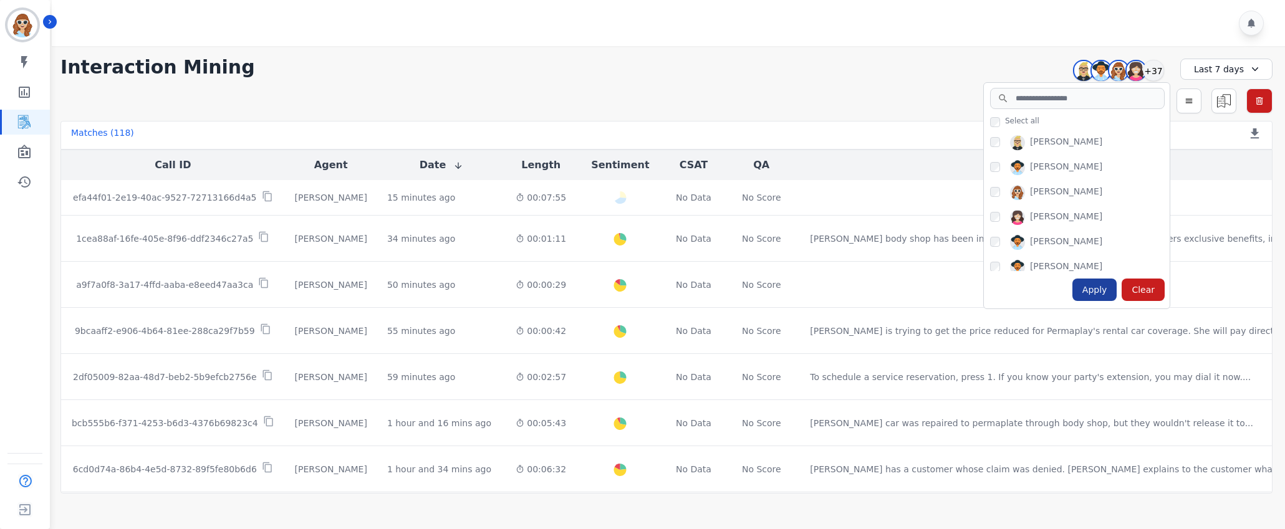
click at [1111, 290] on div "Apply" at bounding box center [1094, 290] width 45 height 22
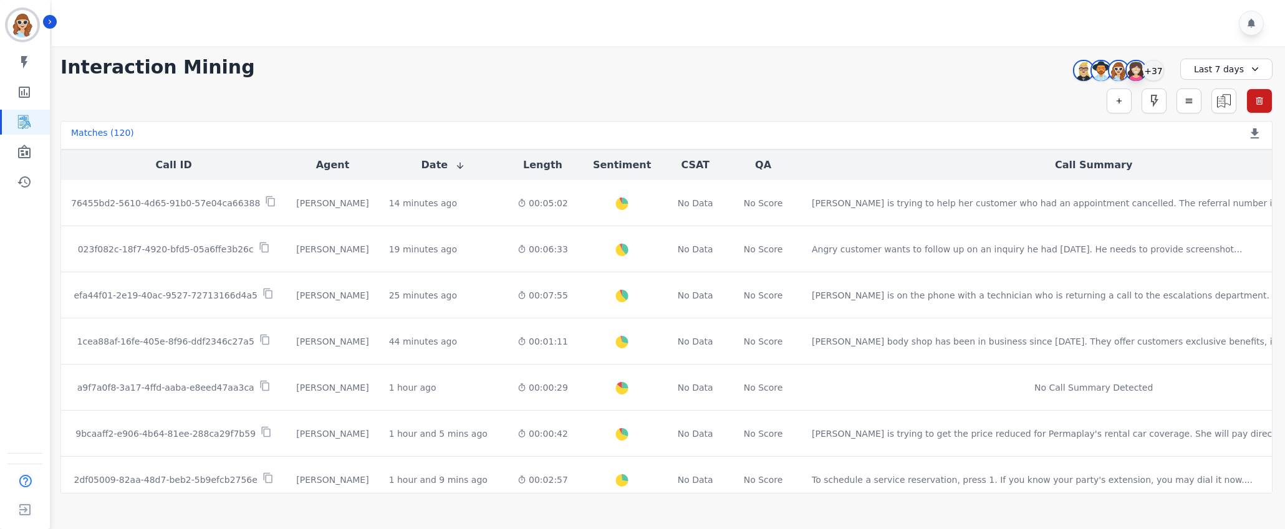
drag, startPoint x: 1010, startPoint y: 60, endPoint x: 1131, endPoint y: 70, distance: 121.9
click at [1018, 62] on div "**********" at bounding box center [666, 67] width 1212 height 22
click at [1154, 70] on div "+37" at bounding box center [1153, 70] width 21 height 21
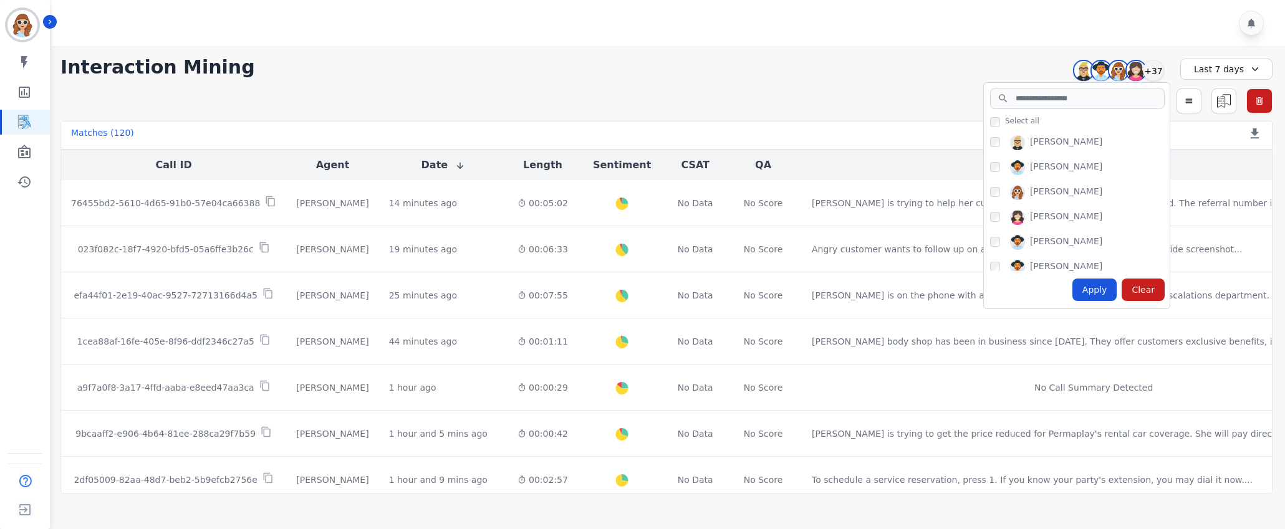
click at [1087, 290] on div "Apply" at bounding box center [1094, 290] width 45 height 22
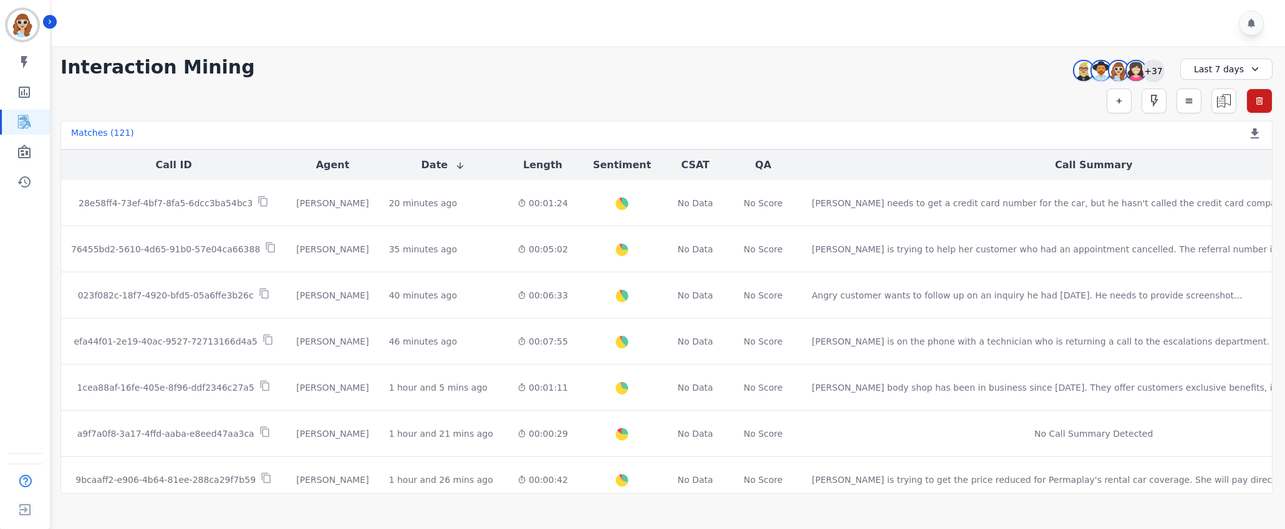
click at [1150, 71] on div "+37" at bounding box center [1153, 70] width 21 height 21
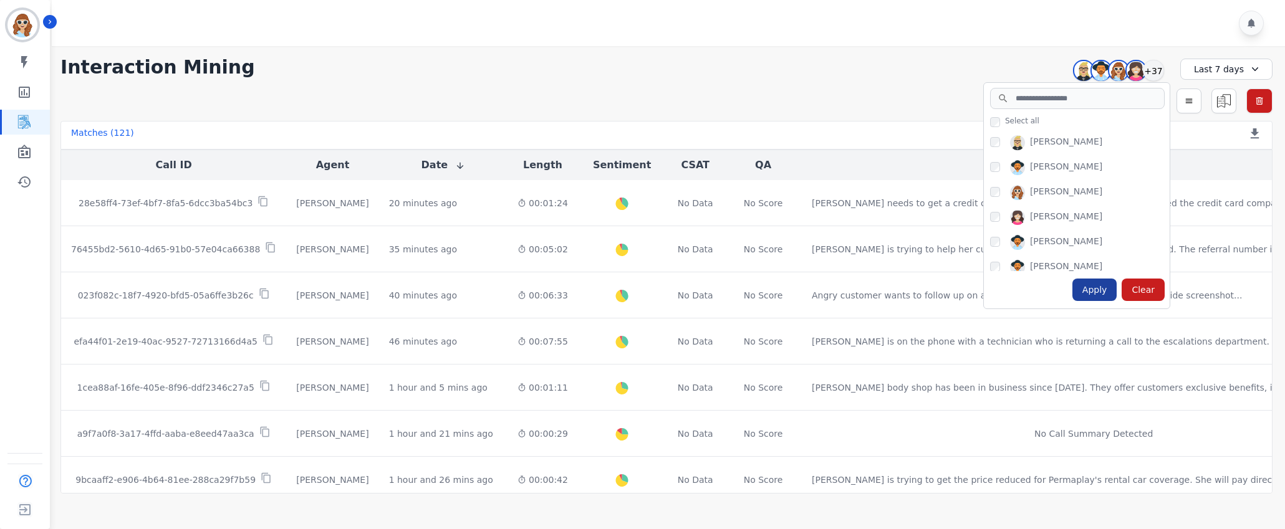
click at [1102, 294] on div "Apply" at bounding box center [1094, 290] width 45 height 22
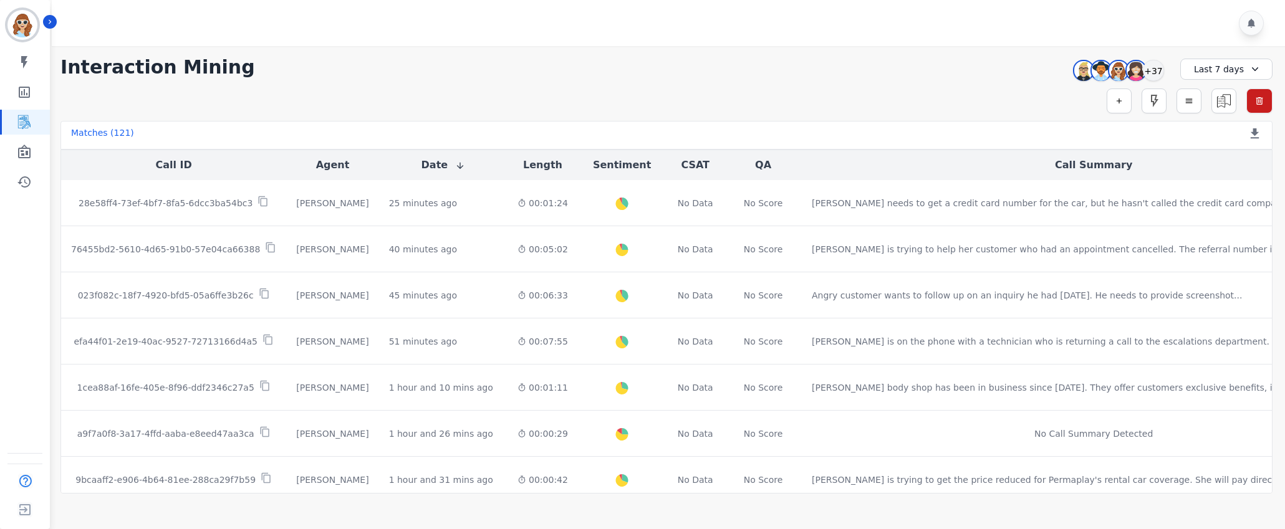
click at [1000, 22] on div at bounding box center [670, 23] width 1237 height 46
click at [1153, 71] on div "+37" at bounding box center [1153, 70] width 21 height 21
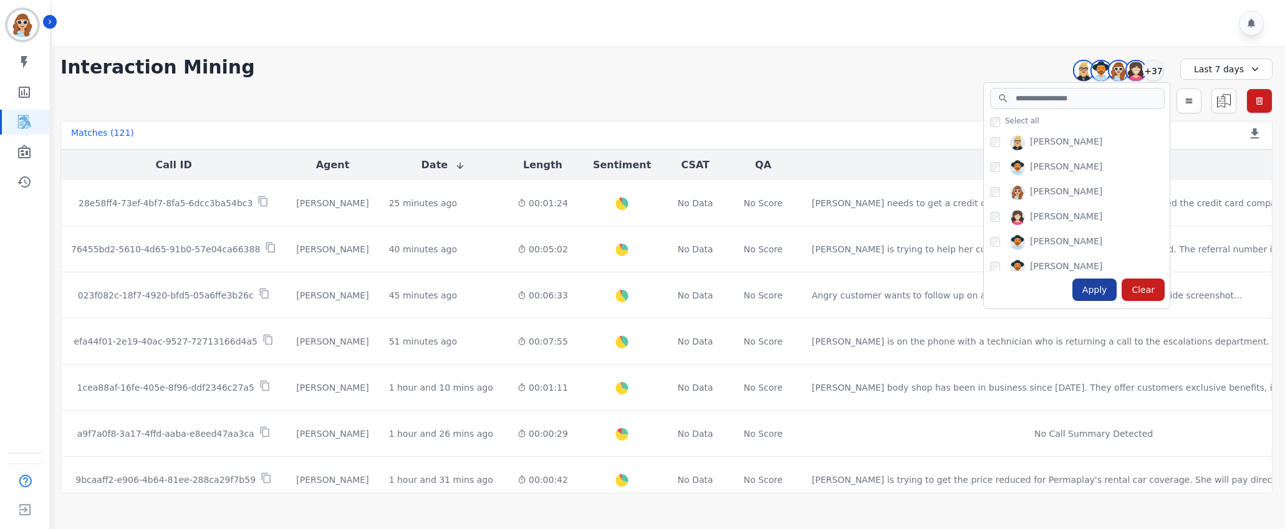
click at [1103, 297] on div "Apply" at bounding box center [1094, 290] width 45 height 22
